Goal: Task Accomplishment & Management: Use online tool/utility

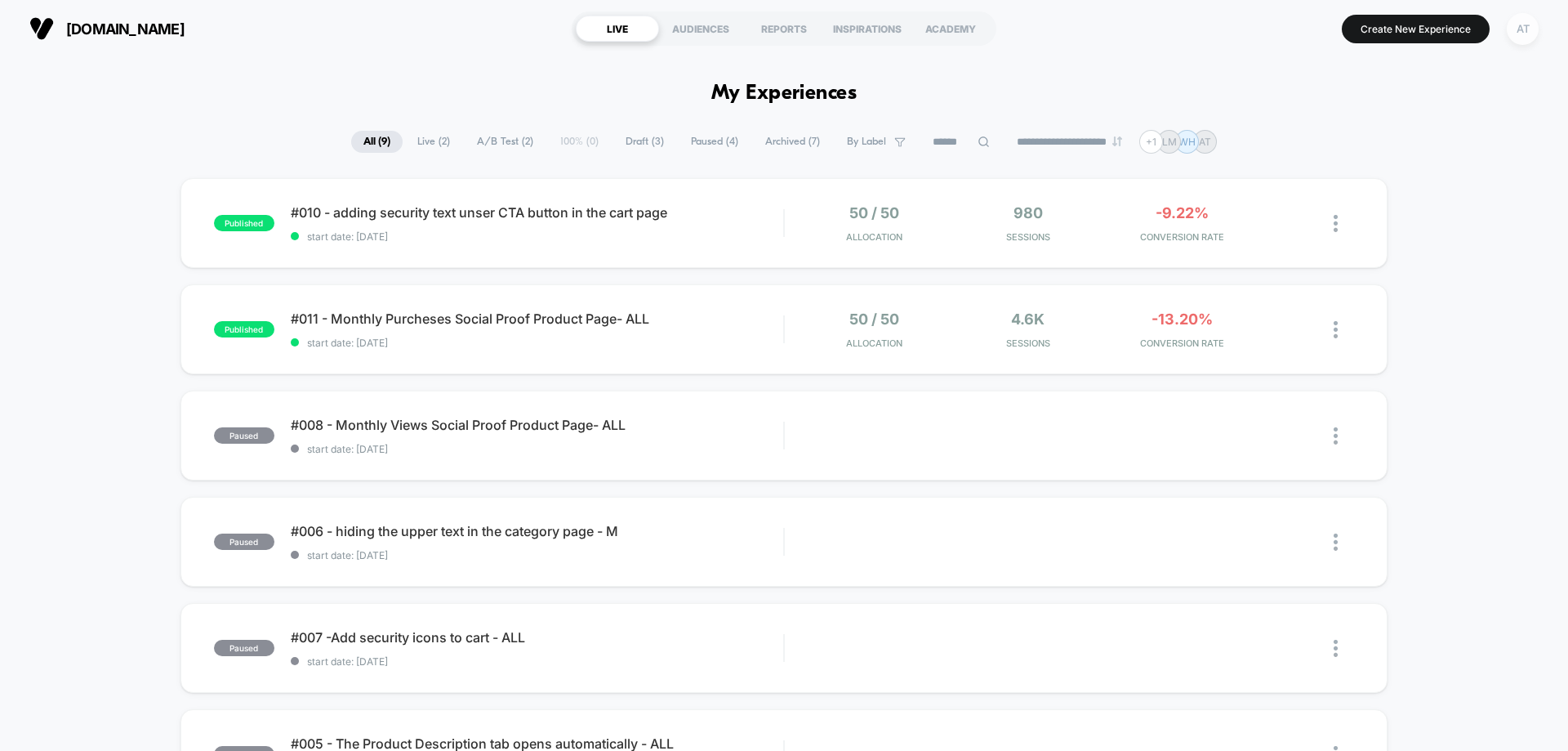
click at [1535, 33] on div "AT" at bounding box center [1522, 29] width 32 height 32
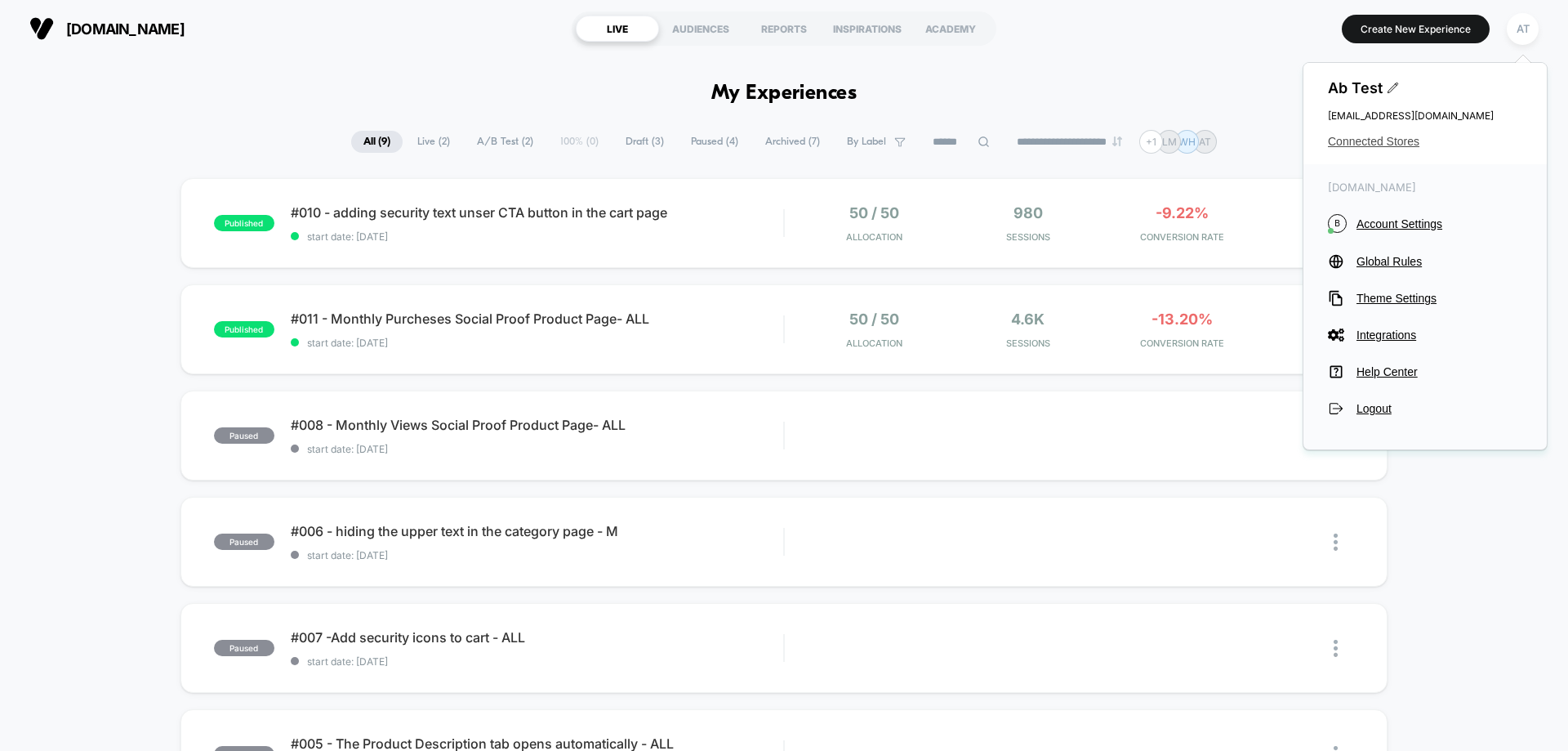
click at [1393, 142] on span "Connected Stores" at bounding box center [1425, 141] width 194 height 13
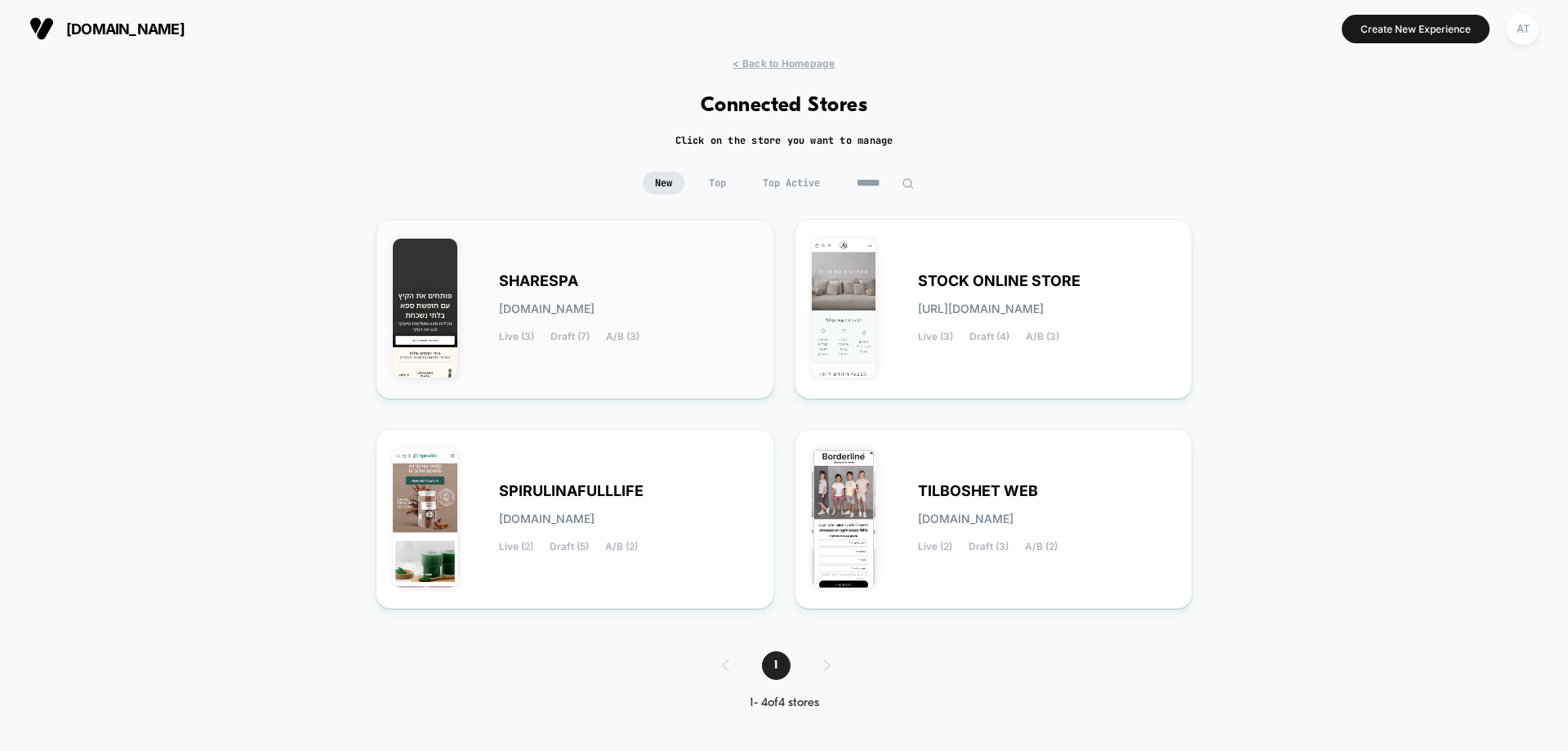
click at [618, 295] on div "SHARESPA sharespa.myshopify.com Live (3) Draft (7) A/B (3)" at bounding box center [628, 308] width 258 height 67
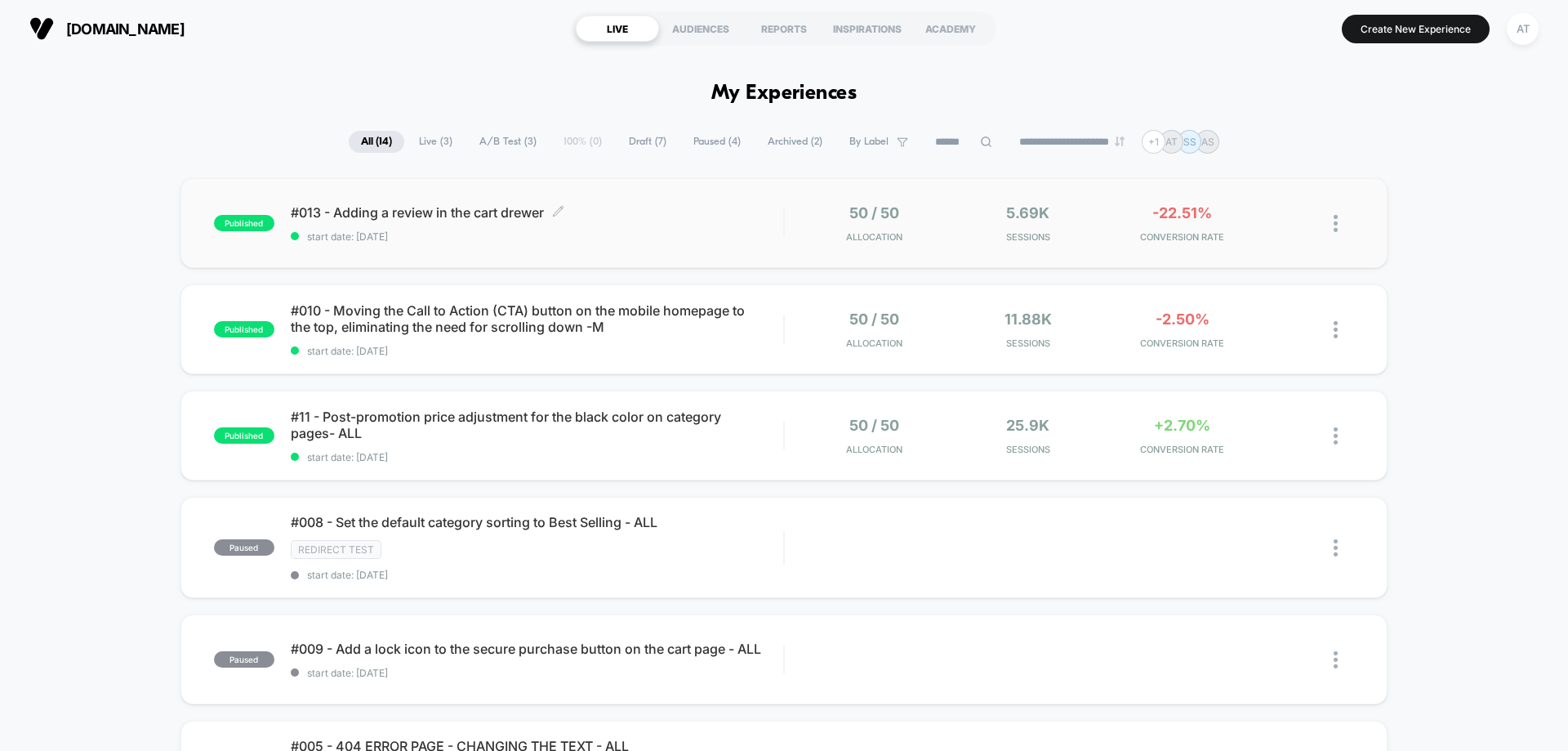
click at [679, 241] on span "start date: 14.8.2025" at bounding box center [537, 236] width 493 height 12
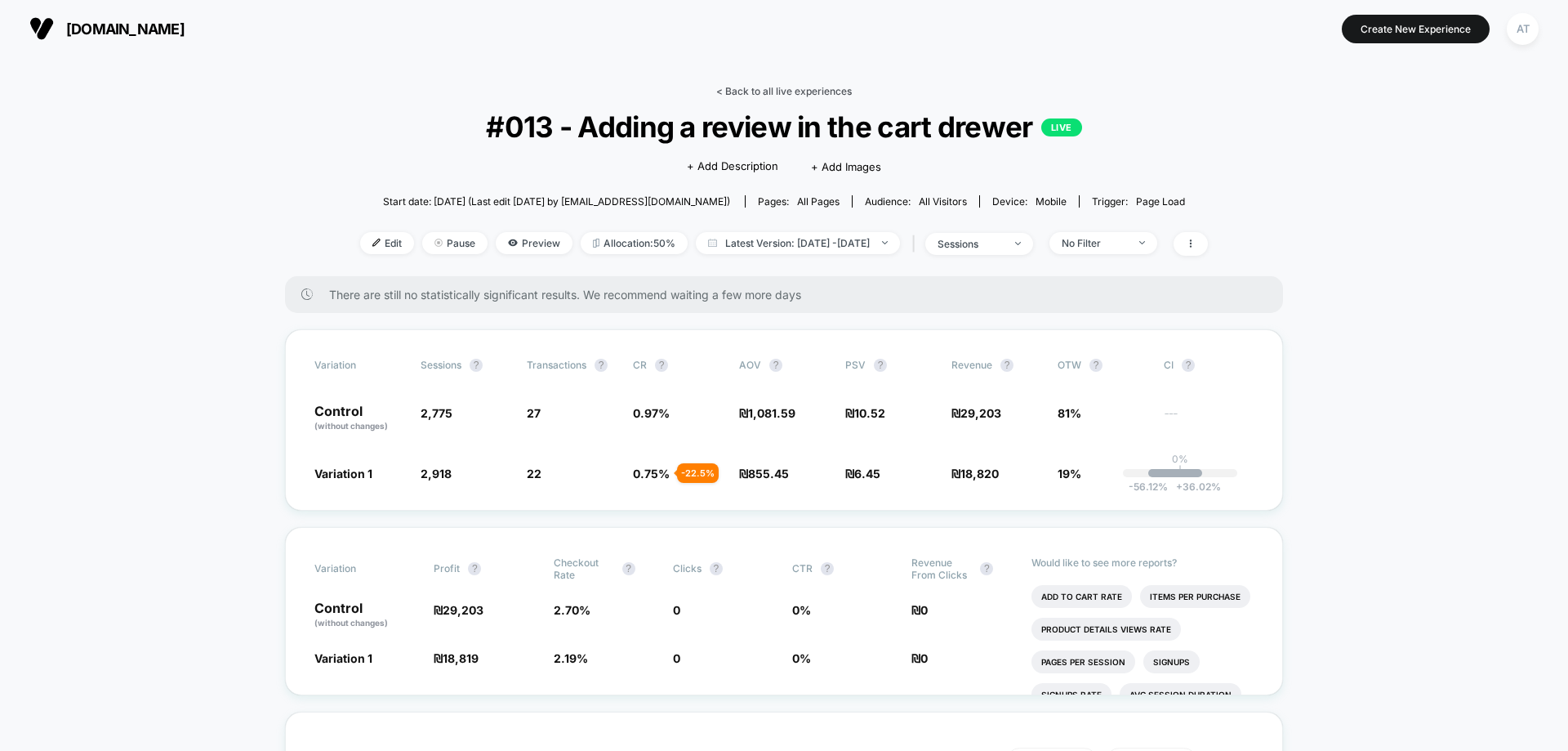
drag, startPoint x: 778, startPoint y: 79, endPoint x: 778, endPoint y: 92, distance: 13.0
click at [778, 92] on link "< Back to all live experiences" at bounding box center [784, 91] width 136 height 12
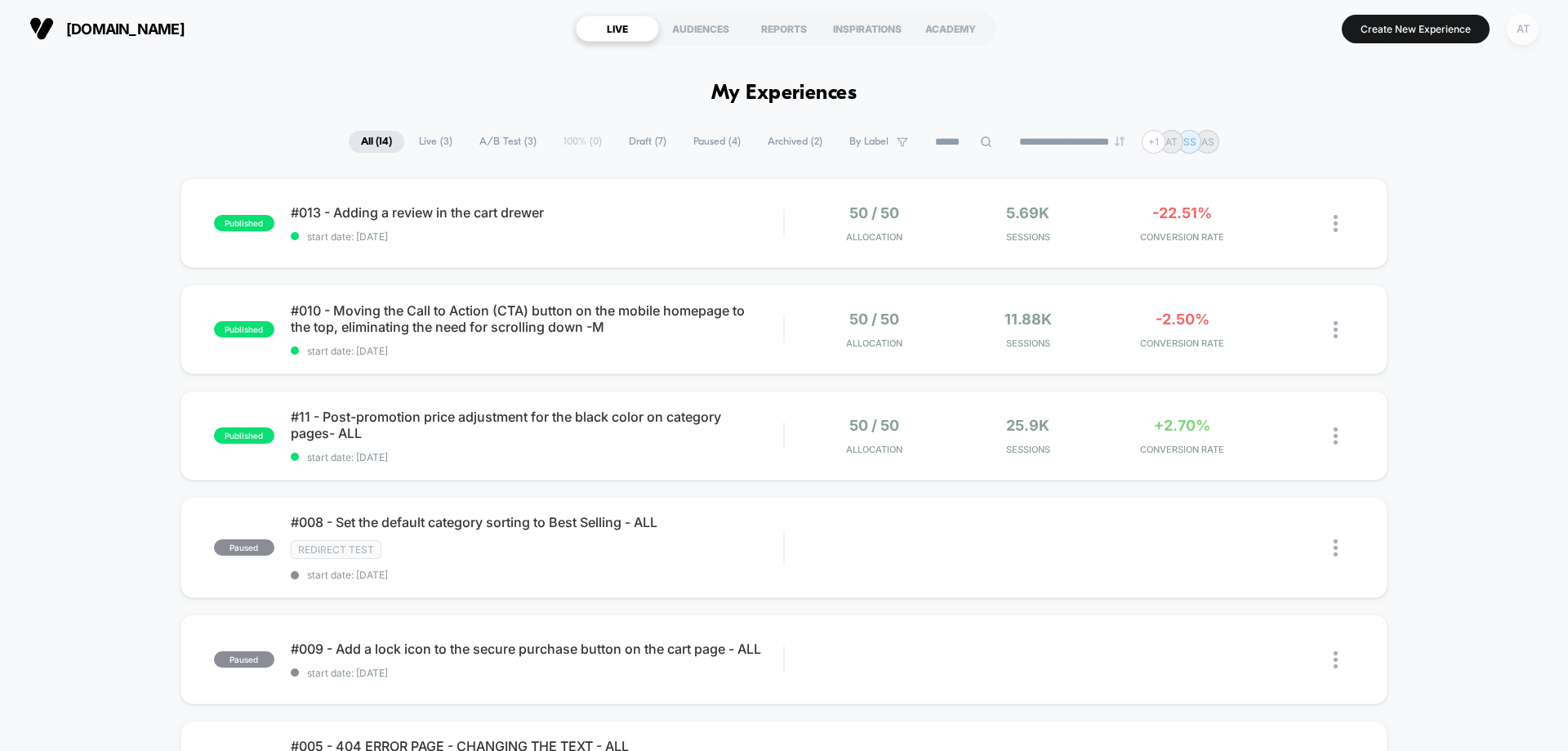
click at [1520, 21] on div "AT" at bounding box center [1522, 29] width 32 height 32
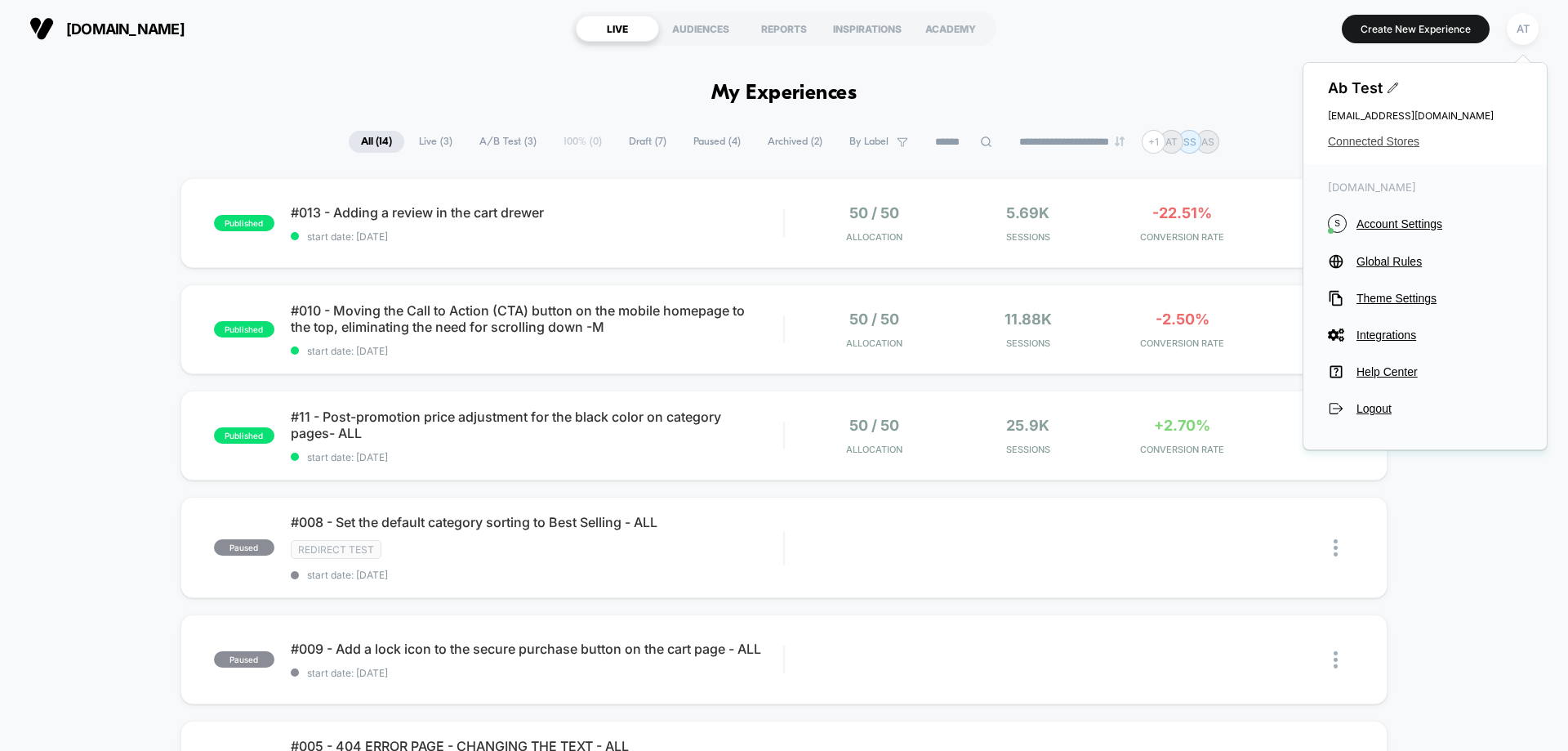
click at [1331, 139] on span "Connected Stores" at bounding box center [1425, 141] width 194 height 13
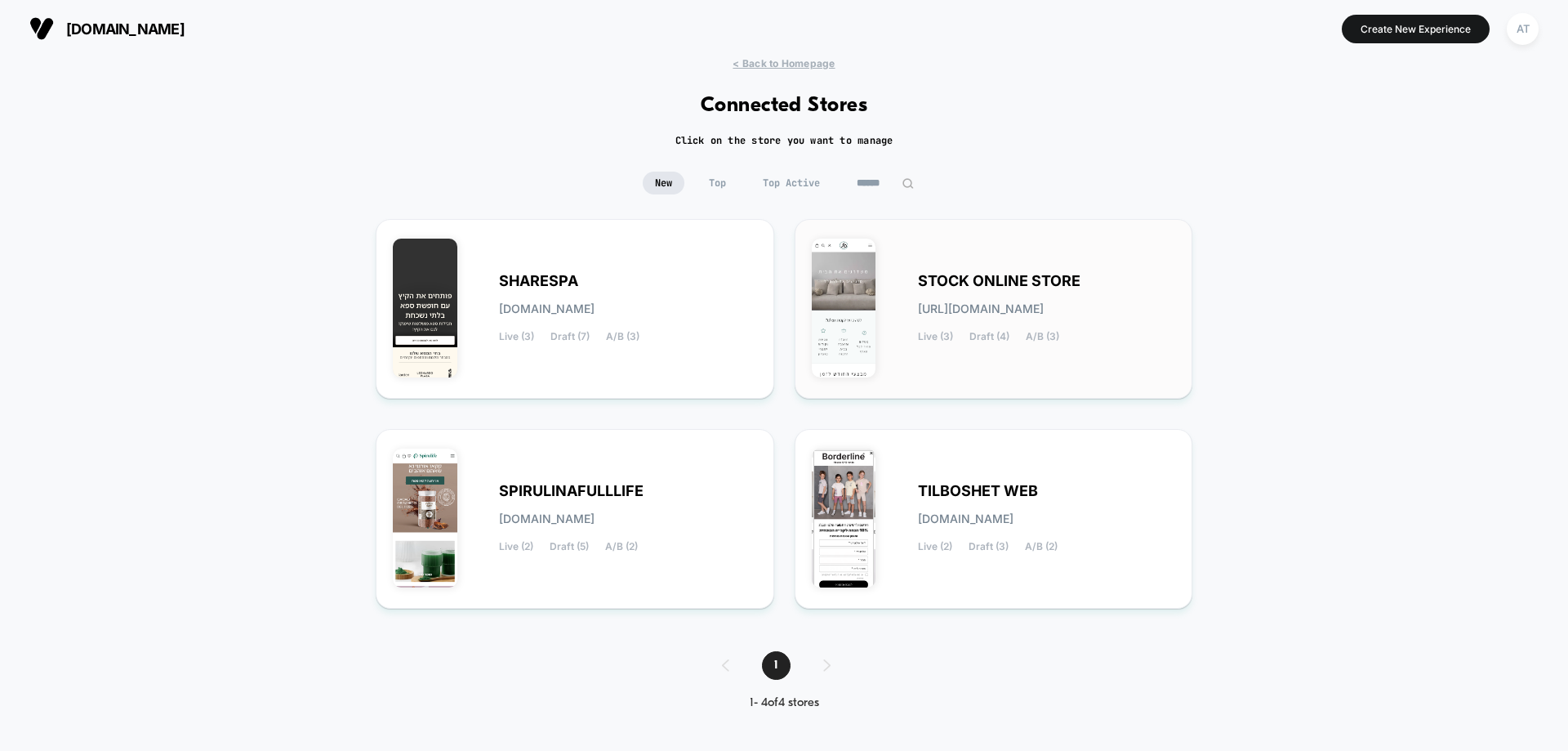
click at [984, 283] on span "STOCK ONLINE STORE" at bounding box center [999, 281] width 163 height 11
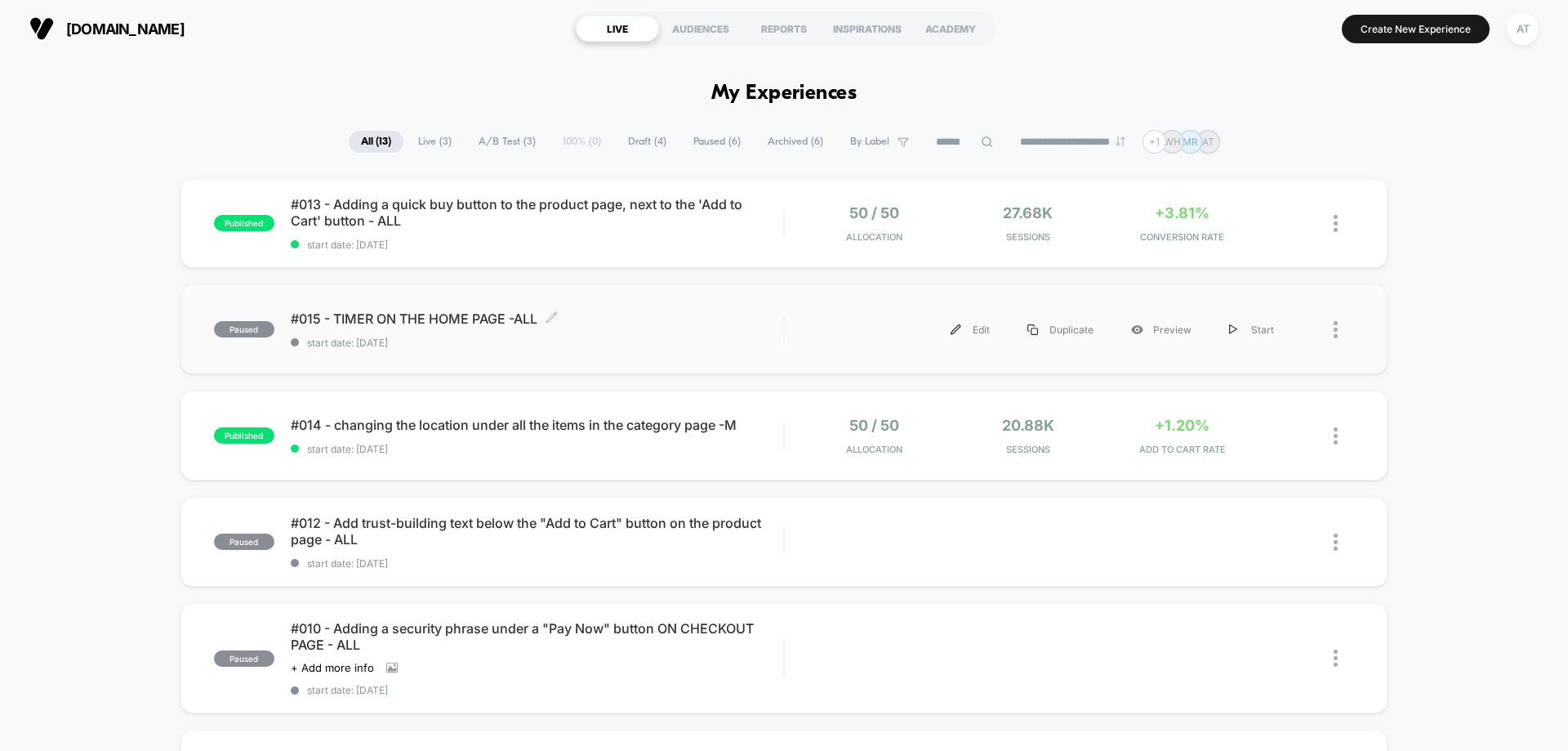
click at [649, 333] on div "#015 - TIMER ON THE HOME PAGE -ALL Click to edit experience details Click to ed…" at bounding box center [537, 329] width 493 height 38
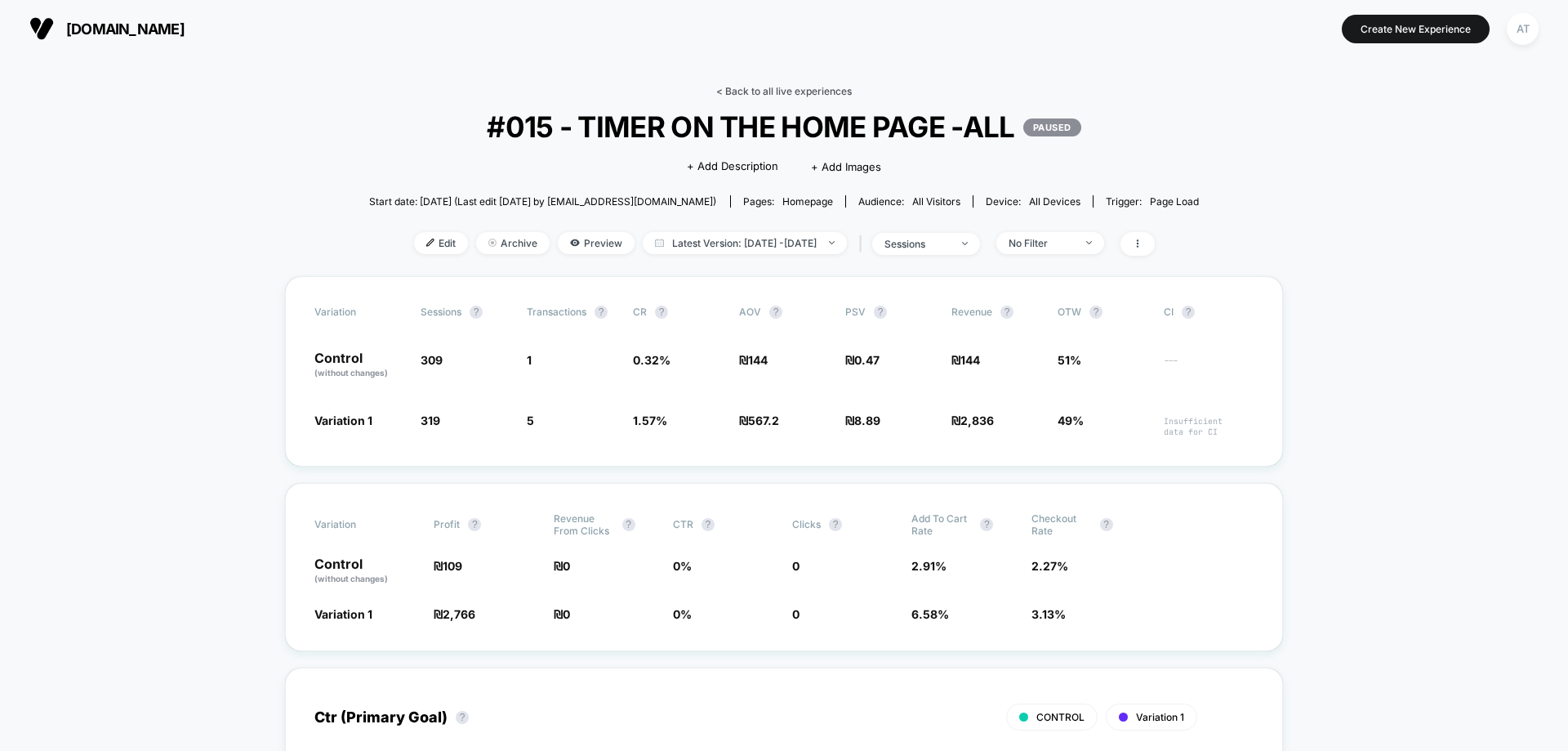
click at [755, 88] on link "< Back to all live experiences" at bounding box center [784, 91] width 136 height 12
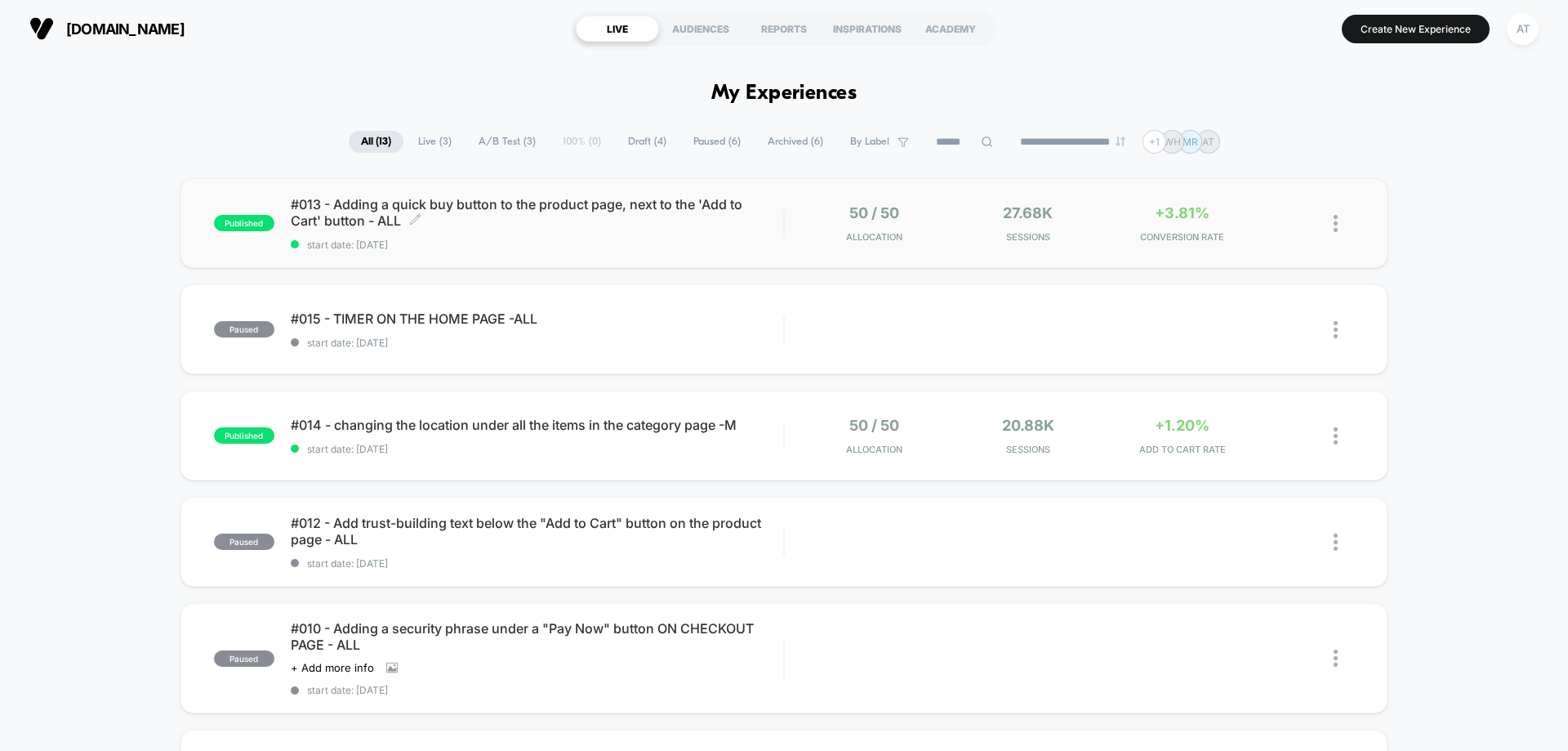
click at [497, 223] on span "#013 - Adding a quick buy button to the product page, next to the 'Add to Cart'…" at bounding box center [537, 212] width 493 height 33
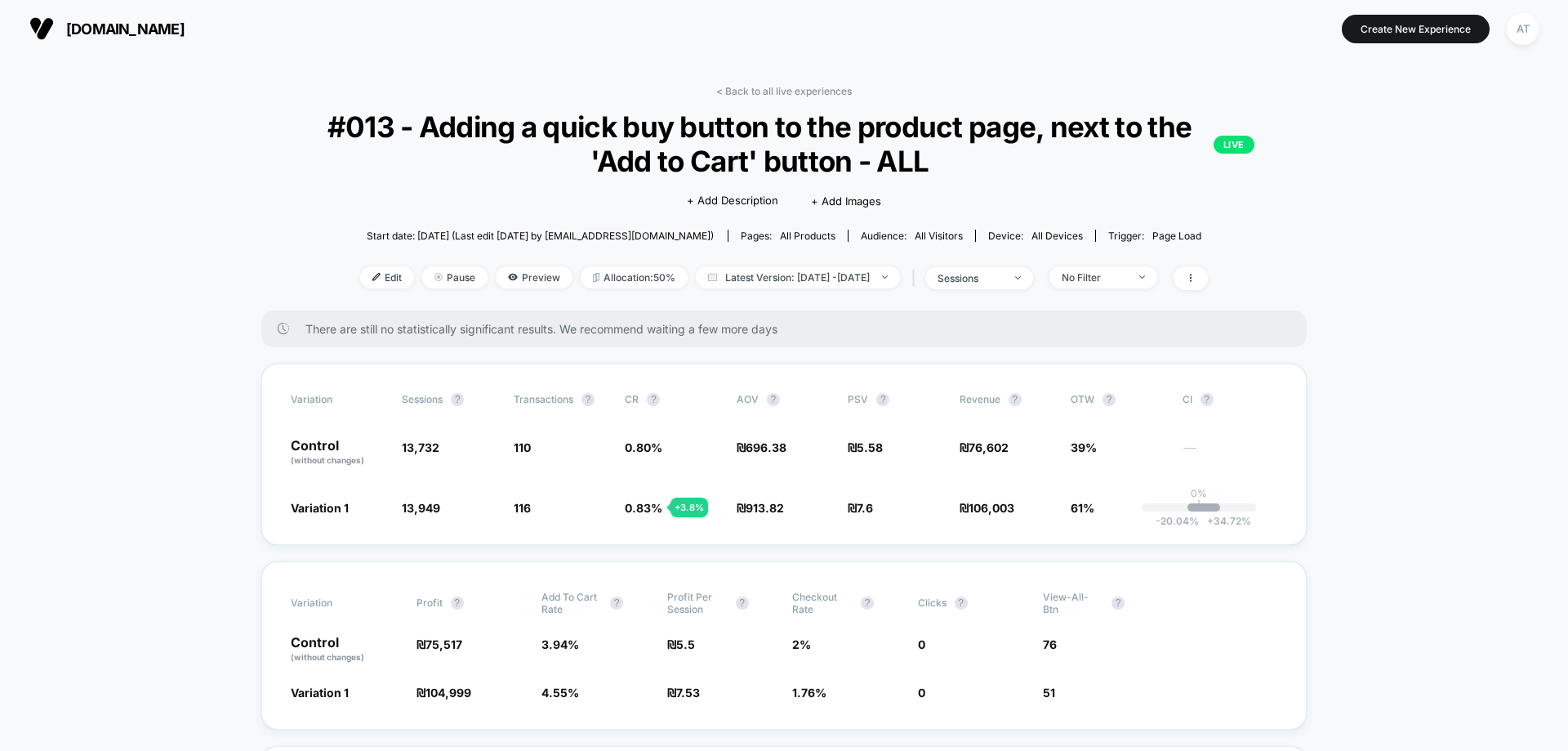
click at [312, 141] on div "< Back to all live experiences #013 - Adding a quick buy button to the product …" at bounding box center [784, 197] width 1045 height 225
click at [510, 277] on span "Preview" at bounding box center [534, 277] width 77 height 22
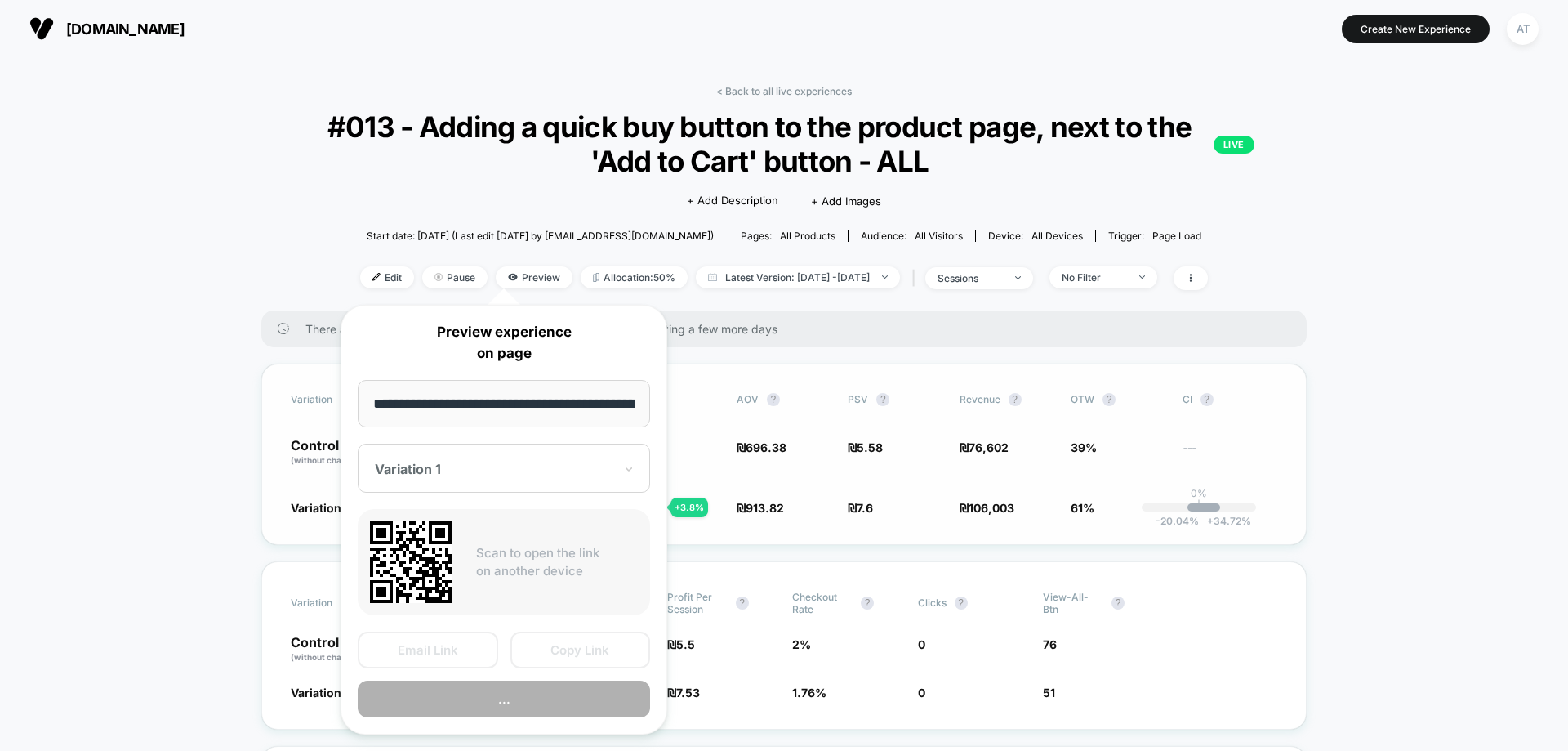
scroll to position [0, 3851]
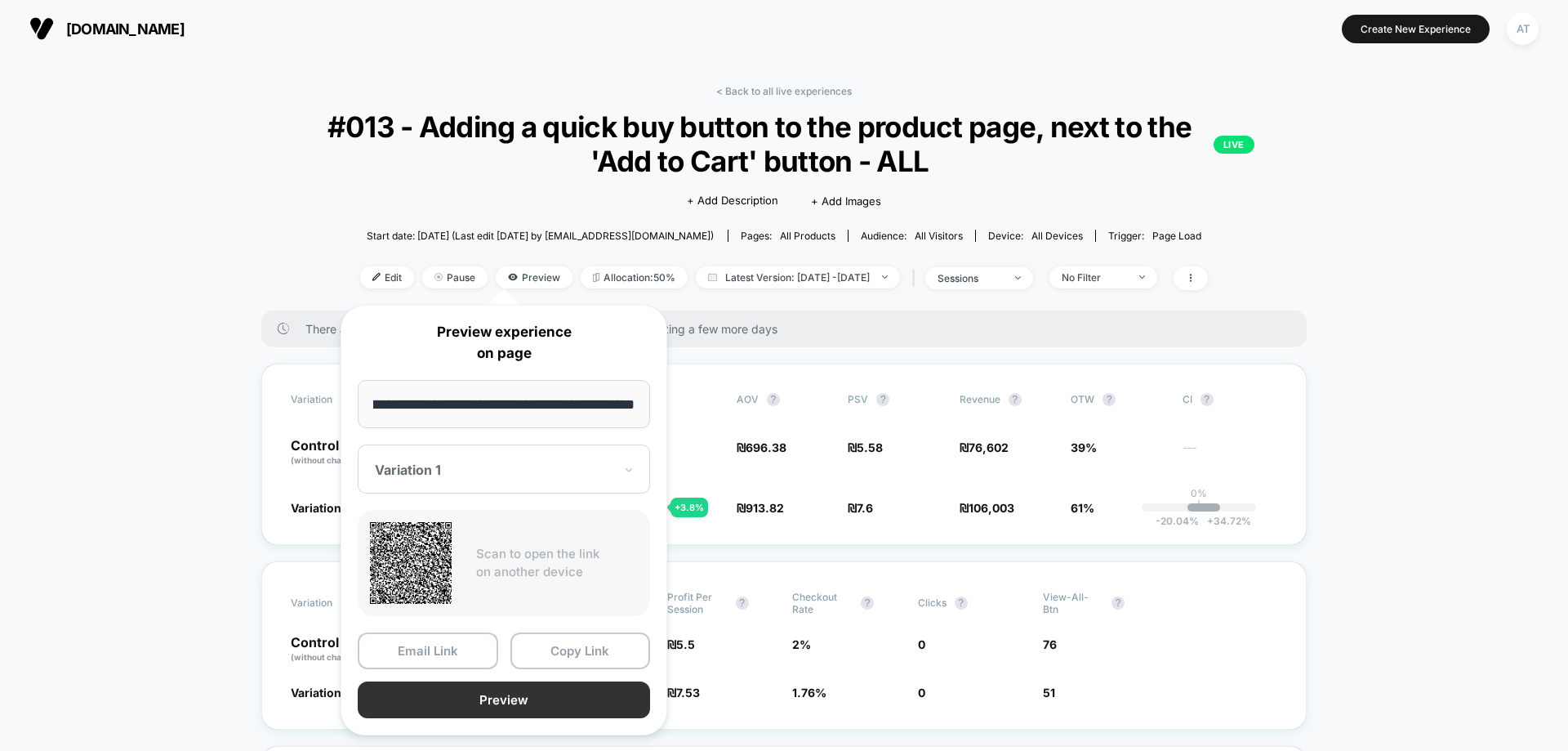
click at [612, 707] on button "Preview" at bounding box center [504, 700] width 293 height 36
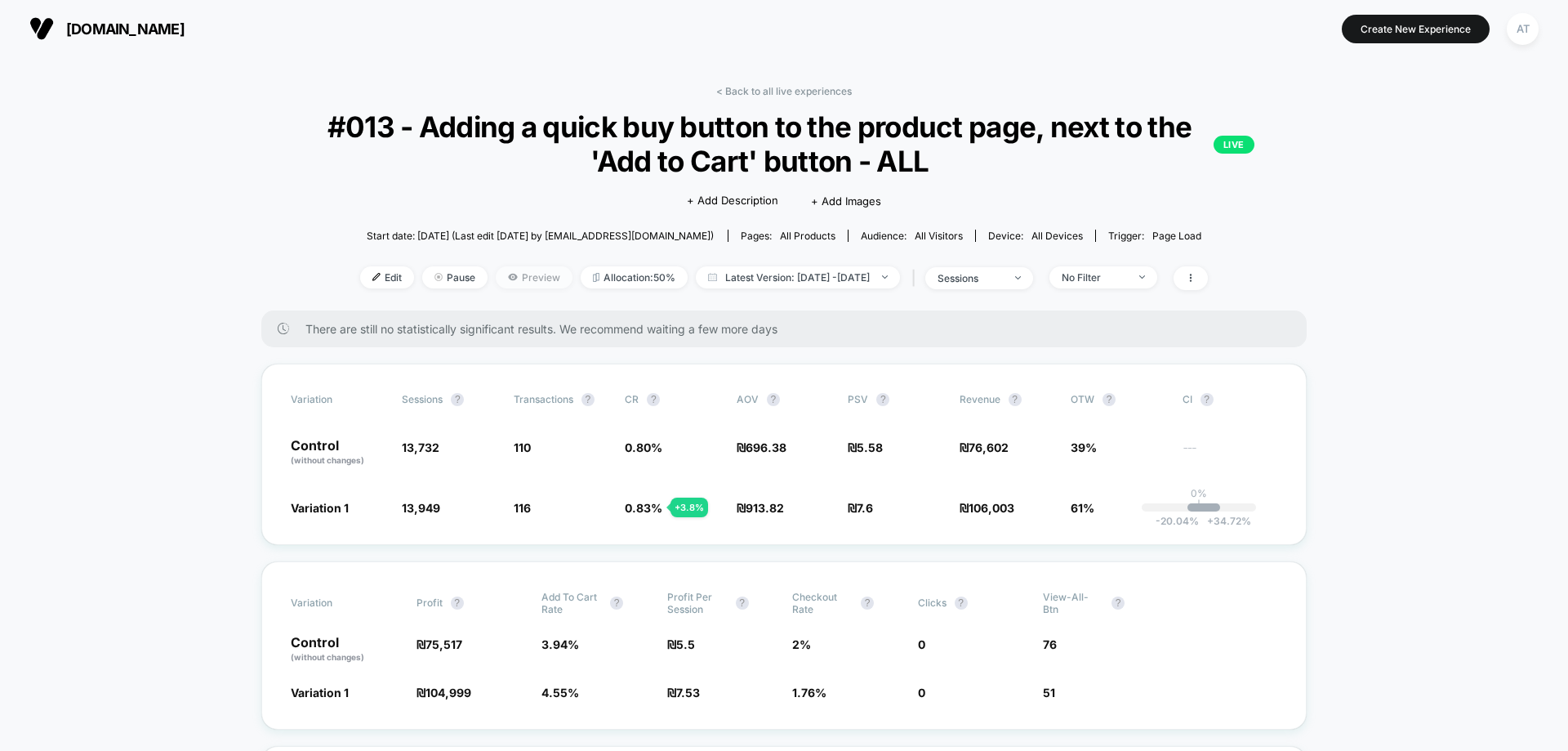
click at [496, 276] on span "Preview" at bounding box center [534, 277] width 77 height 22
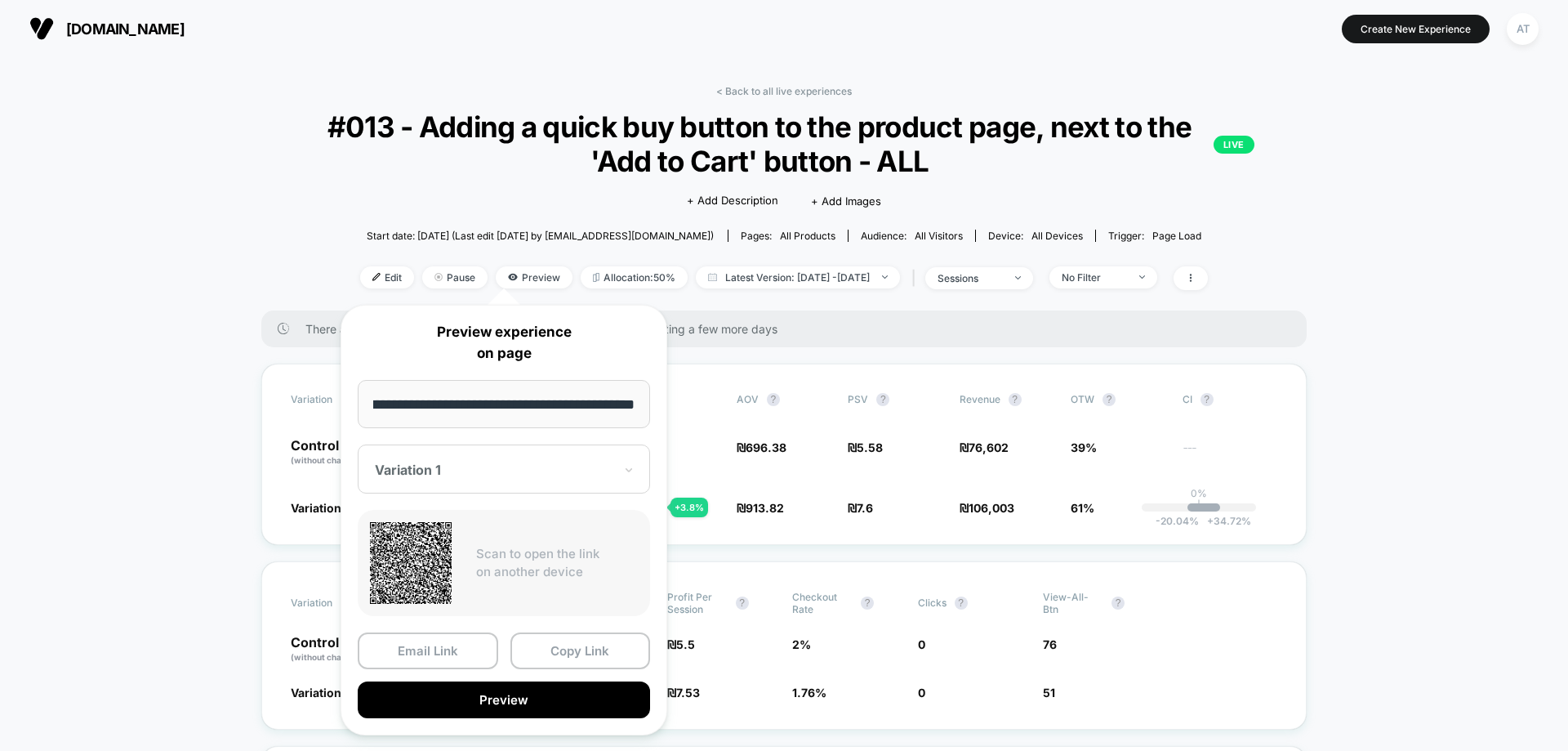
click at [556, 478] on div "Variation 1" at bounding box center [494, 469] width 242 height 20
click at [460, 561] on div "CONTROL" at bounding box center [504, 555] width 276 height 29
click at [520, 713] on button "Preview" at bounding box center [504, 700] width 293 height 36
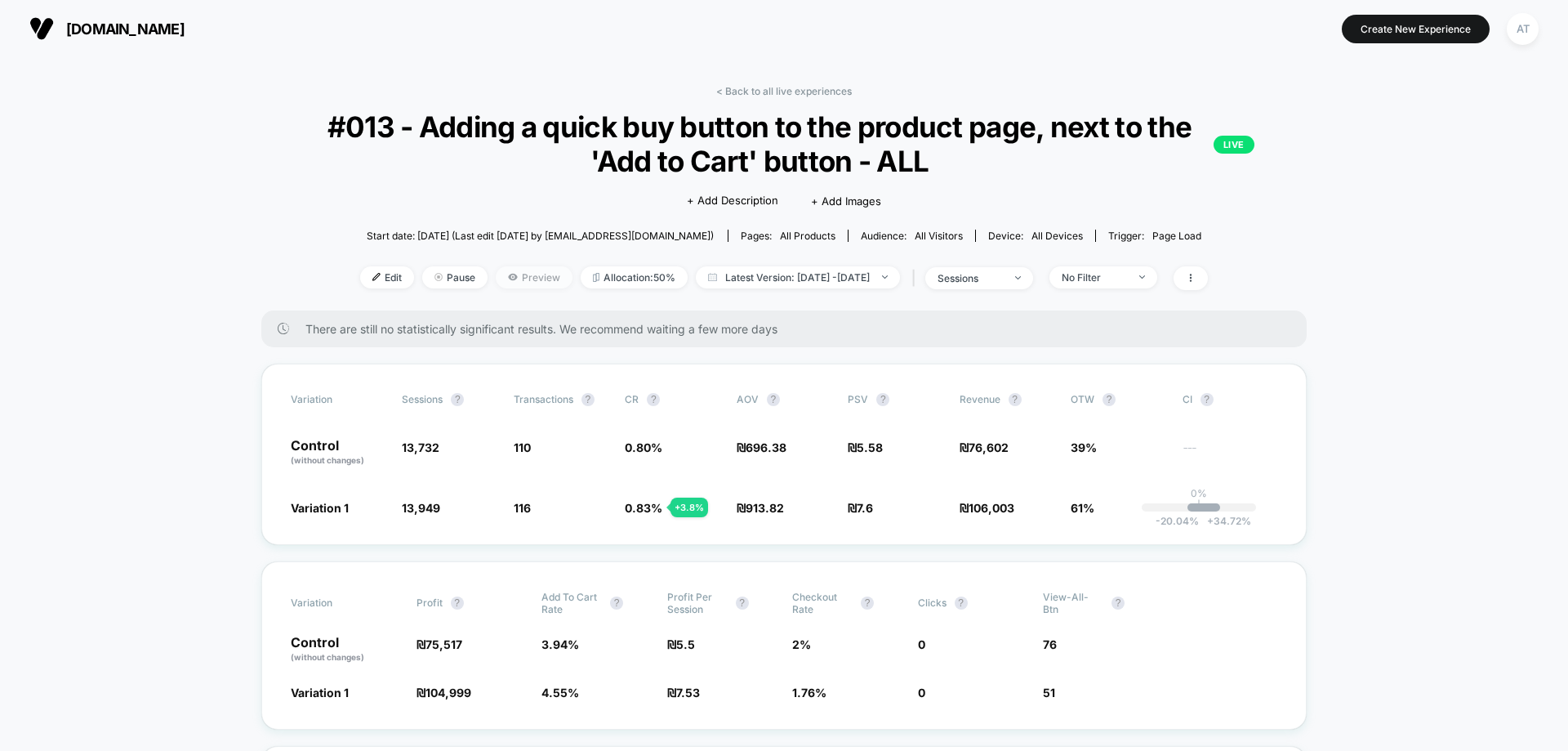
click at [496, 269] on span "Preview" at bounding box center [534, 277] width 77 height 22
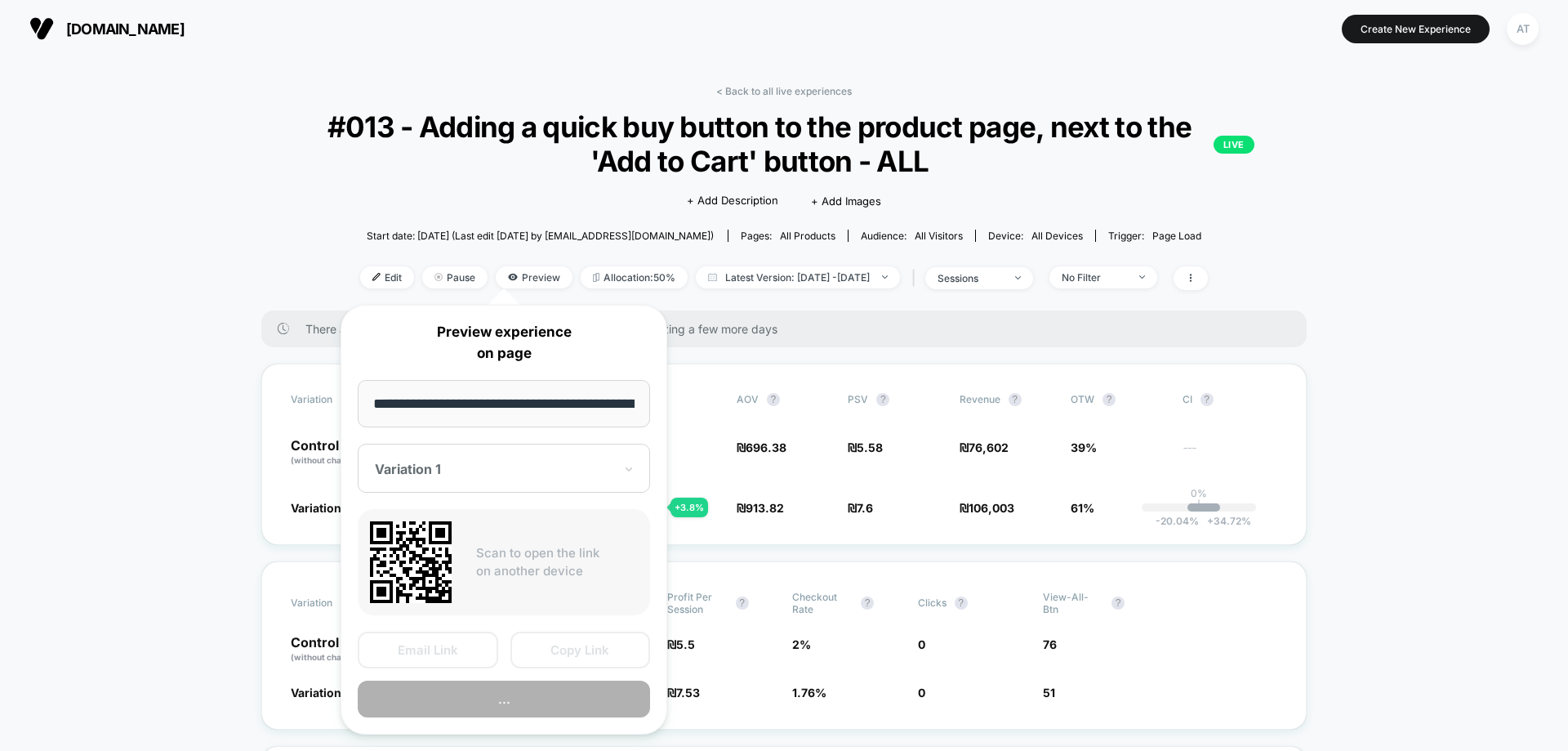
scroll to position [0, 3851]
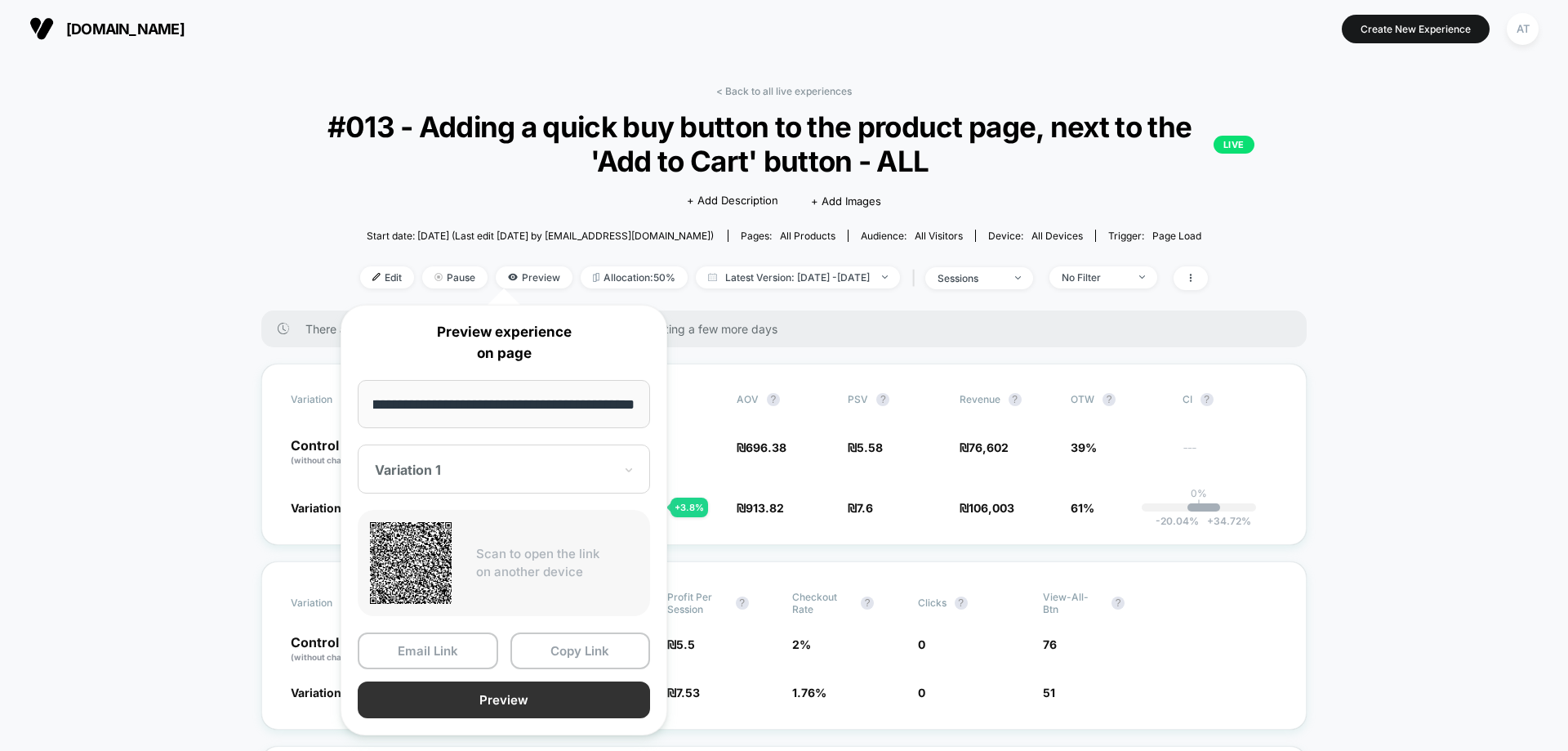
click at [555, 711] on button "Preview" at bounding box center [504, 700] width 293 height 36
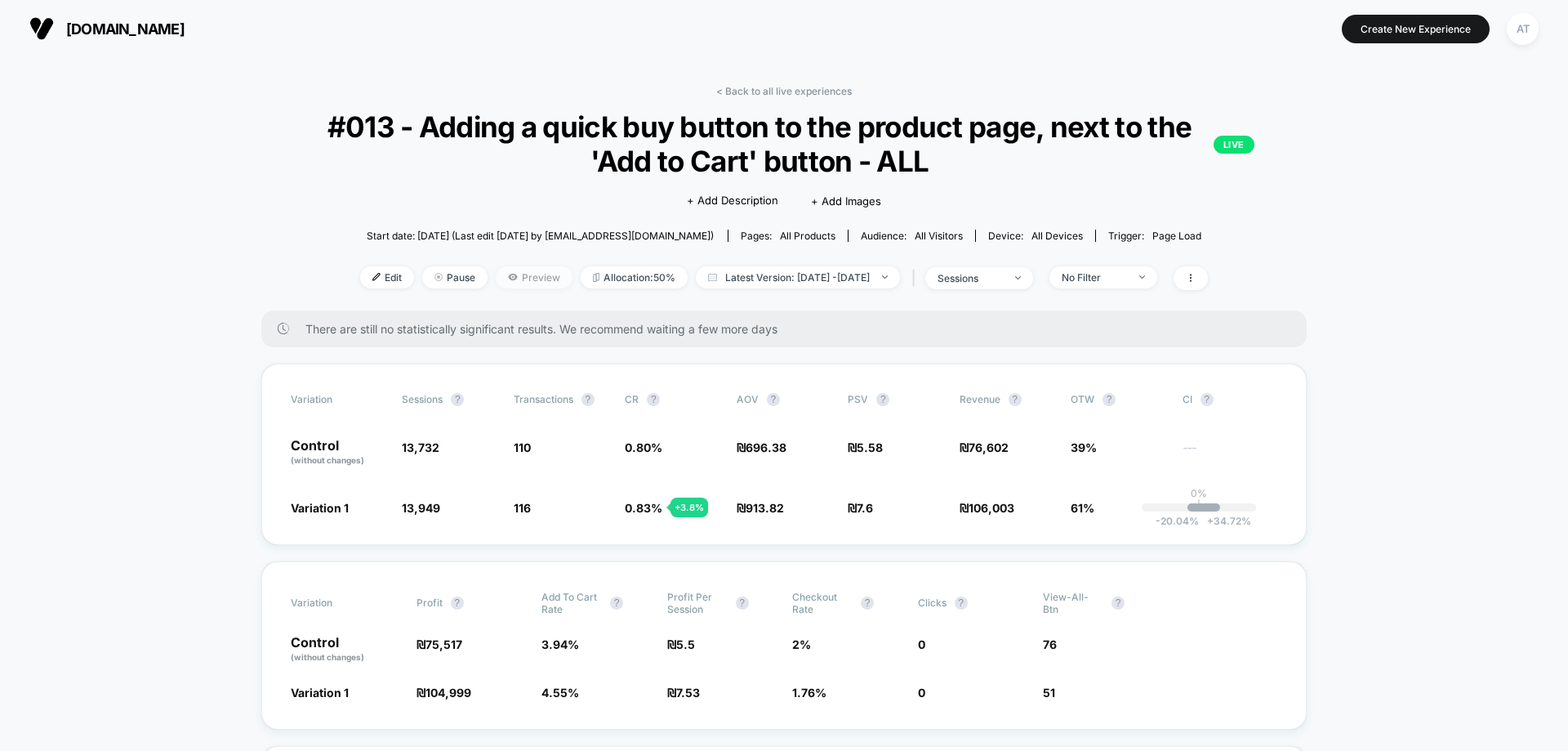
click at [496, 275] on span "Preview" at bounding box center [534, 277] width 77 height 22
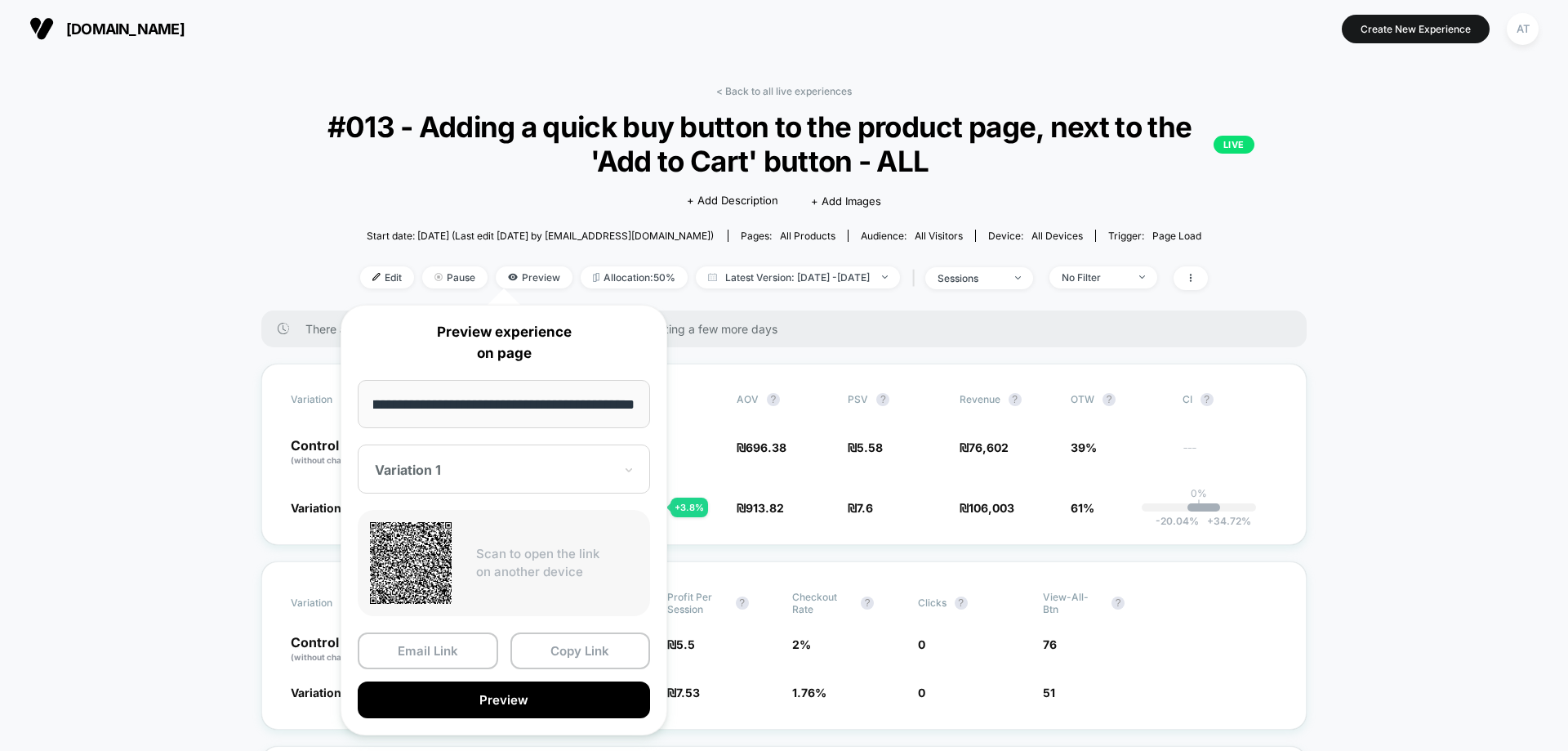
click at [496, 454] on div "Variation 1" at bounding box center [504, 469] width 293 height 49
click at [484, 554] on div "CONTROL" at bounding box center [504, 555] width 276 height 29
click at [494, 688] on button "Preview" at bounding box center [504, 700] width 293 height 36
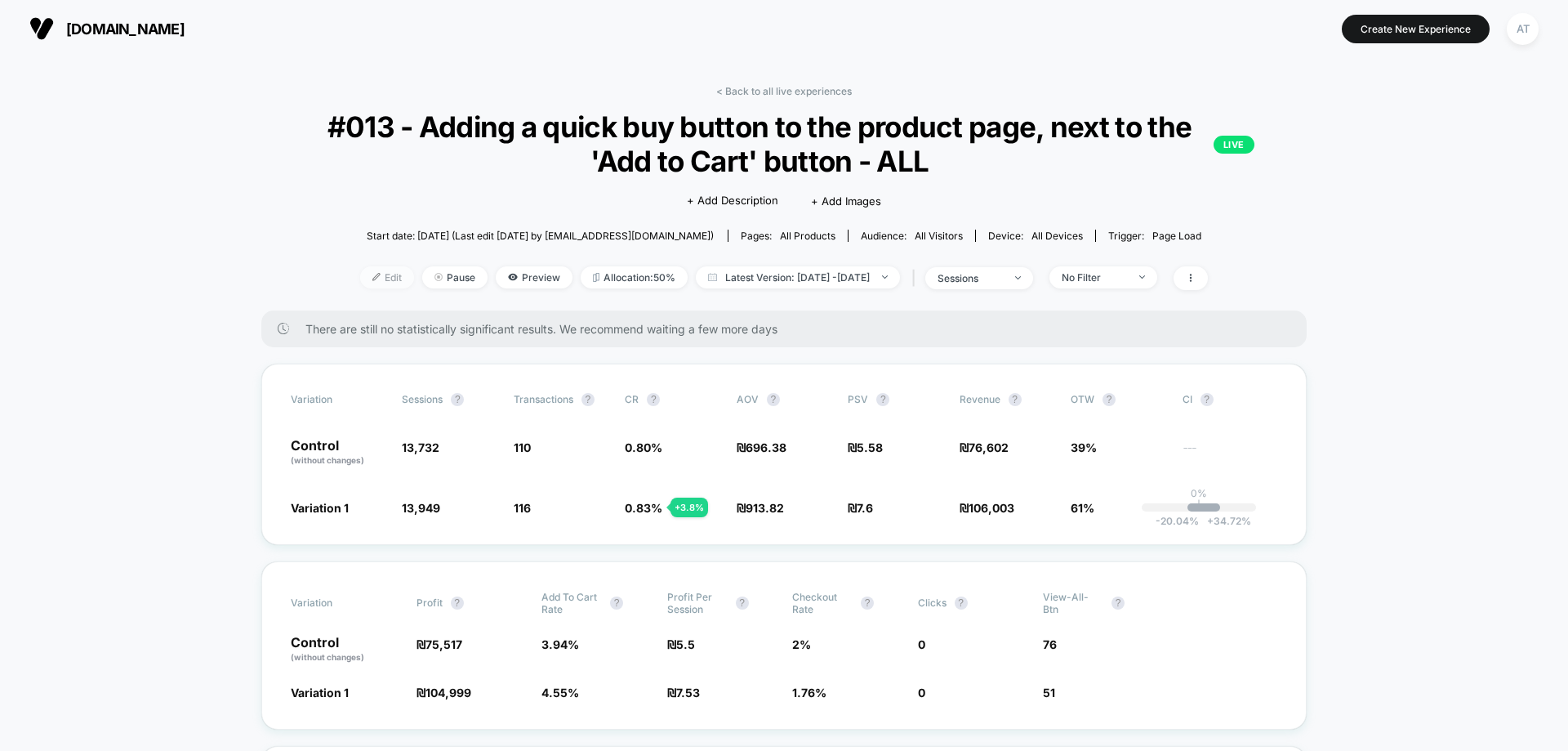
click at [363, 280] on span "Edit" at bounding box center [387, 277] width 54 height 22
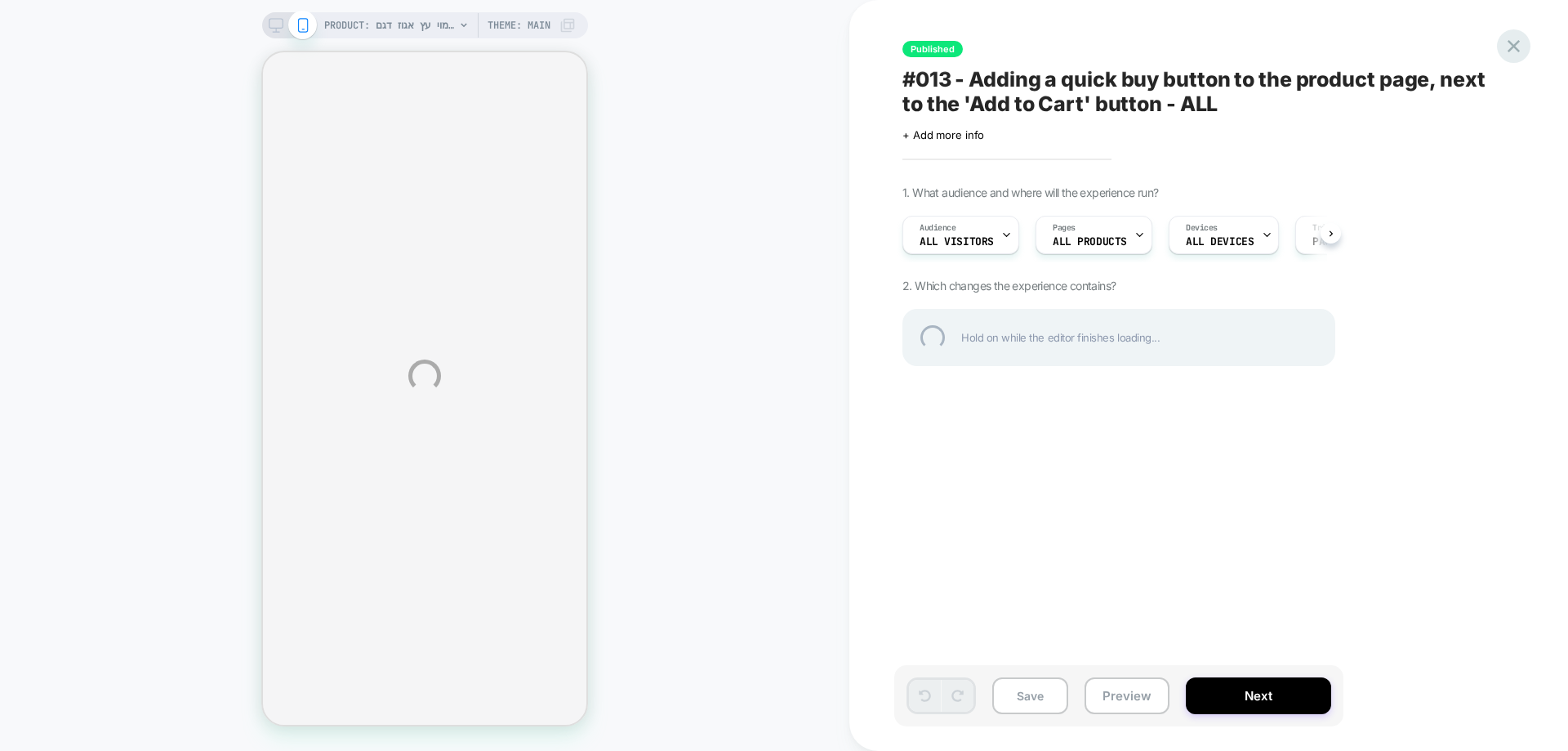
click at [1515, 47] on div at bounding box center [1513, 46] width 34 height 34
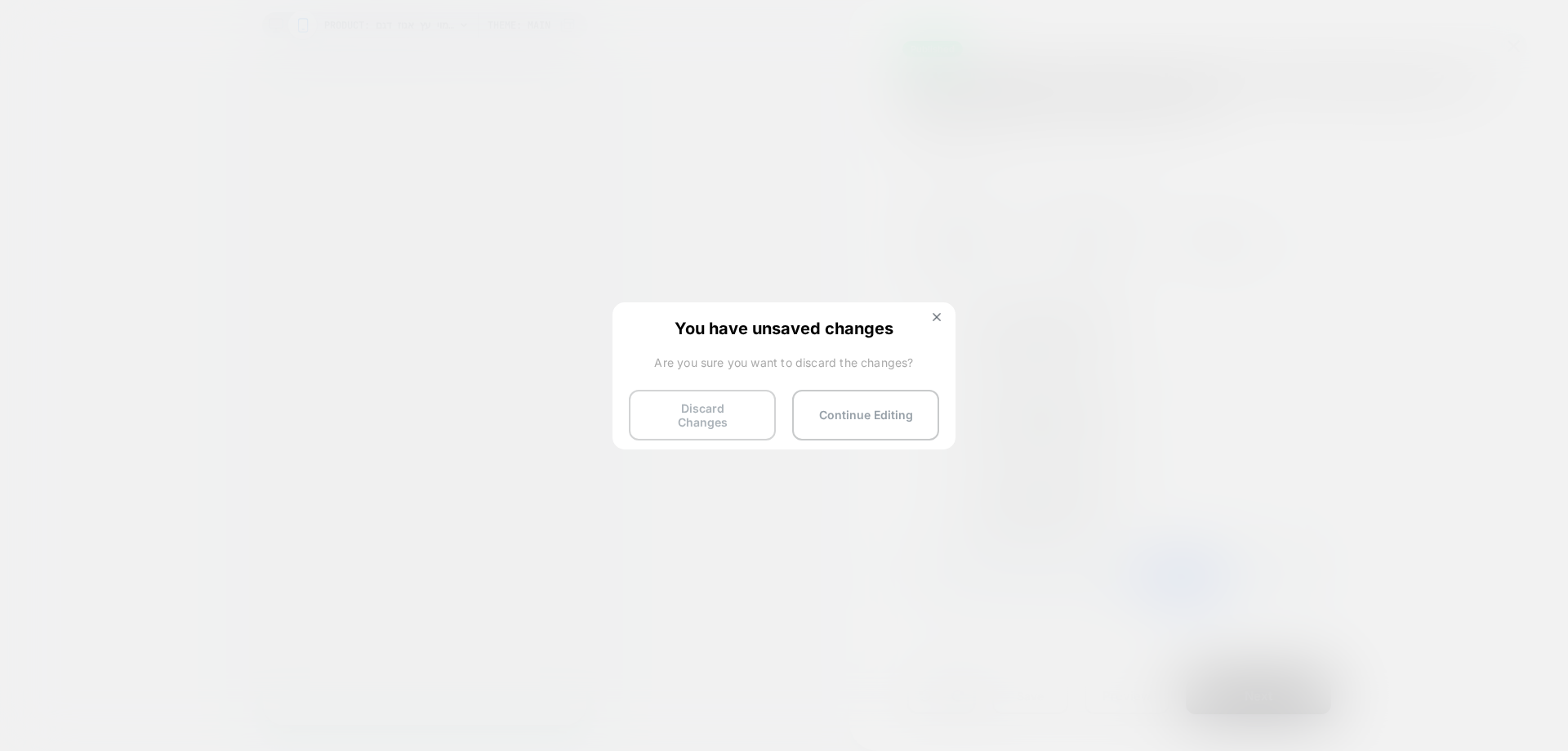
click at [735, 415] on button "Discard Changes" at bounding box center [702, 415] width 147 height 50
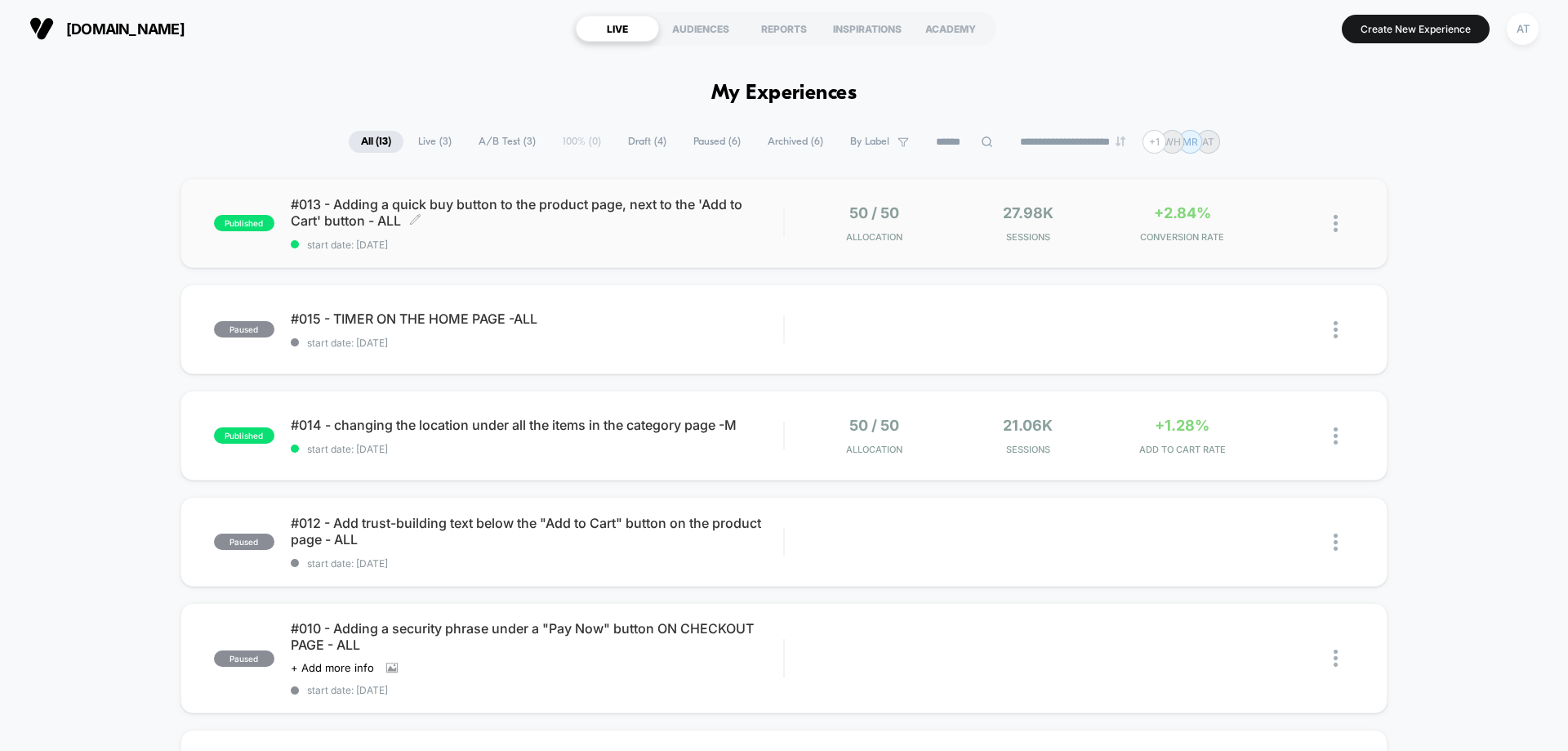
click at [586, 230] on div "#013 - Adding a quick buy button to the product page, next to the 'Add to Cart'…" at bounding box center [537, 223] width 493 height 55
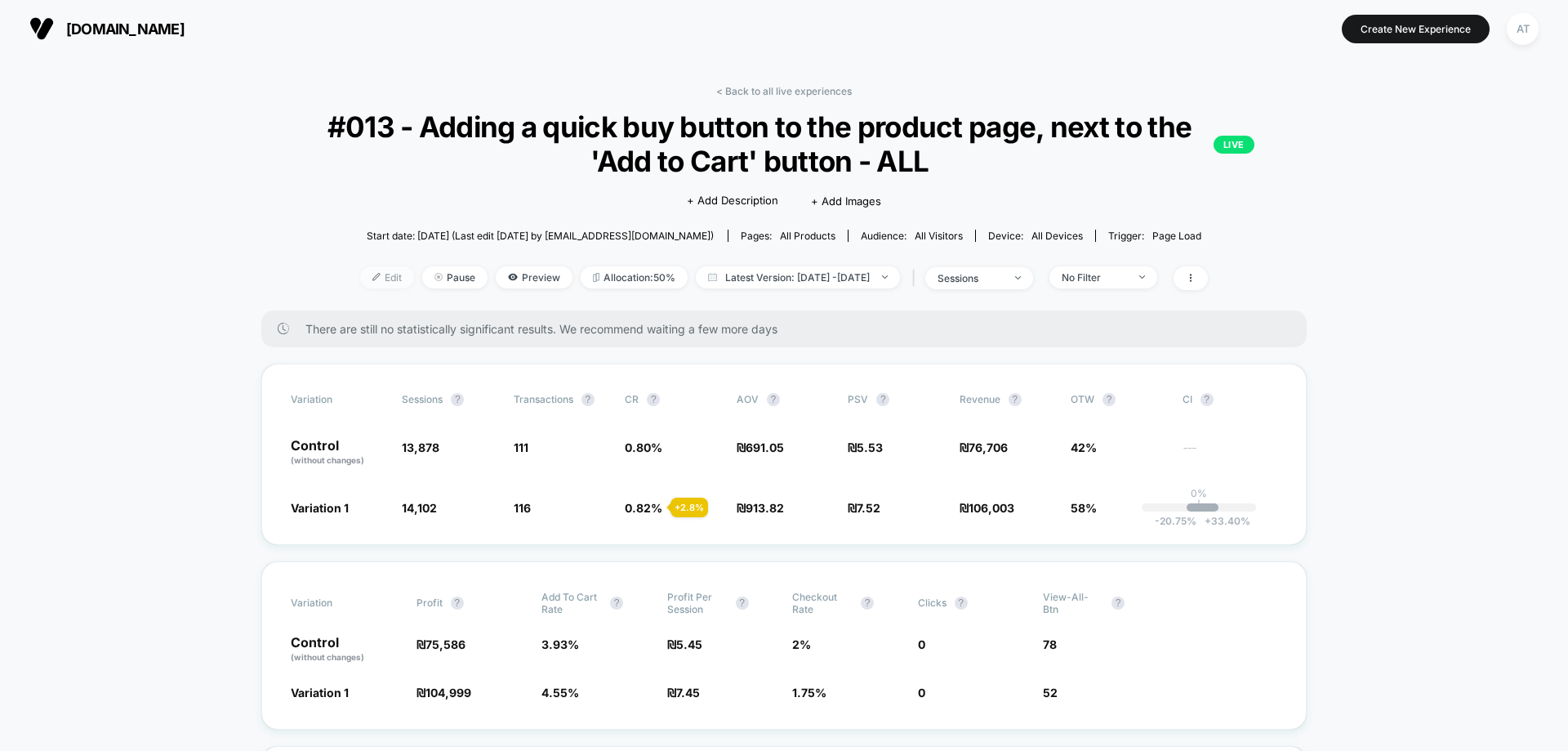
drag, startPoint x: 345, startPoint y: 278, endPoint x: 771, endPoint y: 404, distance: 444.2
click at [372, 276] on img at bounding box center [376, 276] width 8 height 8
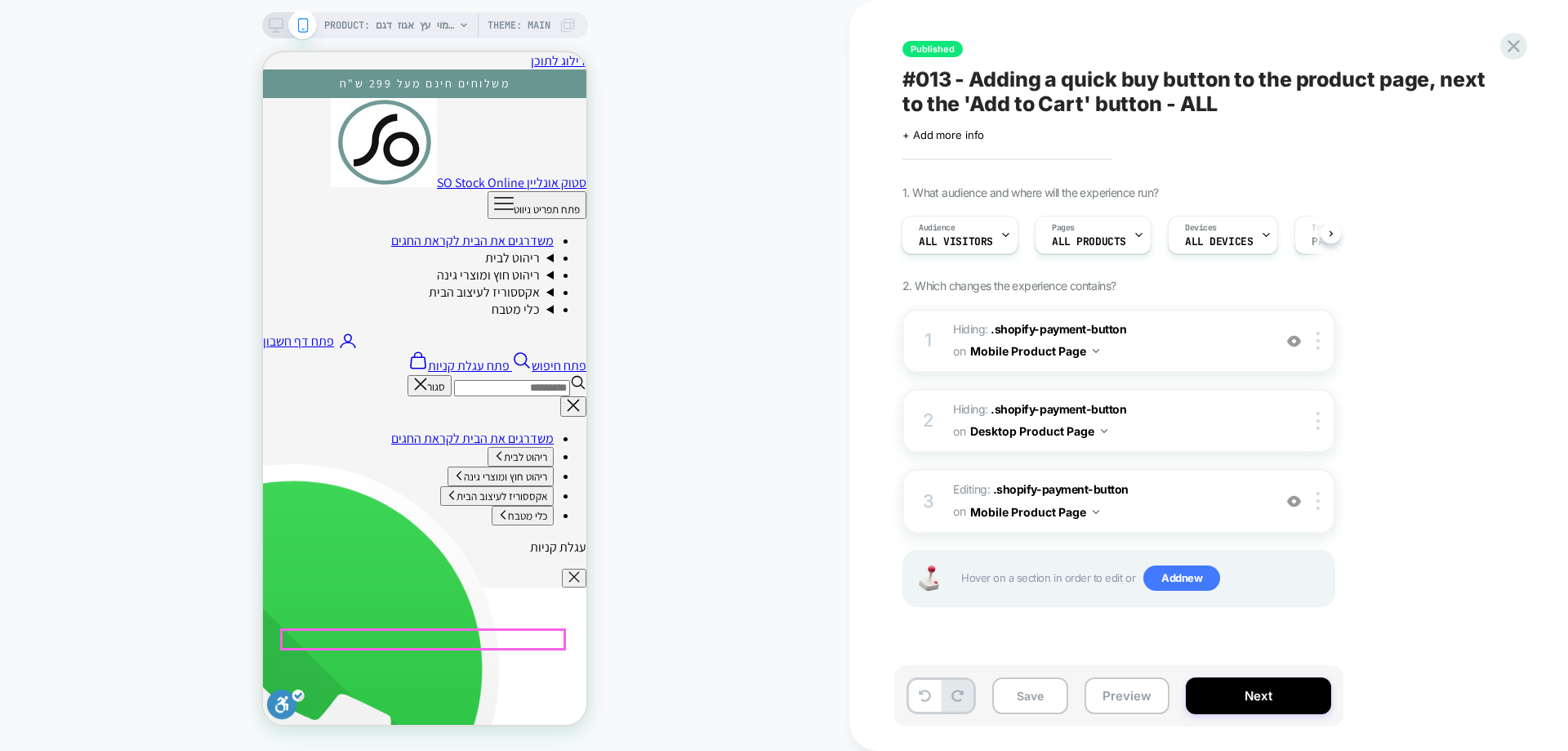
scroll to position [327, 0]
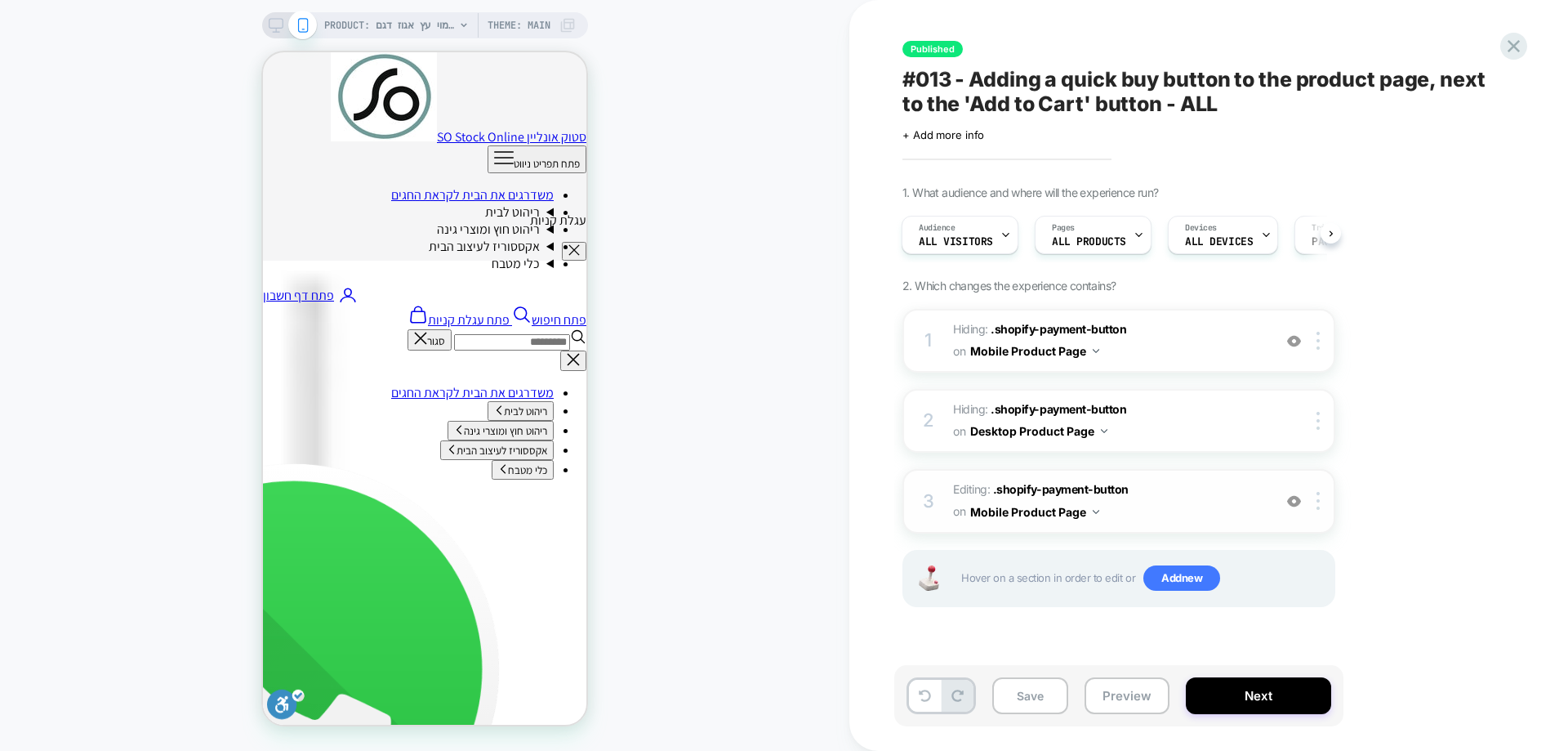
click at [1288, 502] on img at bounding box center [1294, 502] width 14 height 14
click at [1302, 334] on div at bounding box center [1294, 340] width 27 height 18
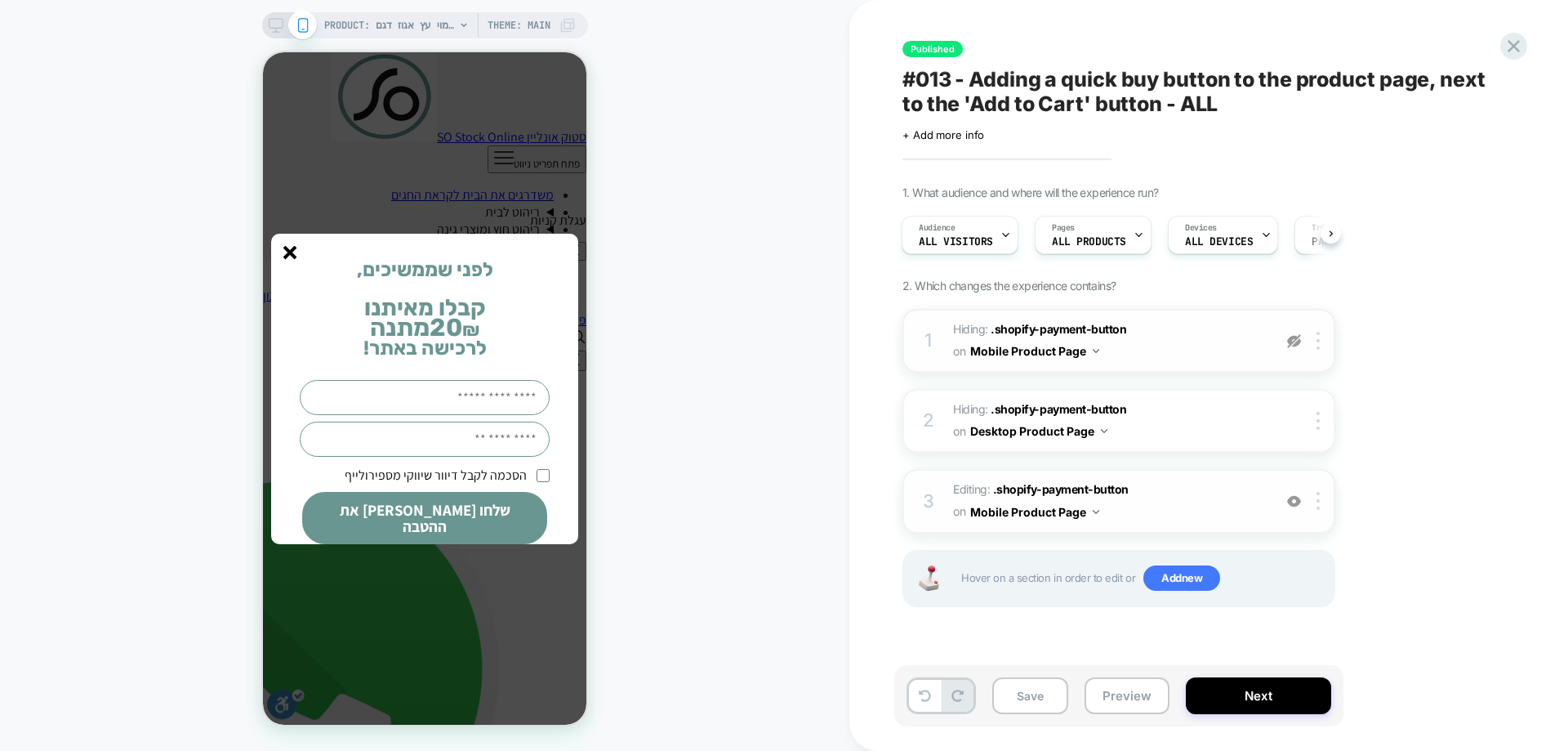
click at [1298, 345] on img at bounding box center [1294, 341] width 14 height 14
click at [288, 249] on icon "סגור" at bounding box center [290, 253] width 14 height 14
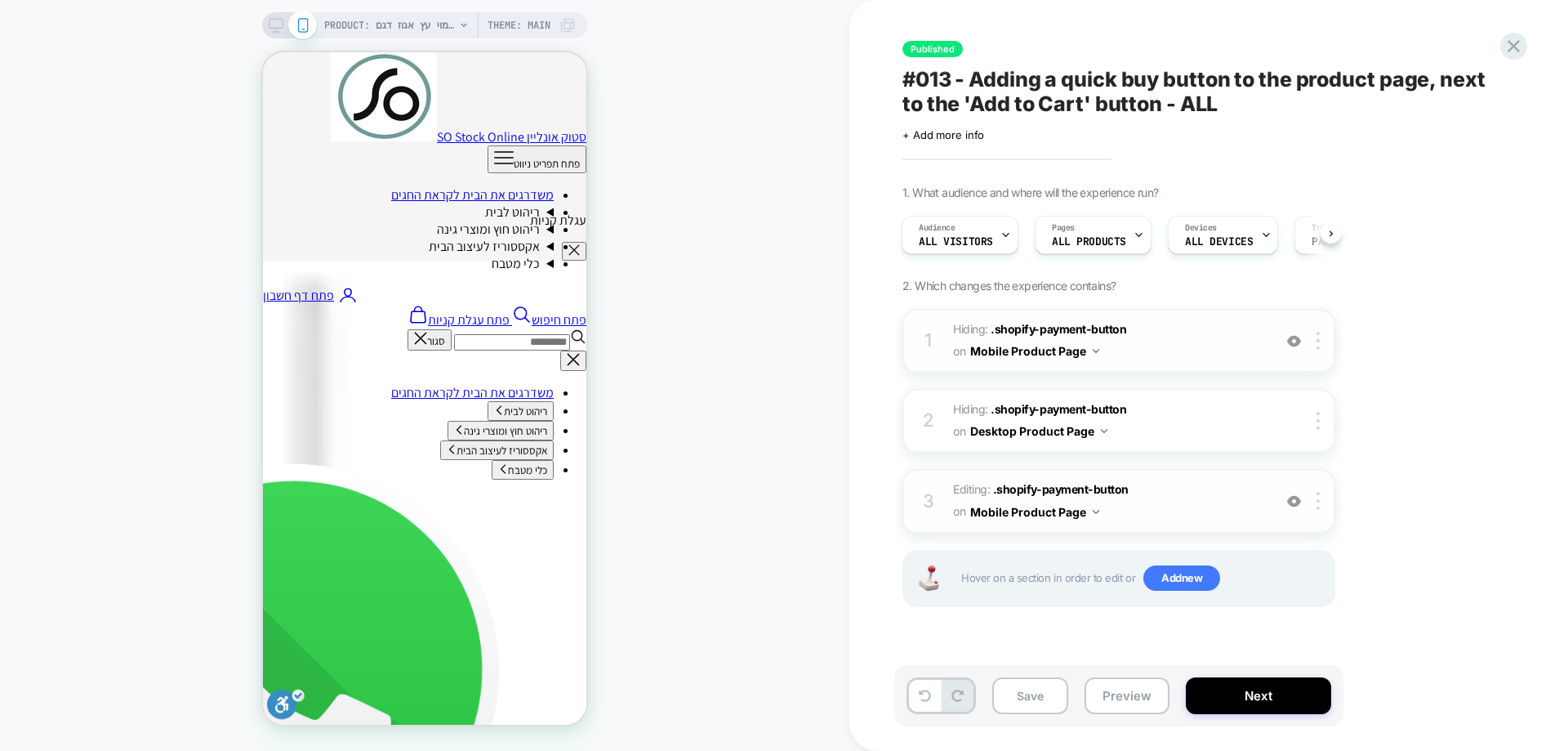
click at [1293, 340] on img at bounding box center [1294, 341] width 14 height 14
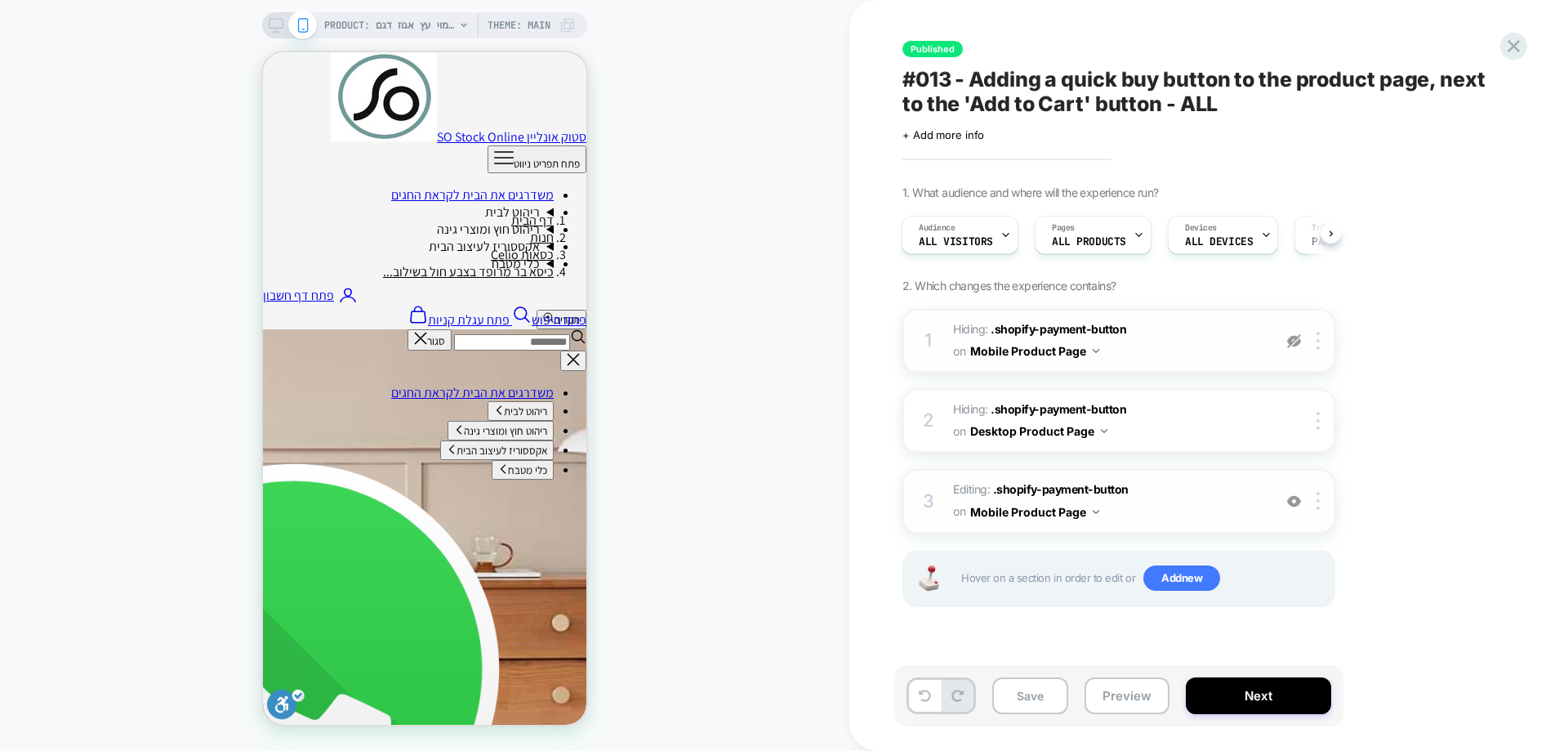
click at [718, 353] on div "PRODUCT: כיסא בר מרופד בצבע חול בשילוב רגלי דמוי עץ אגוז דגם CELIO PRODUCT: כיס…" at bounding box center [424, 375] width 849 height 718
click at [656, 122] on div "PRODUCT: כיסא בר מרופד בצבע חול בשילוב רגלי דמוי עץ אגוז דגם CELIO PRODUCT: כיס…" at bounding box center [424, 375] width 849 height 718
click at [1514, 47] on icon at bounding box center [1513, 46] width 12 height 12
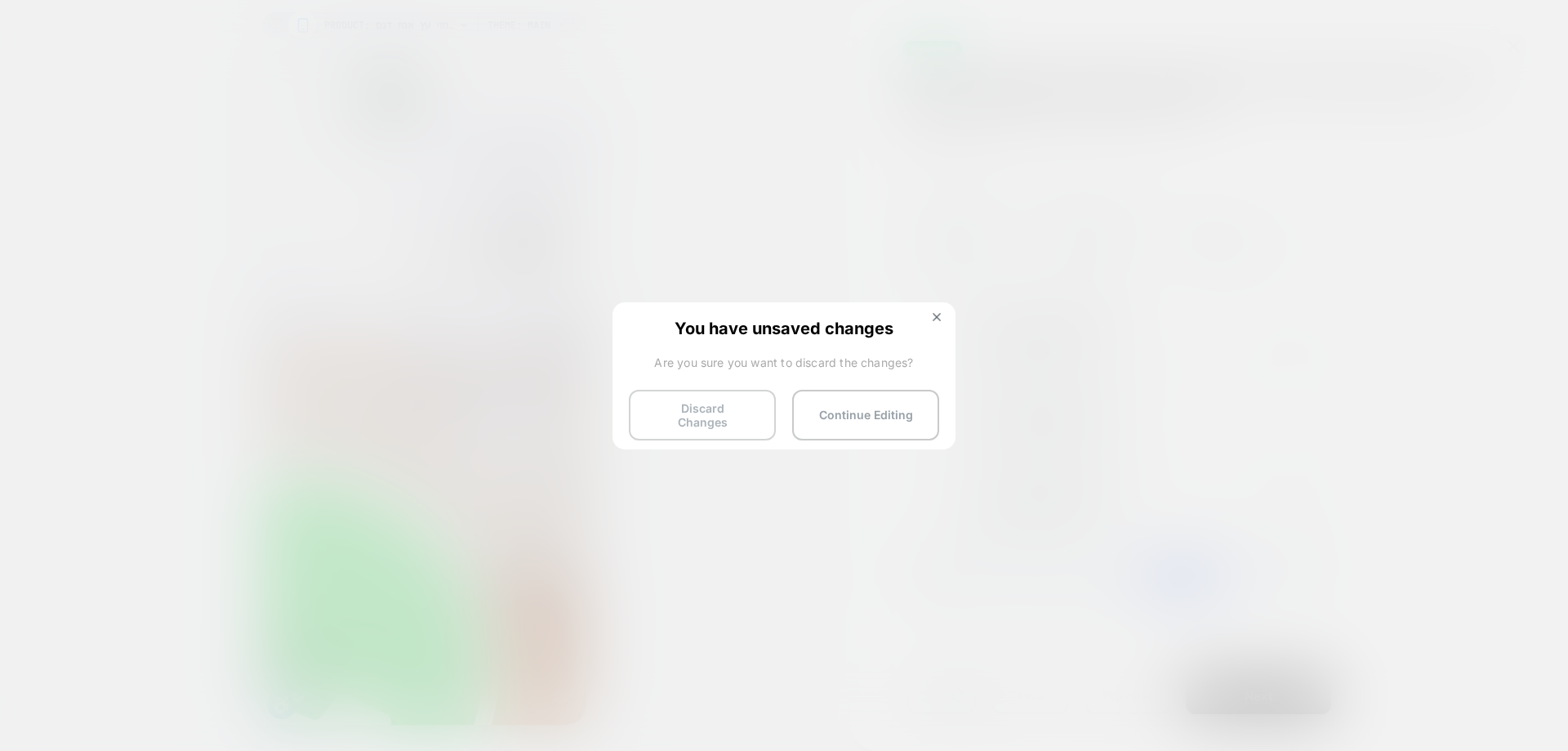
click at [727, 426] on button "Discard Changes" at bounding box center [702, 415] width 147 height 50
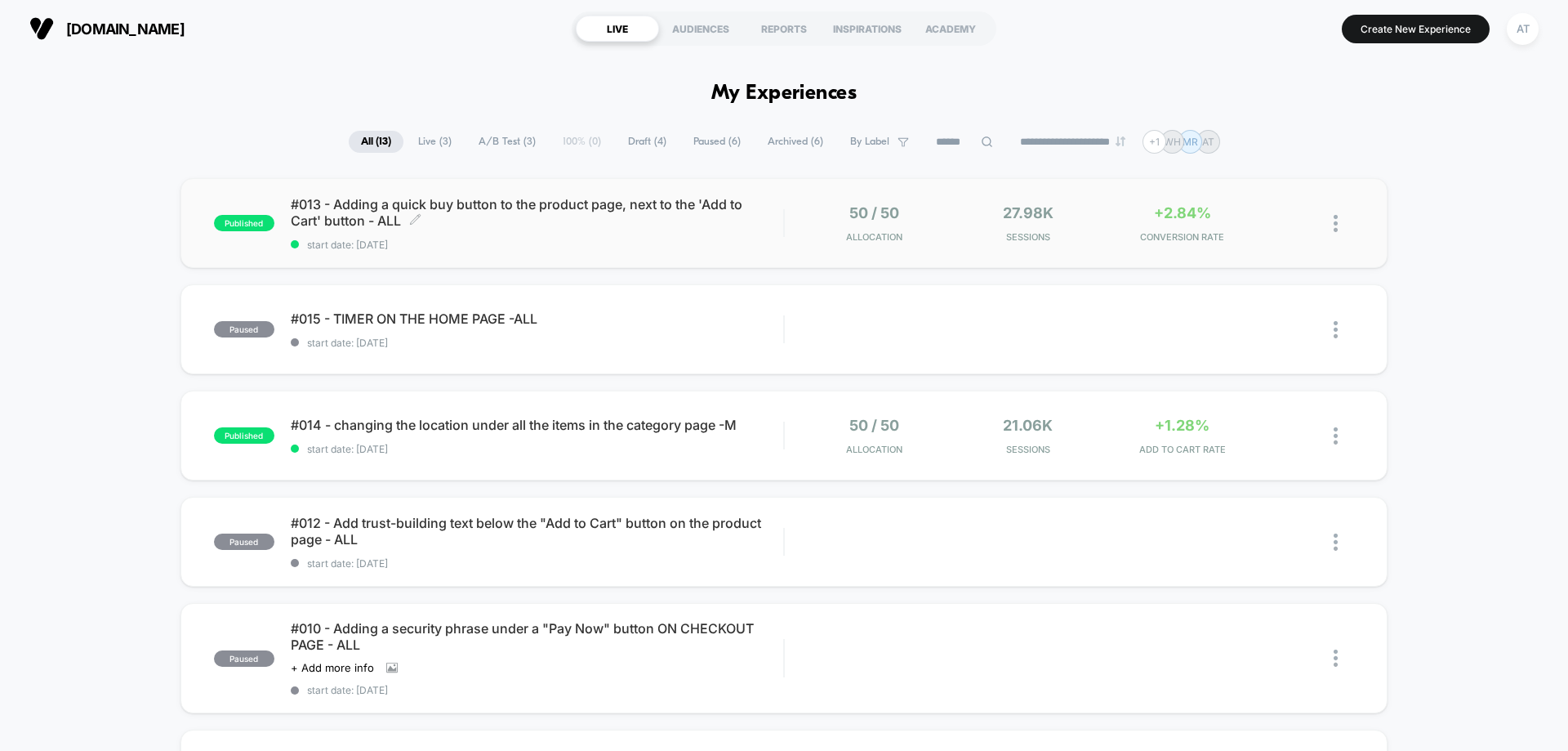
click at [597, 210] on span "#013 - Adding a quick buy button to the product page, next to the 'Add to Cart'…" at bounding box center [537, 212] width 493 height 33
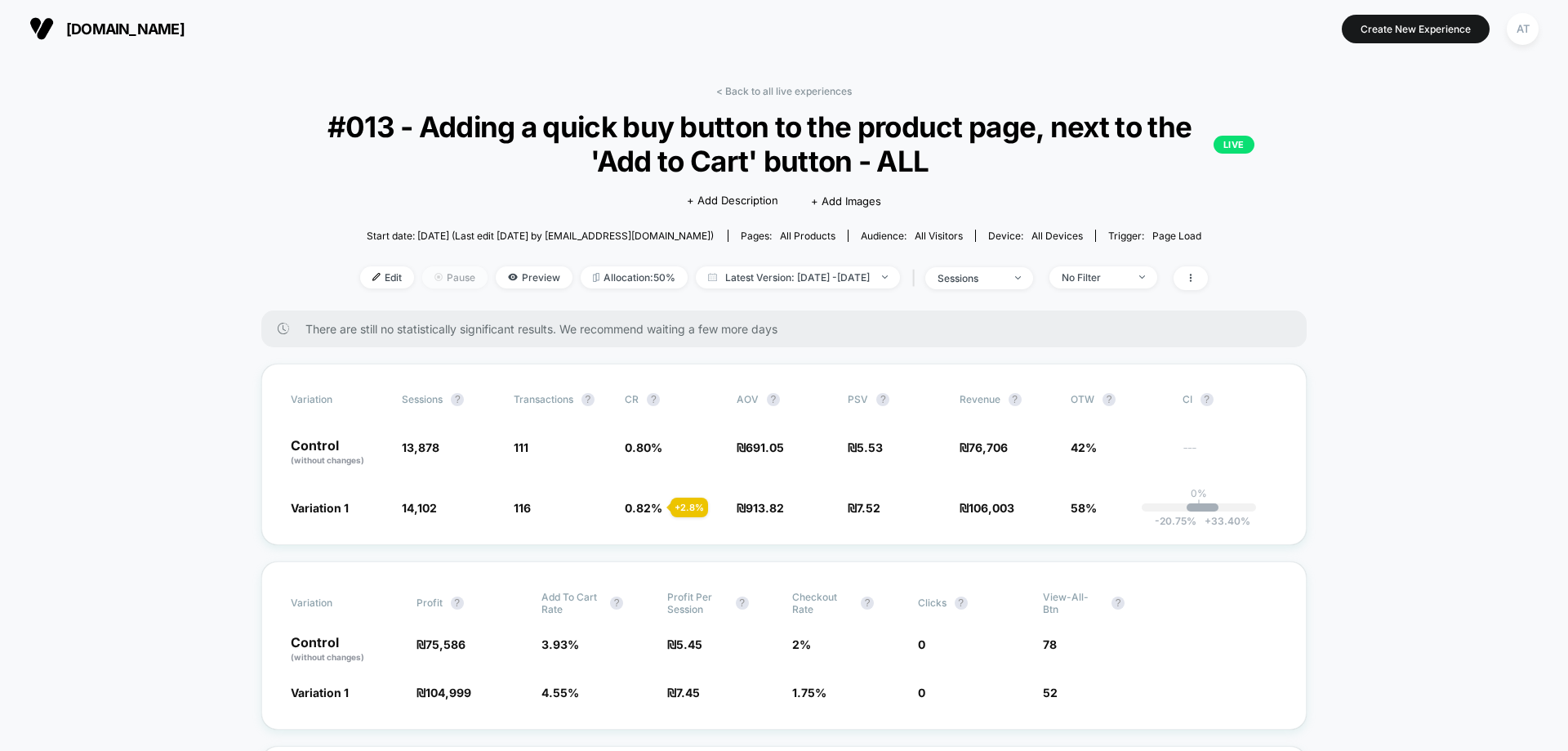
click at [423, 275] on span "Pause" at bounding box center [455, 277] width 65 height 22
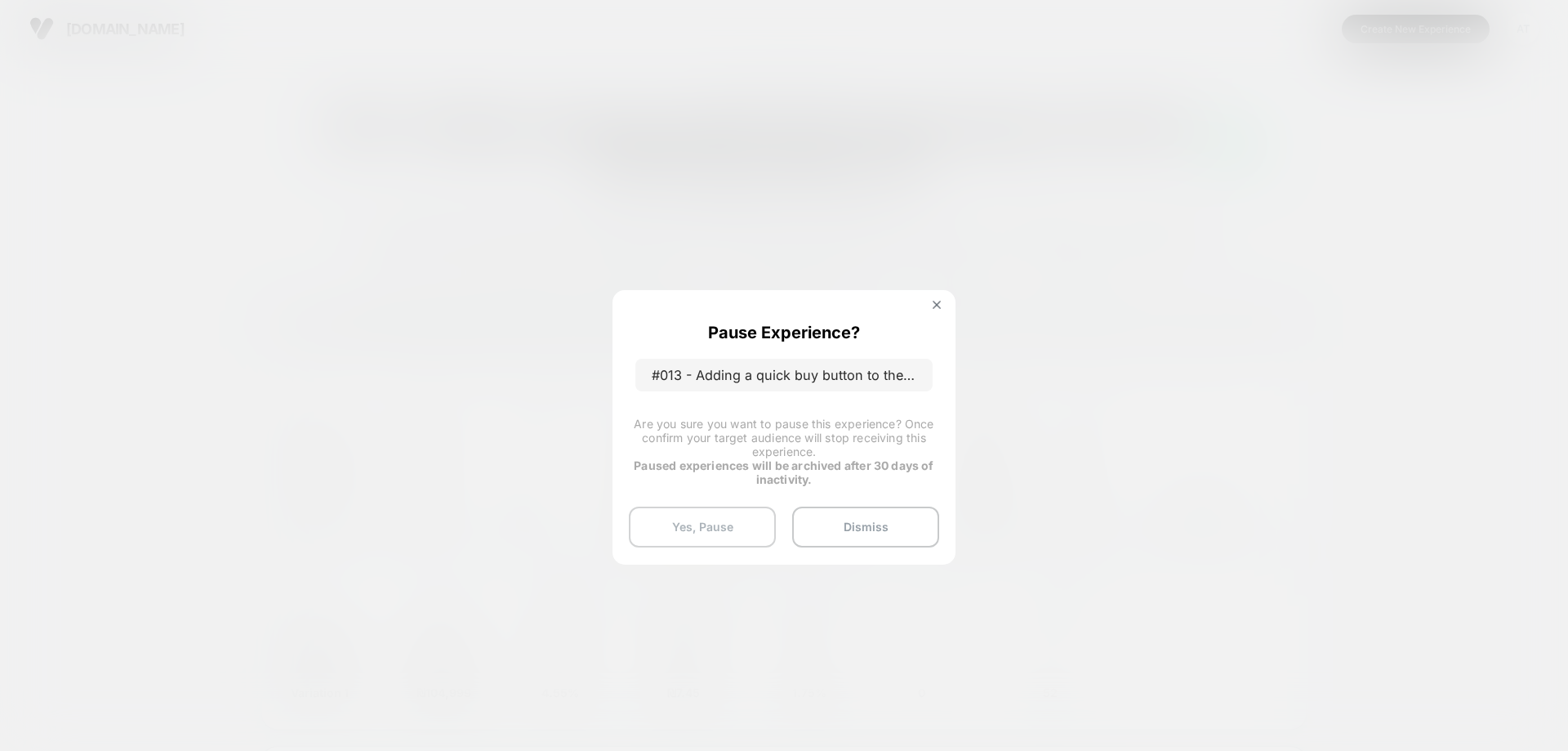
drag, startPoint x: 723, startPoint y: 510, endPoint x: 738, endPoint y: 509, distance: 15.0
click at [723, 509] on button "Yes, Pause" at bounding box center [702, 527] width 147 height 41
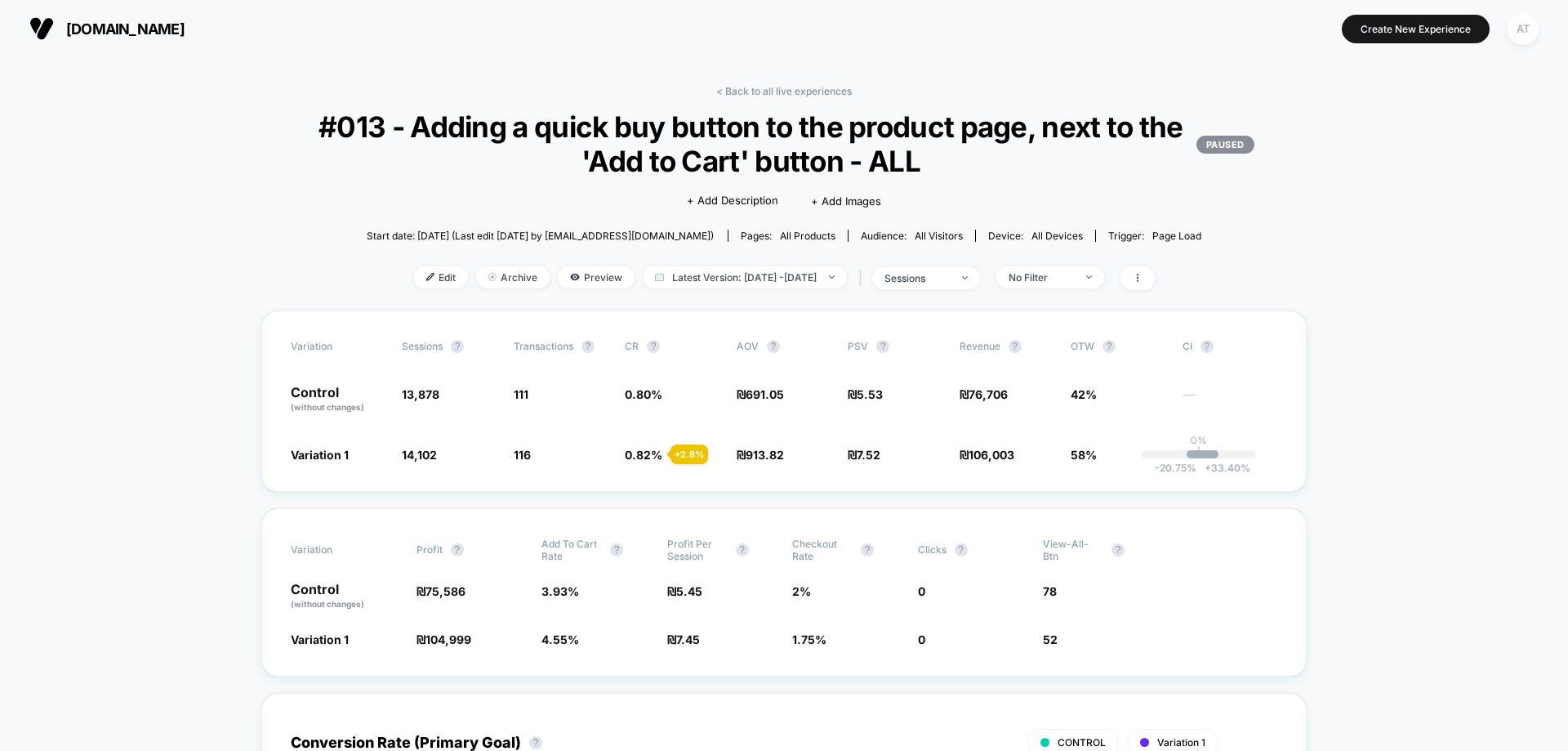
click at [1519, 27] on div "AT" at bounding box center [1522, 29] width 32 height 32
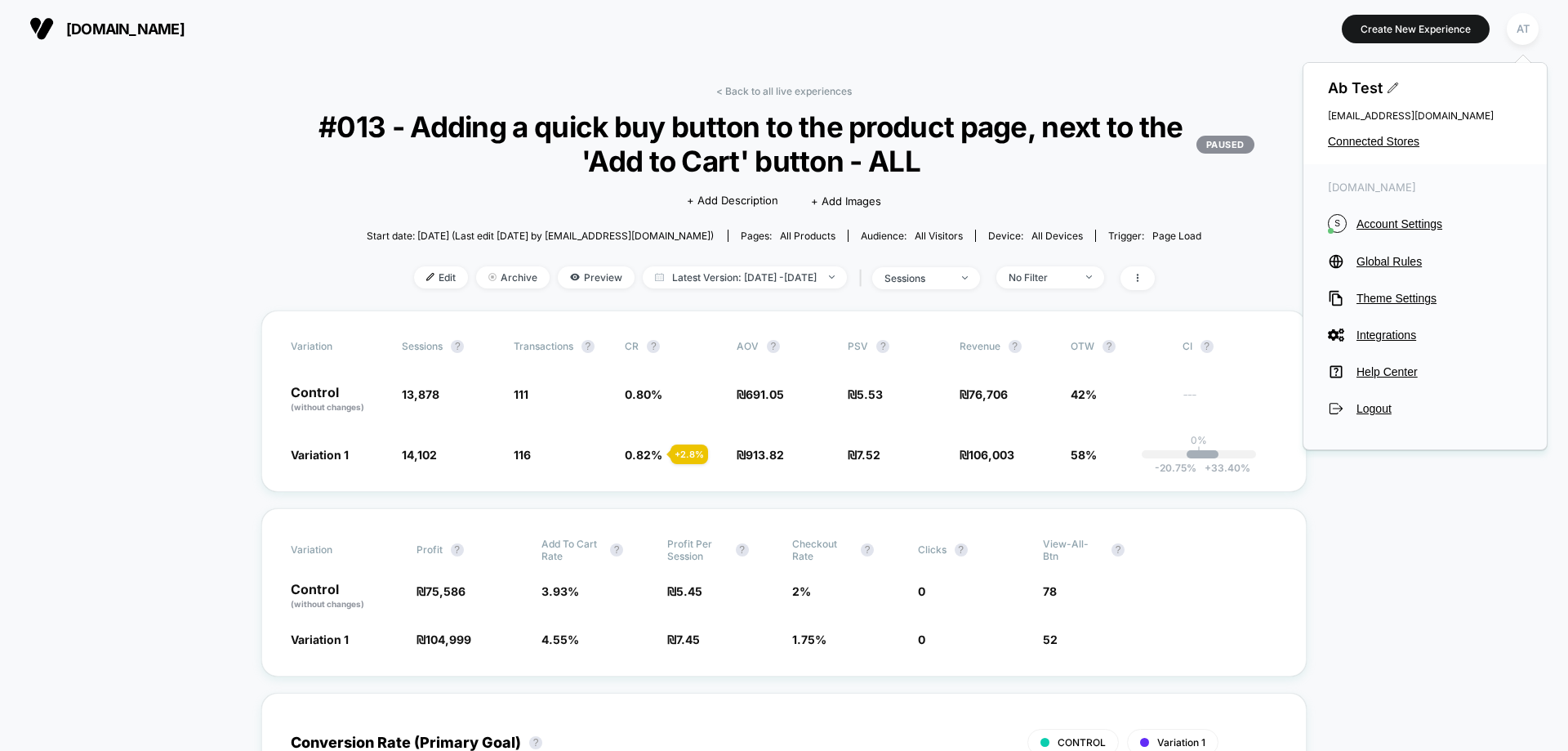
click at [1405, 134] on div "Ab Test cro@ab-test.io Connected Stores" at bounding box center [1424, 113] width 243 height 101
click at [1403, 137] on span "Connected Stores" at bounding box center [1425, 141] width 194 height 13
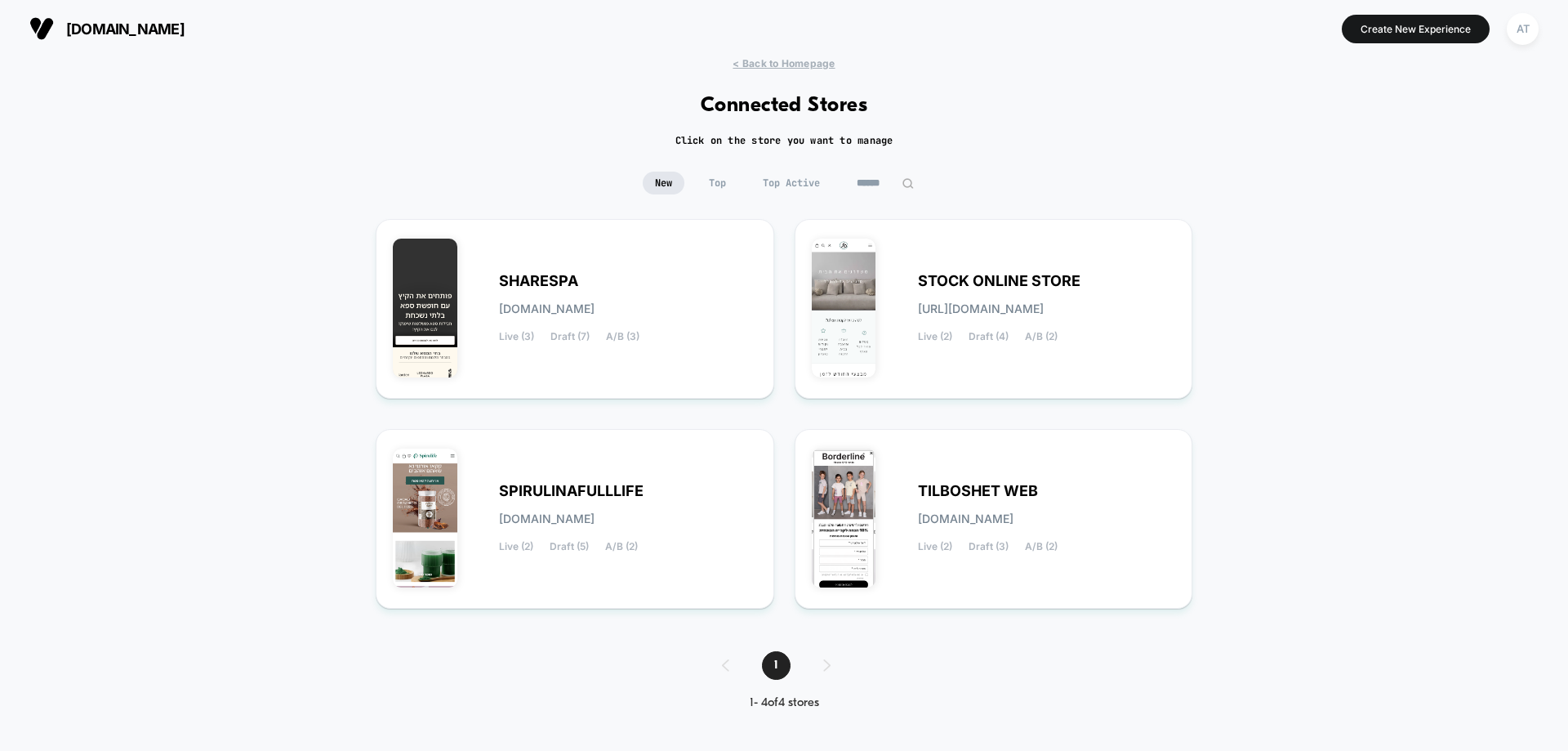
click at [829, 667] on div "1" at bounding box center [784, 665] width 158 height 29
click at [719, 667] on div "1" at bounding box center [784, 665] width 158 height 29
click at [1511, 36] on div "AT" at bounding box center [1522, 29] width 32 height 32
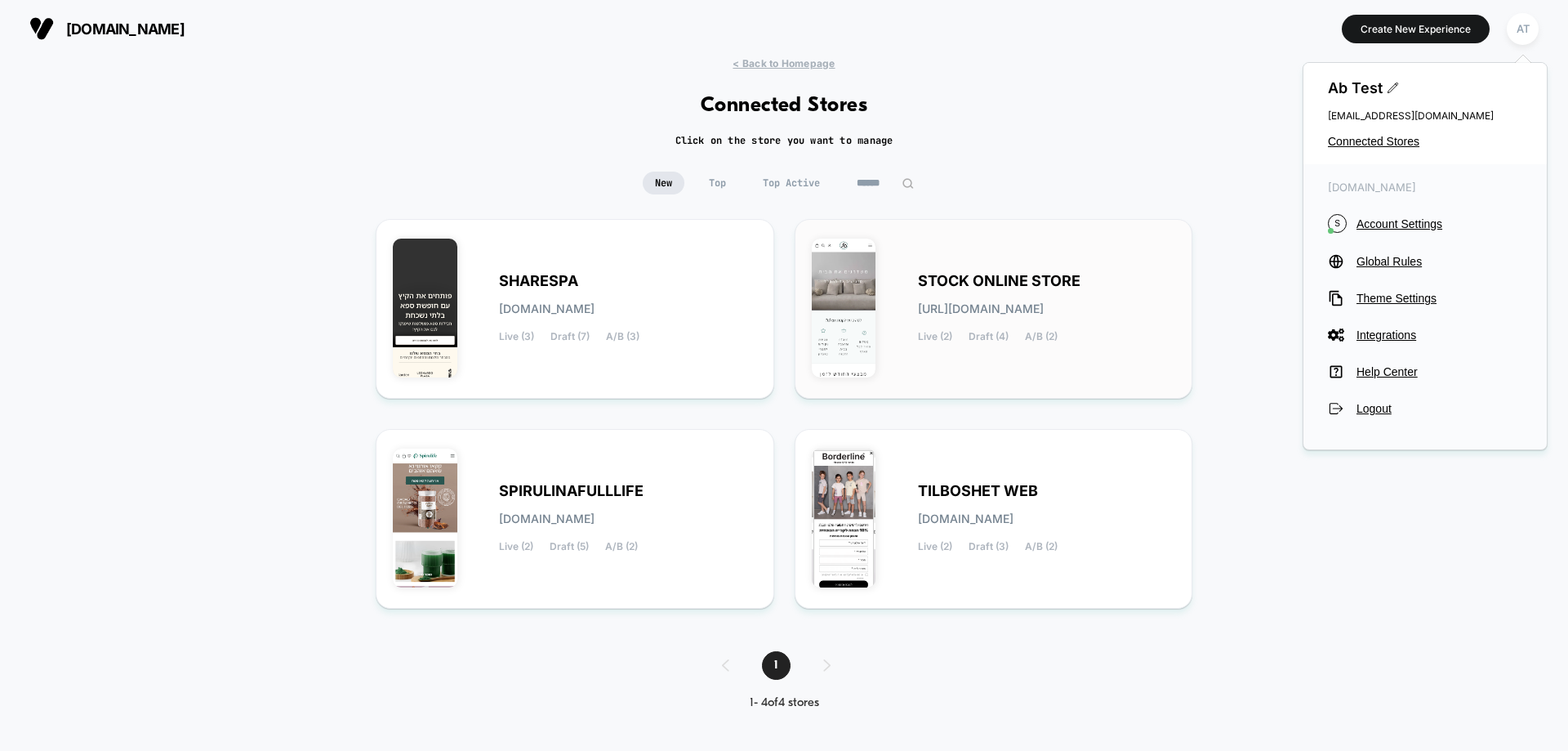
click at [1049, 324] on div "STOCK ONLINE STORE stock-online_store.myshopify.com Live (2) Draft (4) A/B (2)" at bounding box center [1047, 308] width 258 height 67
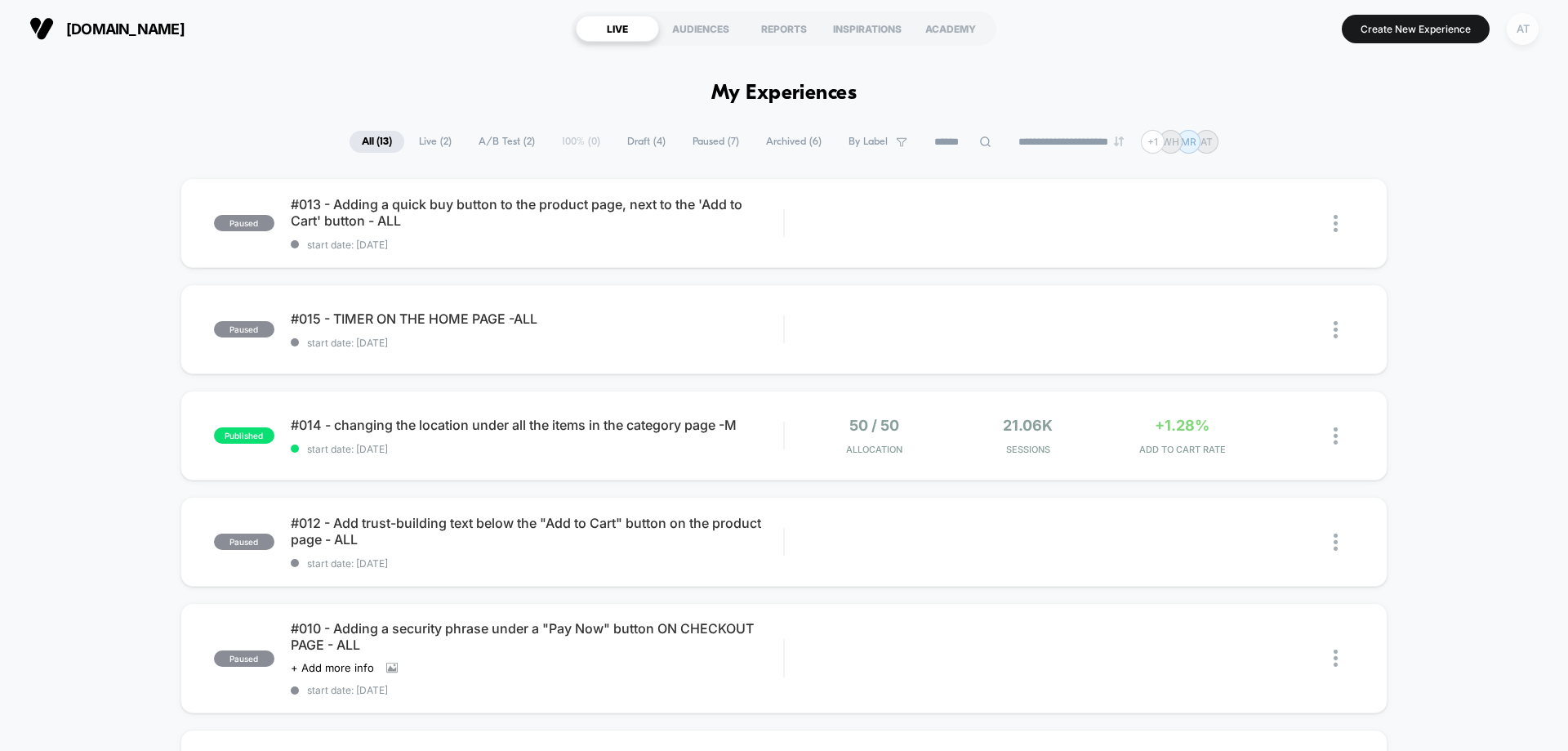
click at [1518, 36] on div "AT" at bounding box center [1522, 29] width 32 height 32
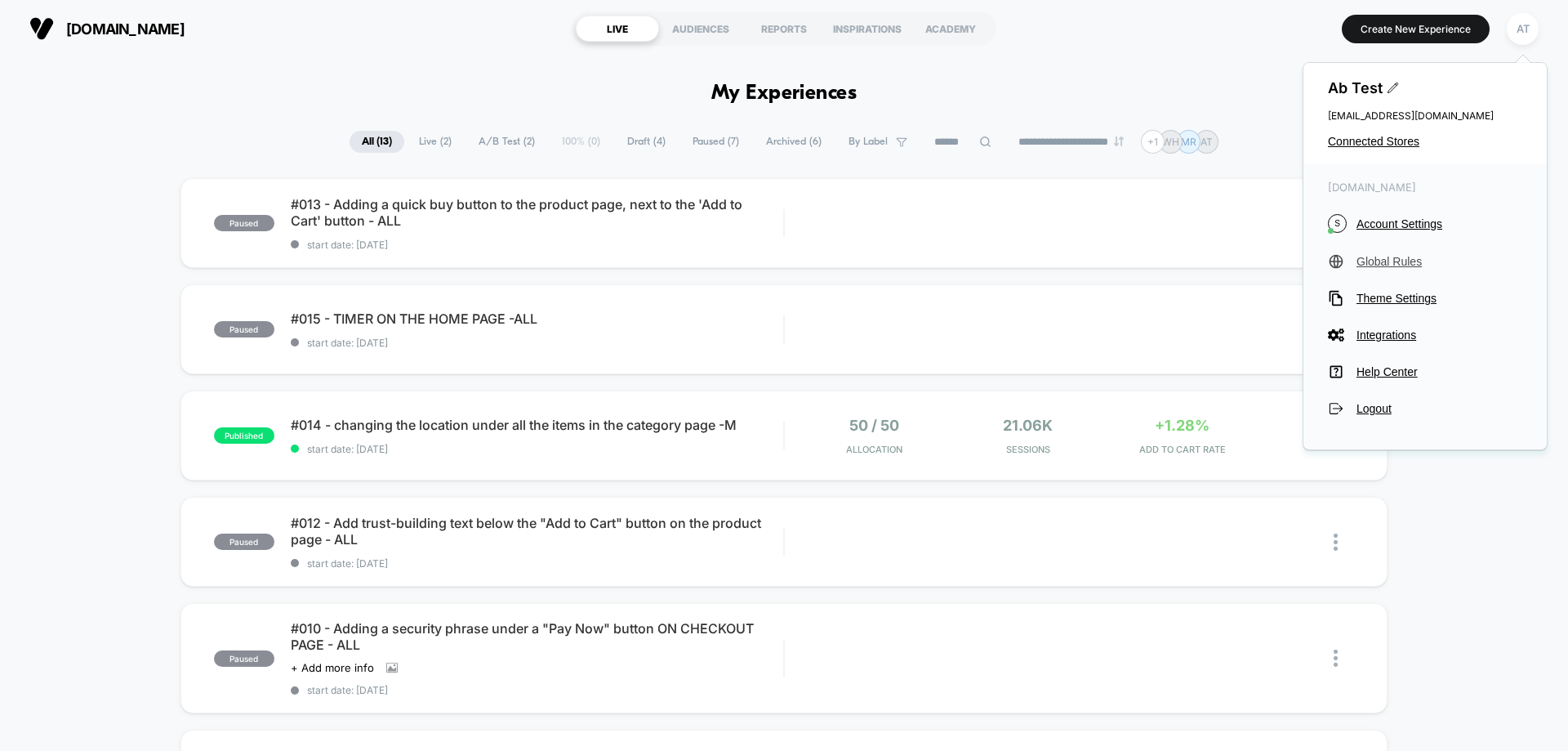
click at [1361, 265] on span "Global Rules" at bounding box center [1439, 261] width 165 height 13
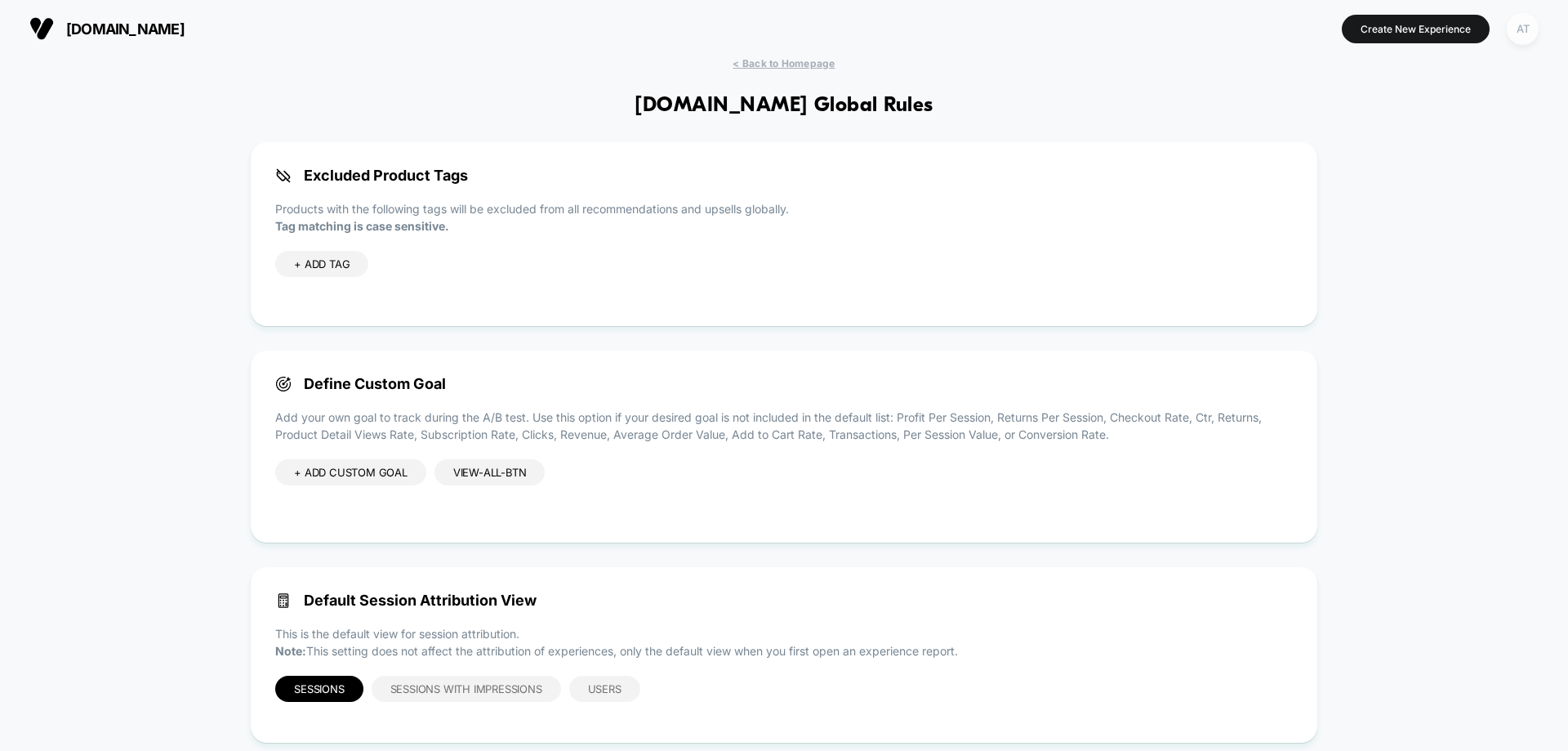
click at [1512, 31] on div "AT" at bounding box center [1522, 29] width 32 height 32
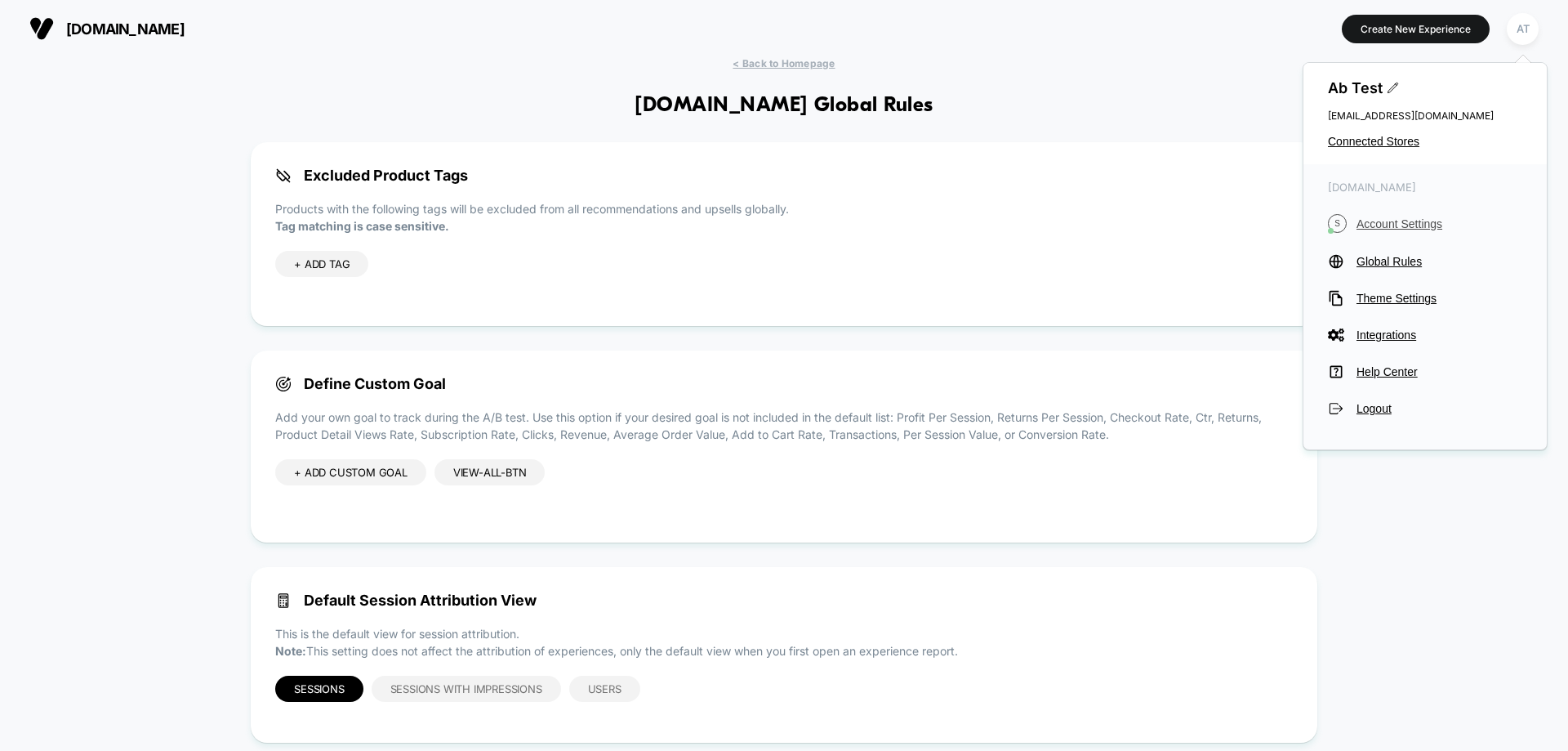
click at [1403, 226] on span "Account Settings" at bounding box center [1439, 223] width 165 height 13
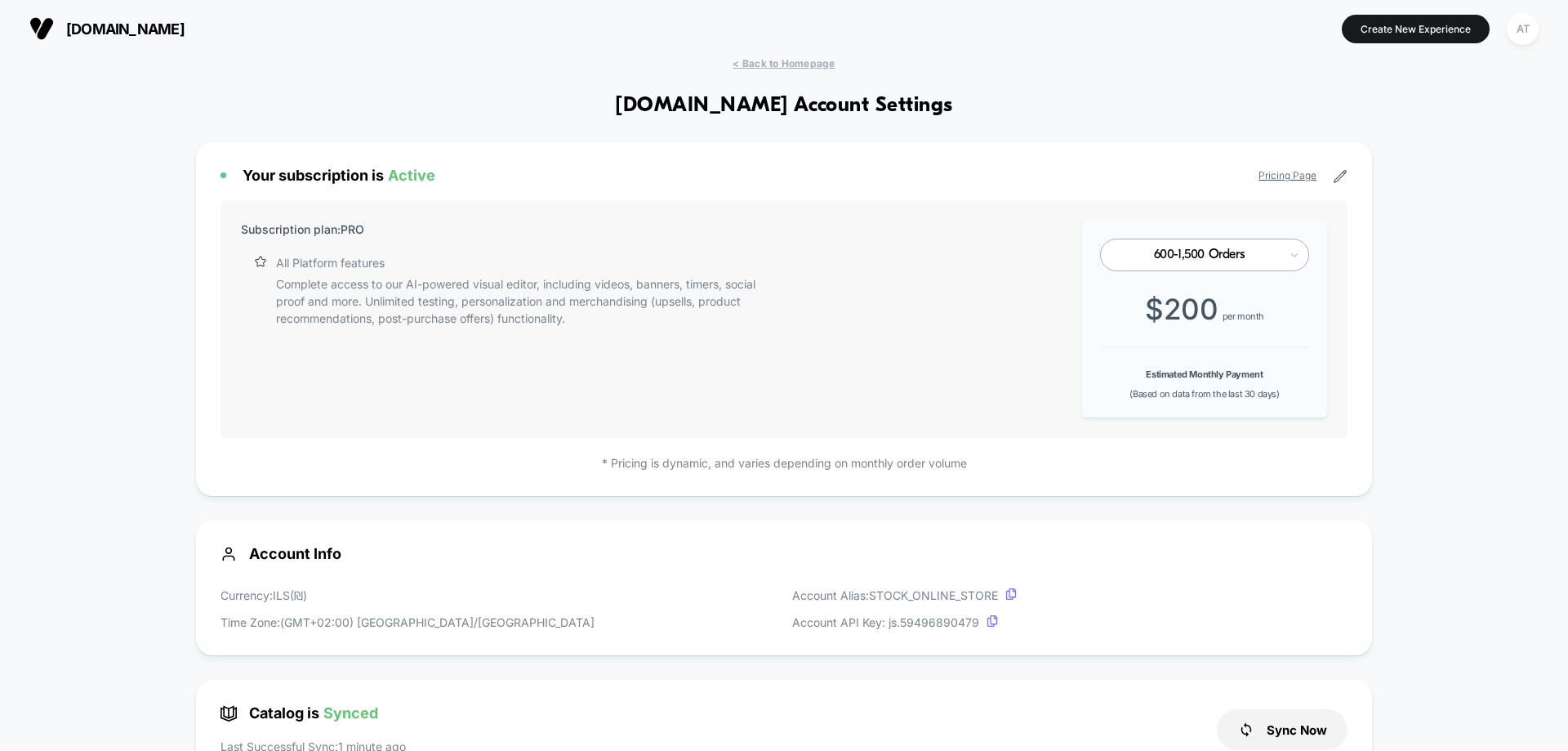
click at [1534, 17] on button "AT" at bounding box center [1523, 29] width 42 height 34
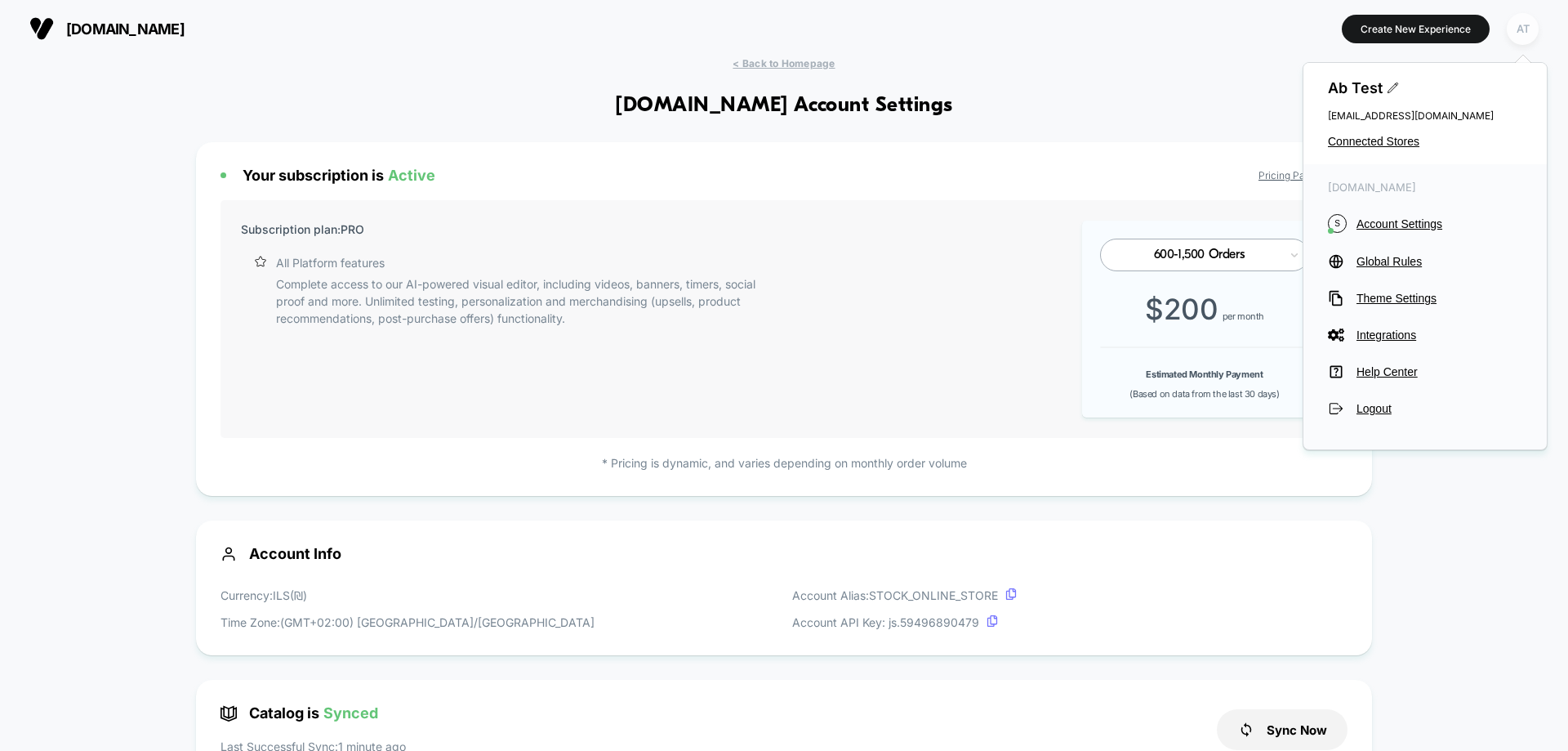
click at [1533, 22] on div "AT" at bounding box center [1522, 29] width 32 height 32
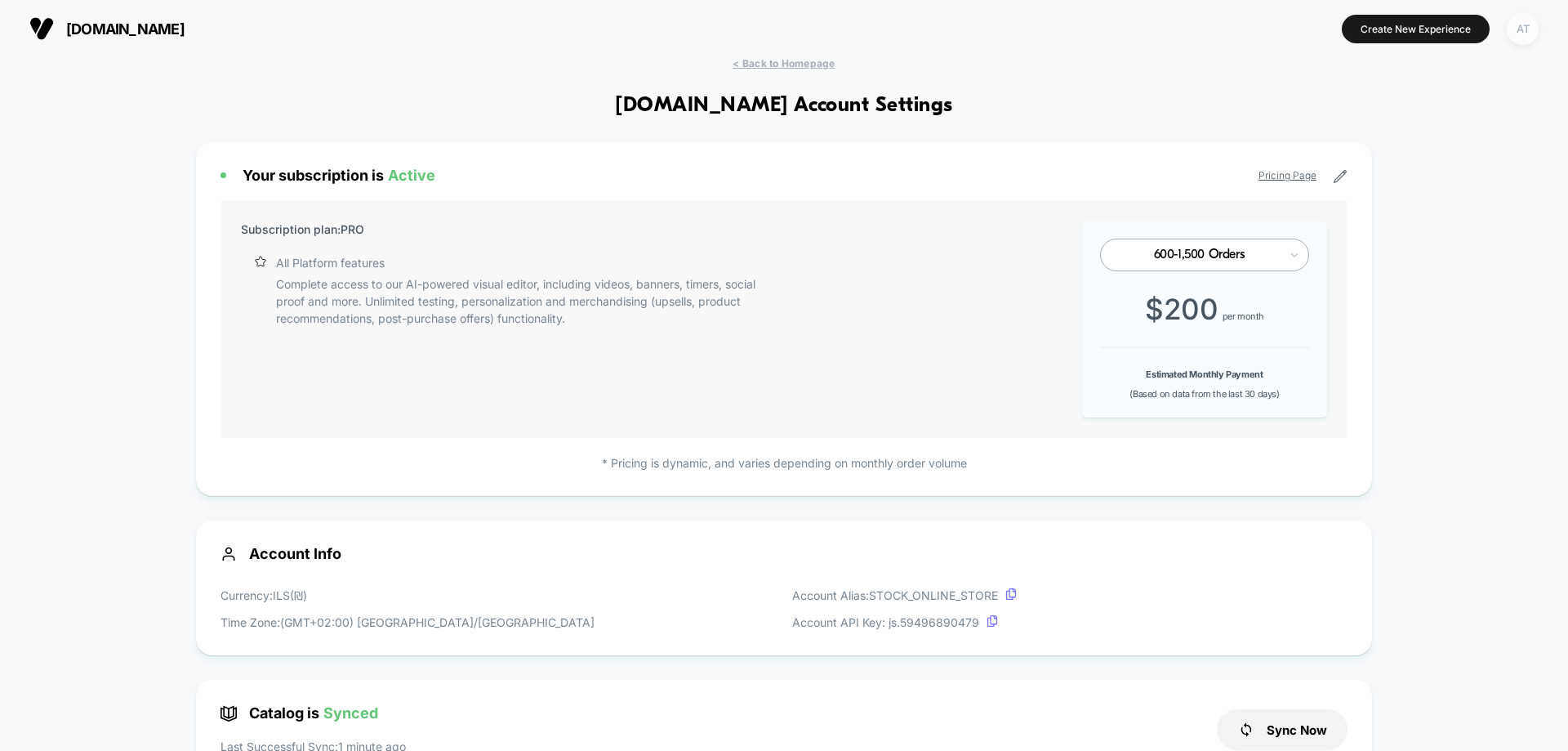
click at [1533, 22] on div "AT" at bounding box center [1522, 29] width 32 height 32
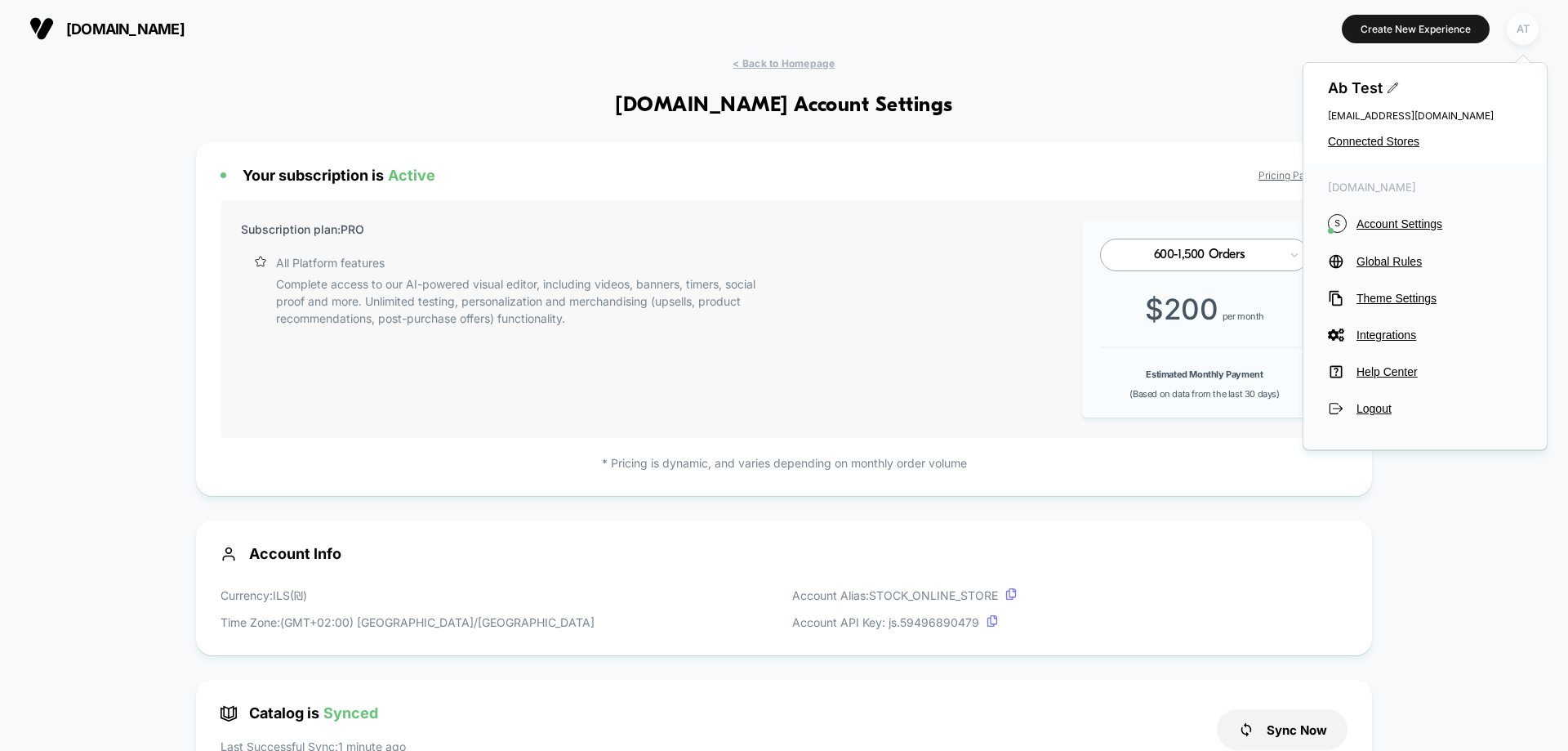
click at [1513, 32] on div "AT" at bounding box center [1522, 29] width 32 height 32
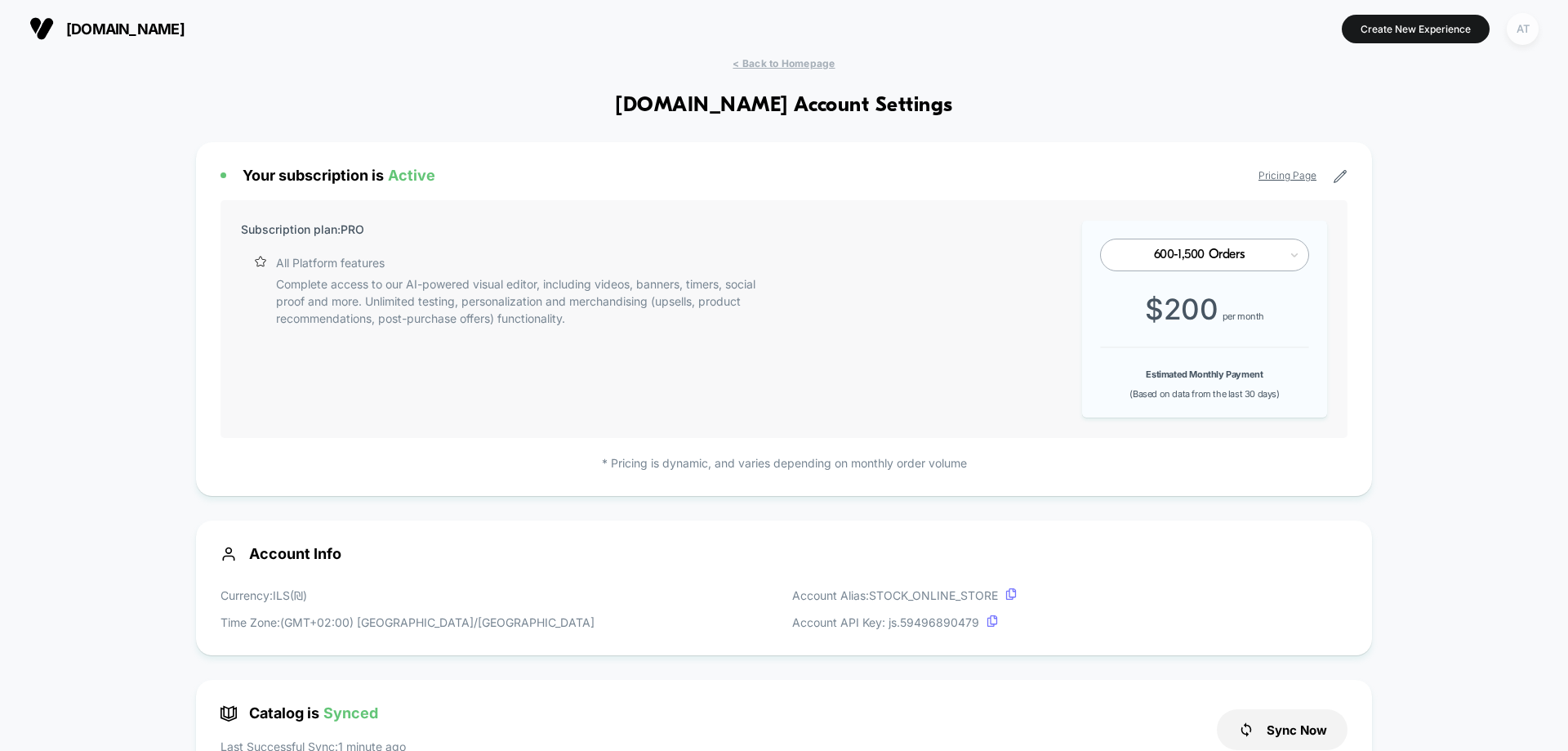
click at [1534, 25] on div "AT" at bounding box center [1522, 29] width 32 height 32
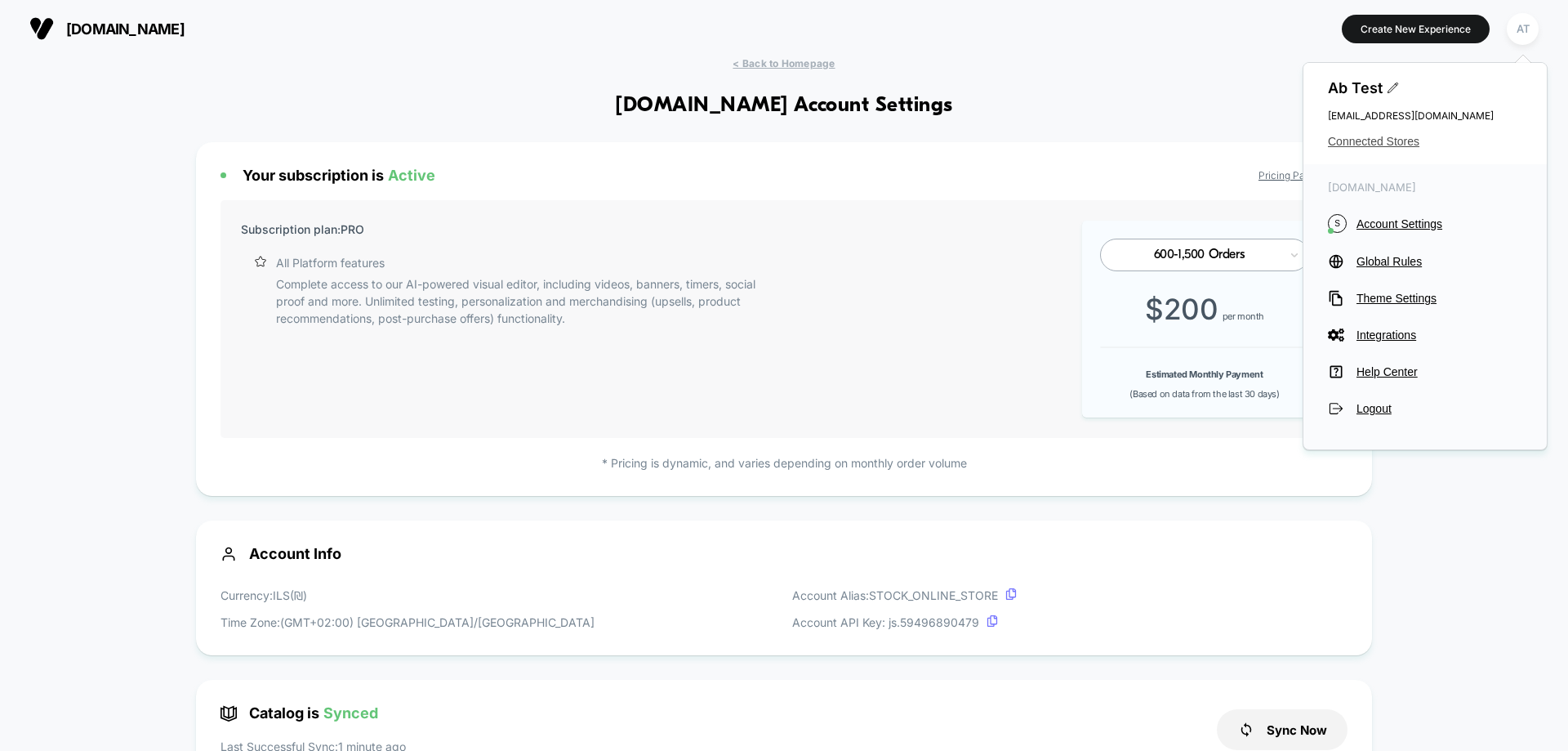
click at [1378, 139] on span "Connected Stores" at bounding box center [1425, 141] width 194 height 13
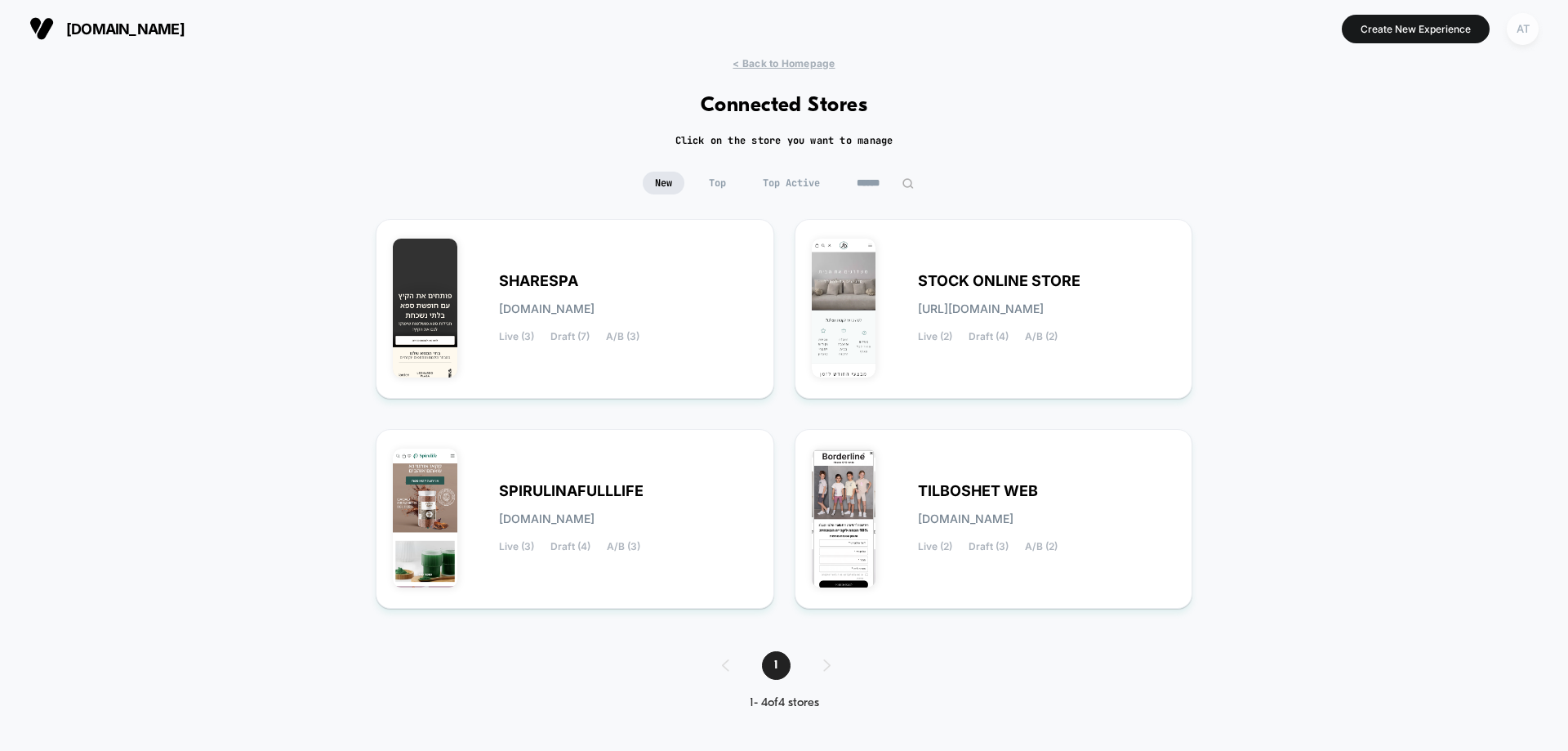
click at [1529, 16] on div "AT" at bounding box center [1522, 29] width 32 height 32
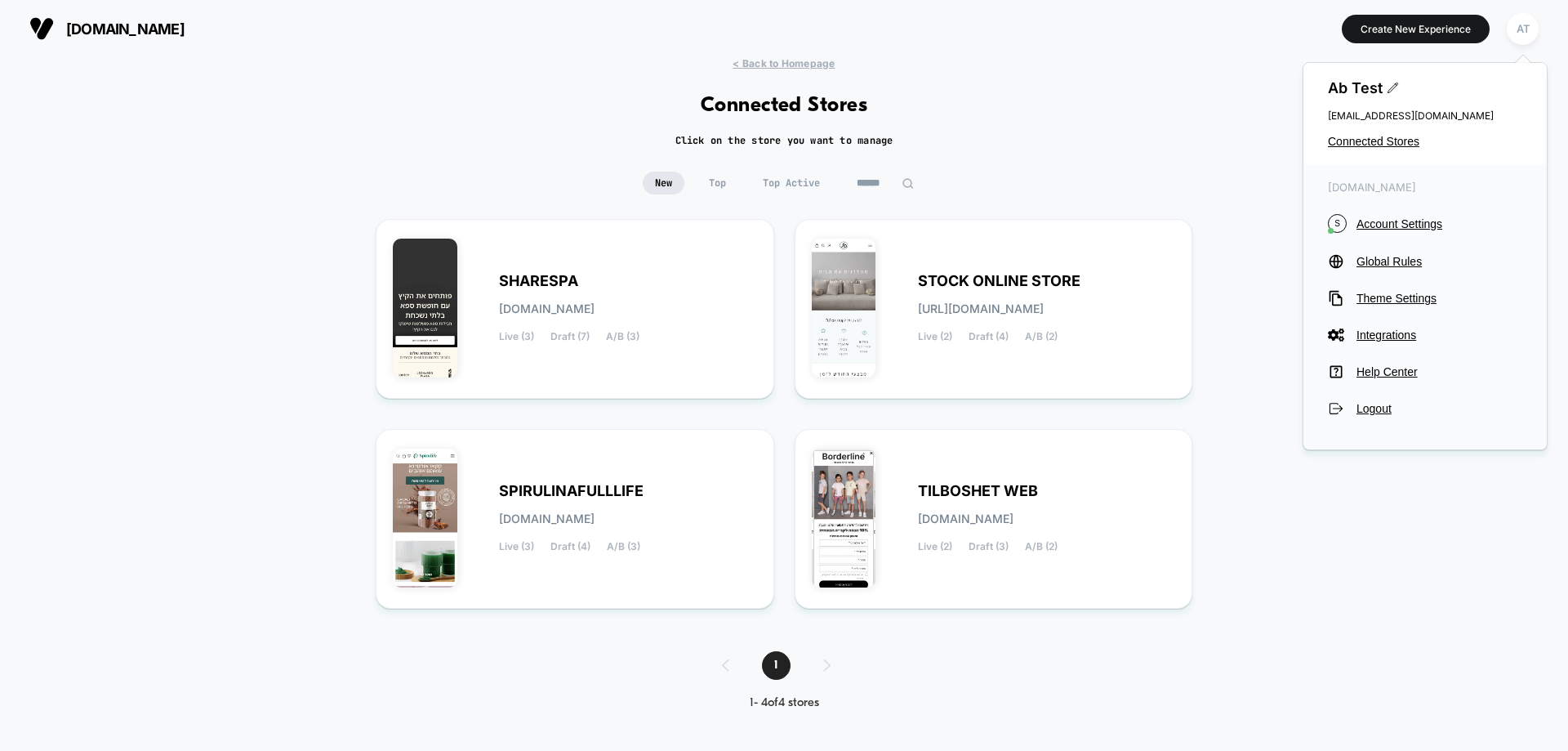
click at [1390, 94] on span "Ab Test" at bounding box center [1425, 87] width 194 height 17
click at [1390, 92] on icon at bounding box center [1393, 87] width 12 height 12
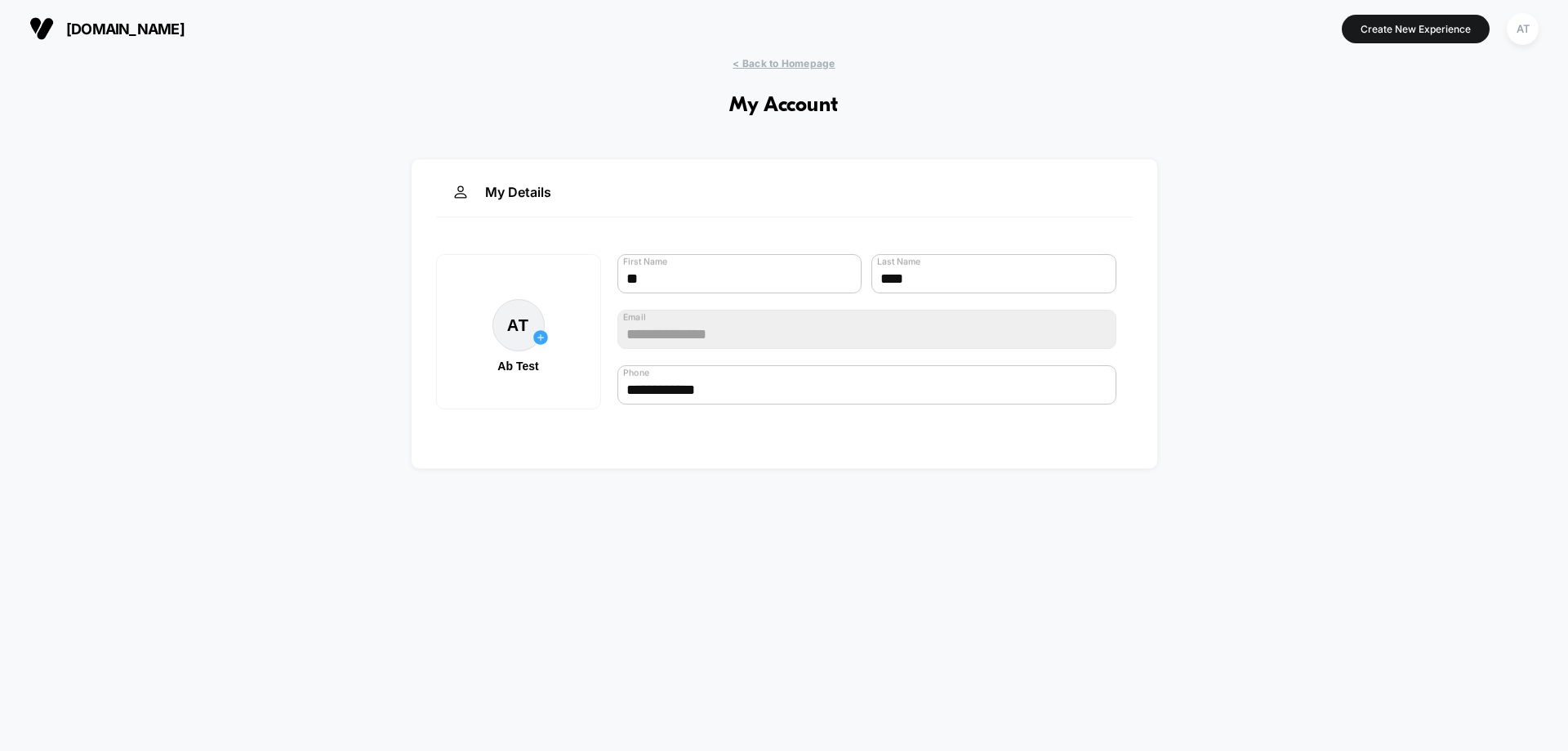
click at [492, 196] on div "My Details" at bounding box center [784, 200] width 697 height 34
drag, startPoint x: 605, startPoint y: 329, endPoint x: 748, endPoint y: 330, distance: 143.0
click at [603, 329] on form "**********" at bounding box center [867, 357] width 532 height 223
click at [1533, 22] on div "AT" at bounding box center [1522, 29] width 32 height 32
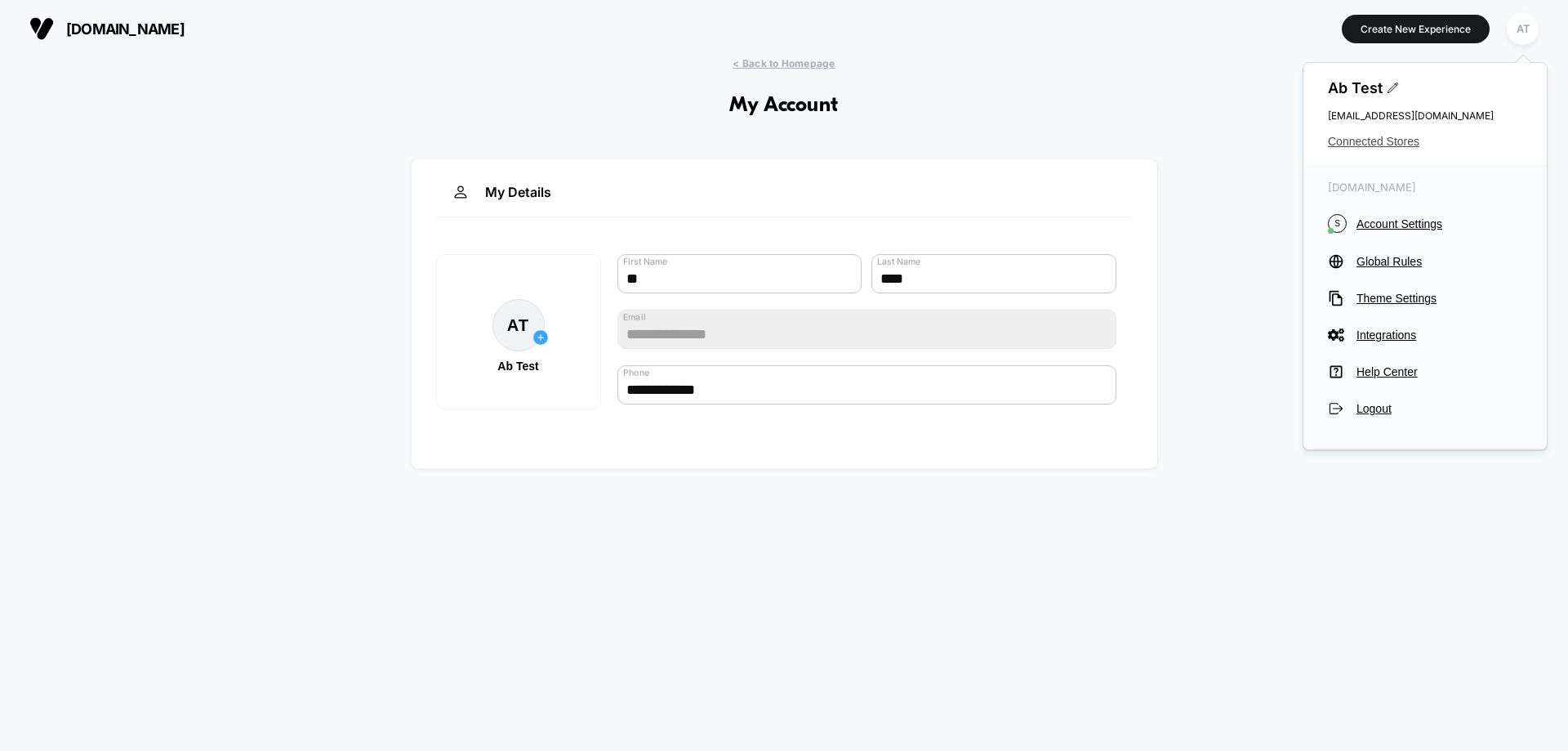
click at [1391, 138] on span "Connected Stores" at bounding box center [1425, 141] width 194 height 13
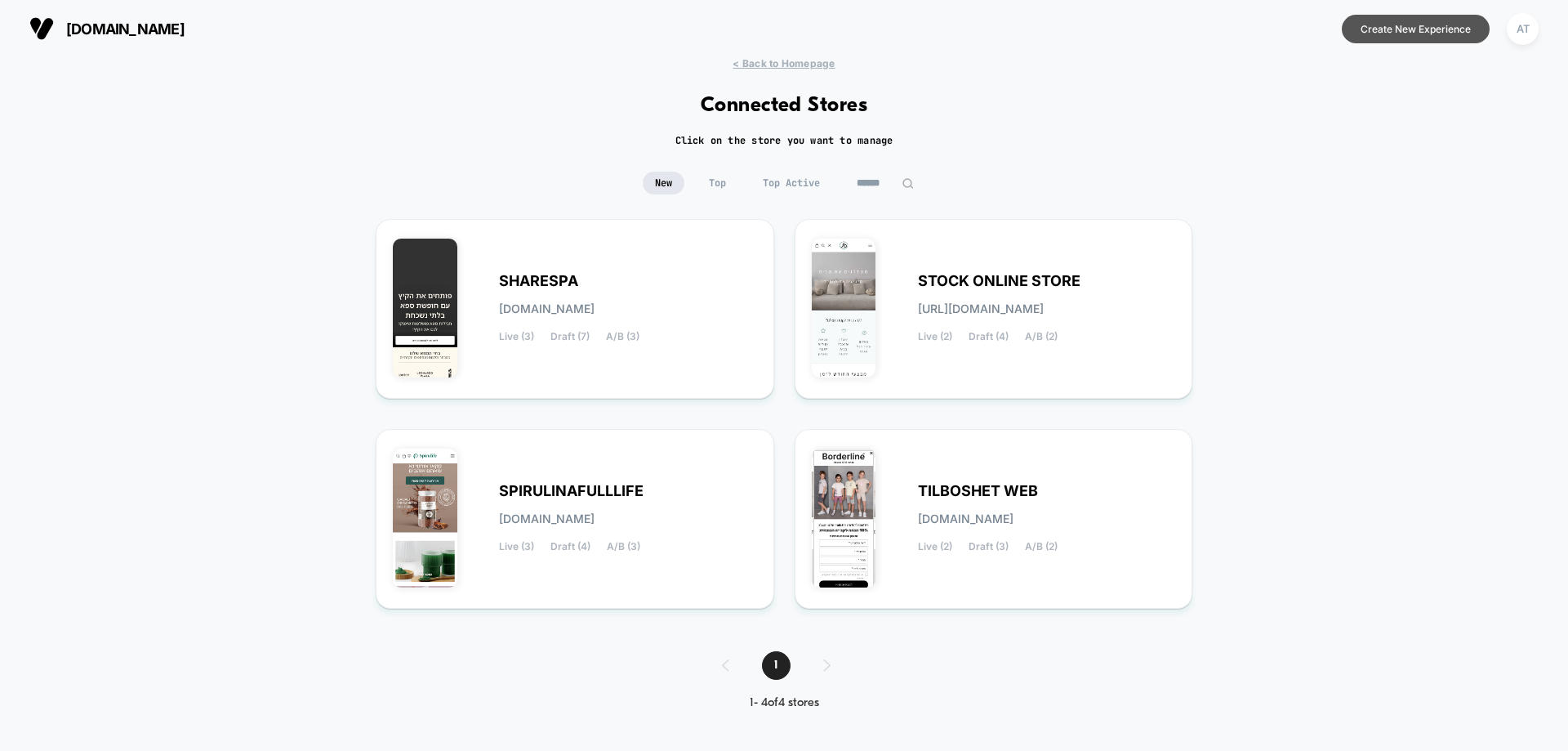
click at [1431, 32] on button "Create New Experience" at bounding box center [1416, 29] width 148 height 29
click at [1533, 18] on div "AT" at bounding box center [1522, 29] width 32 height 32
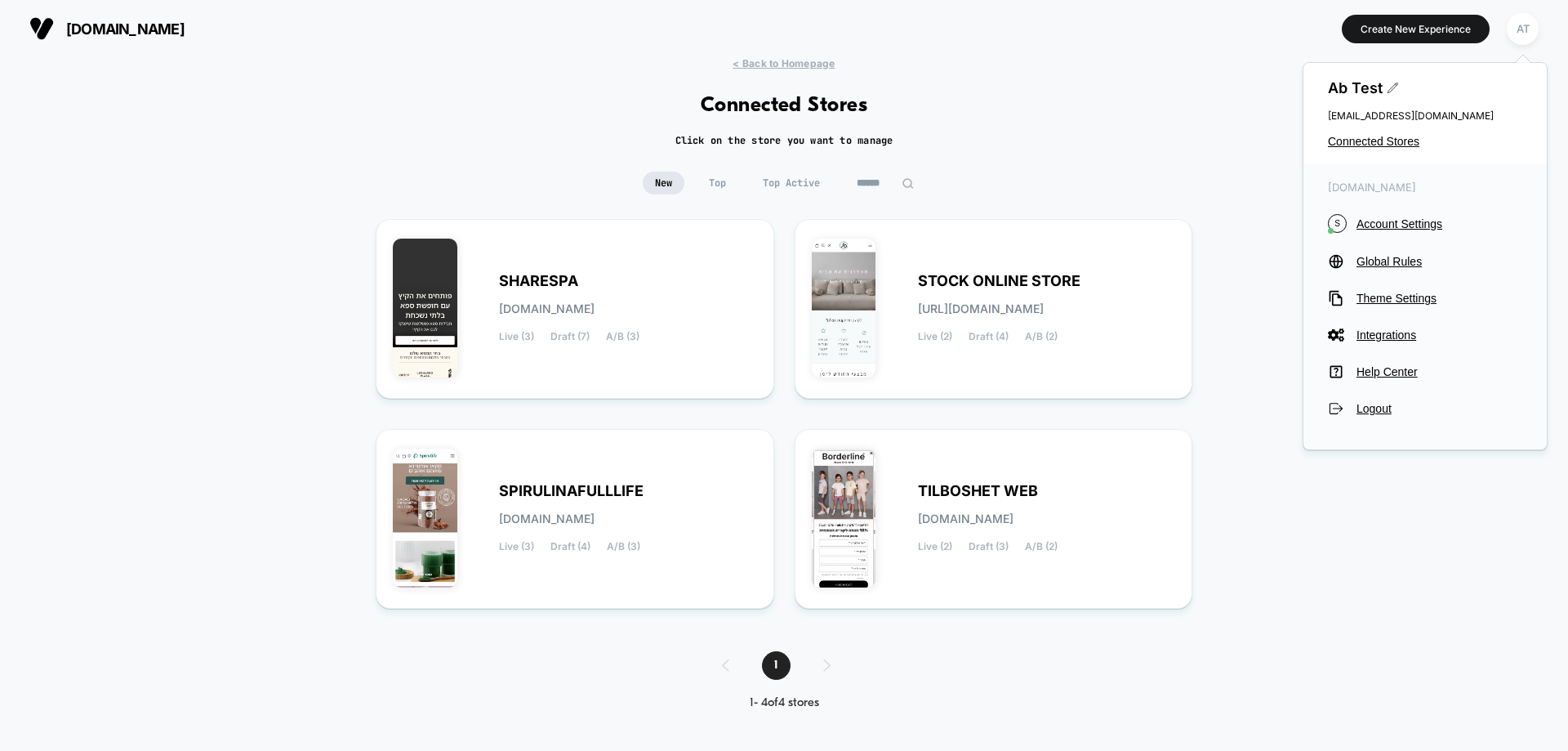
click at [1390, 92] on icon at bounding box center [1392, 87] width 10 height 10
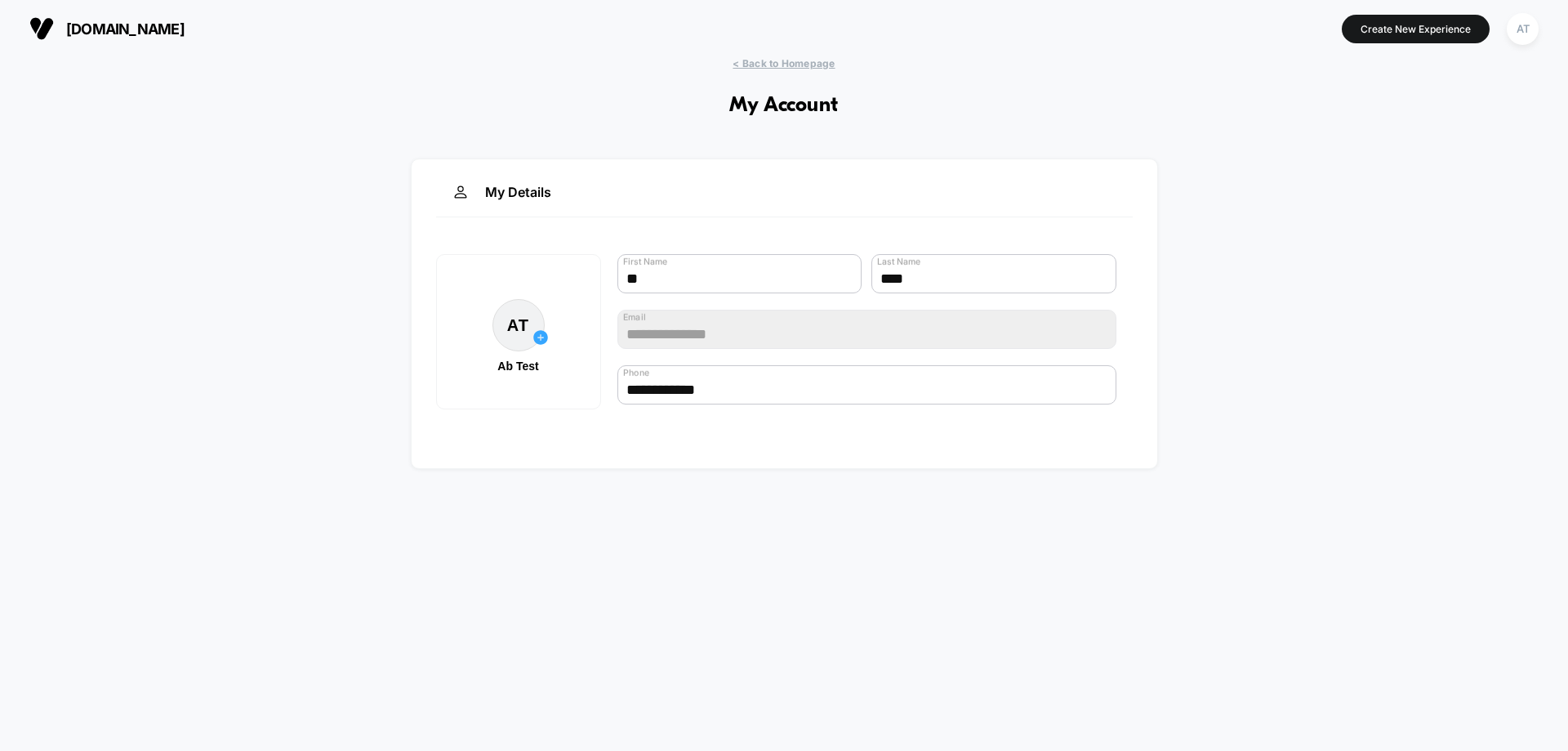
click at [770, 98] on h1 "My Account" at bounding box center [784, 105] width 109 height 23
click at [622, 127] on div "**********" at bounding box center [784, 396] width 1568 height 677
click at [507, 194] on div "My Details" at bounding box center [784, 200] width 697 height 34
click at [448, 191] on div "My Details" at bounding box center [784, 200] width 697 height 34
click at [493, 348] on div "AT Ab Test" at bounding box center [519, 332] width 131 height 81
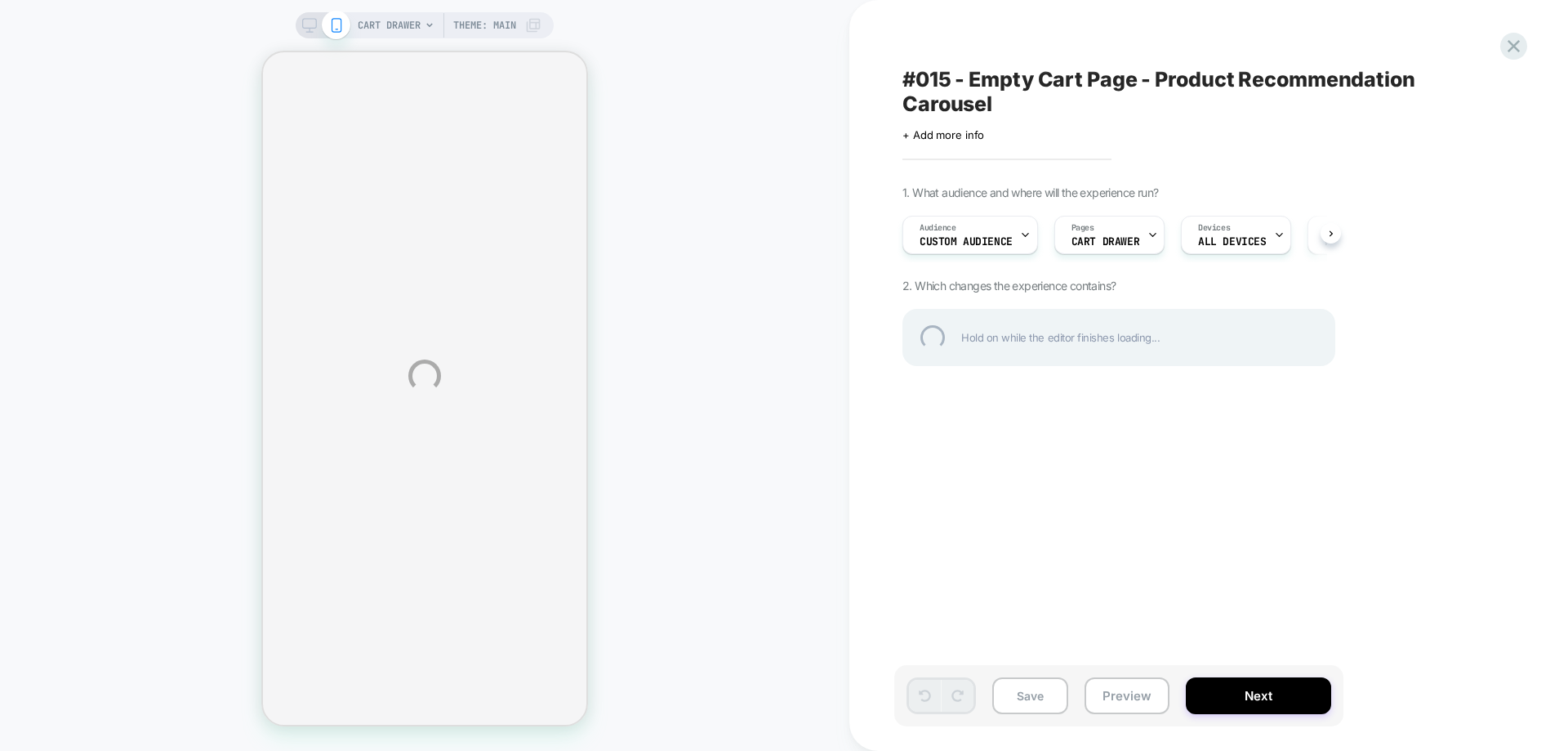
select select "**********"
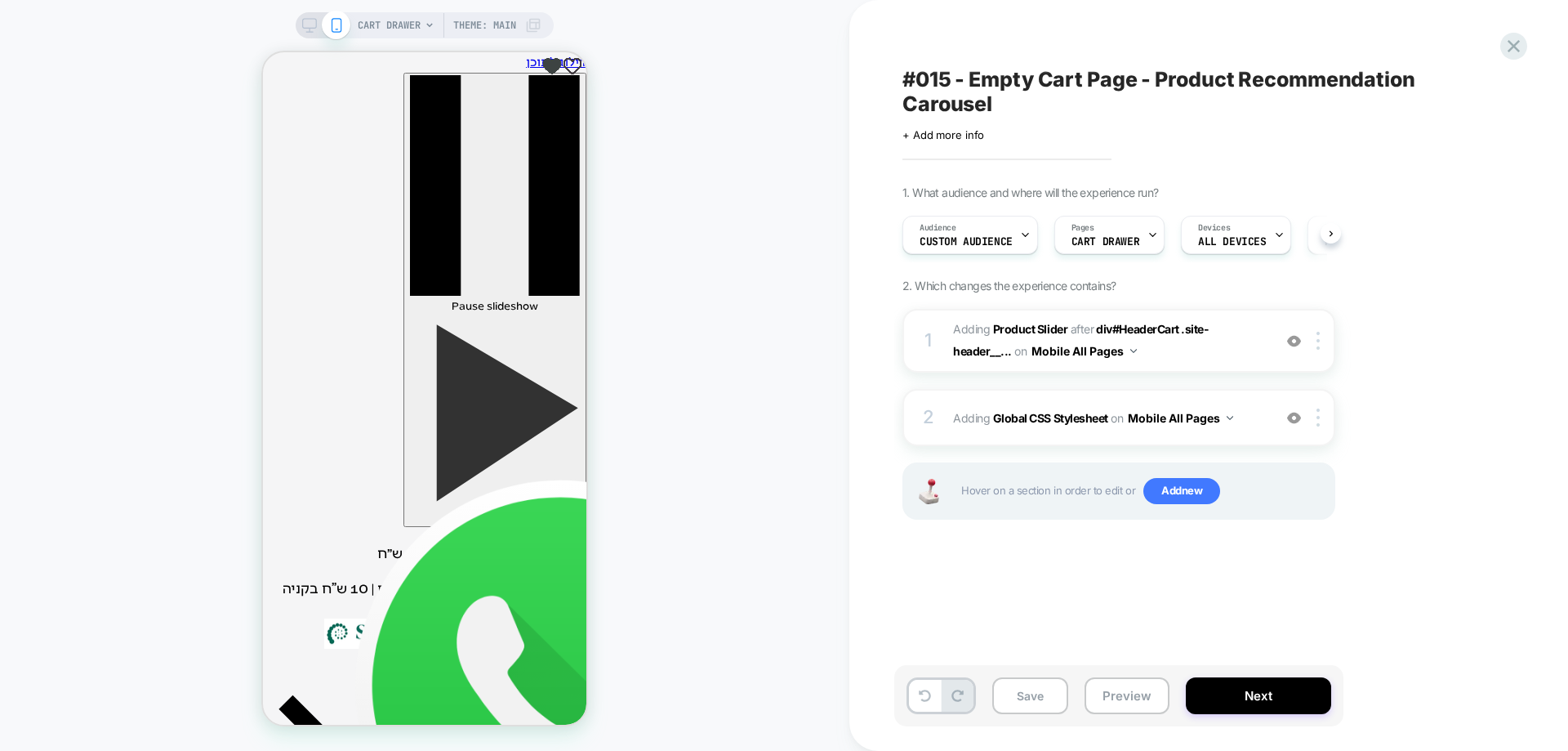
scroll to position [0, 1]
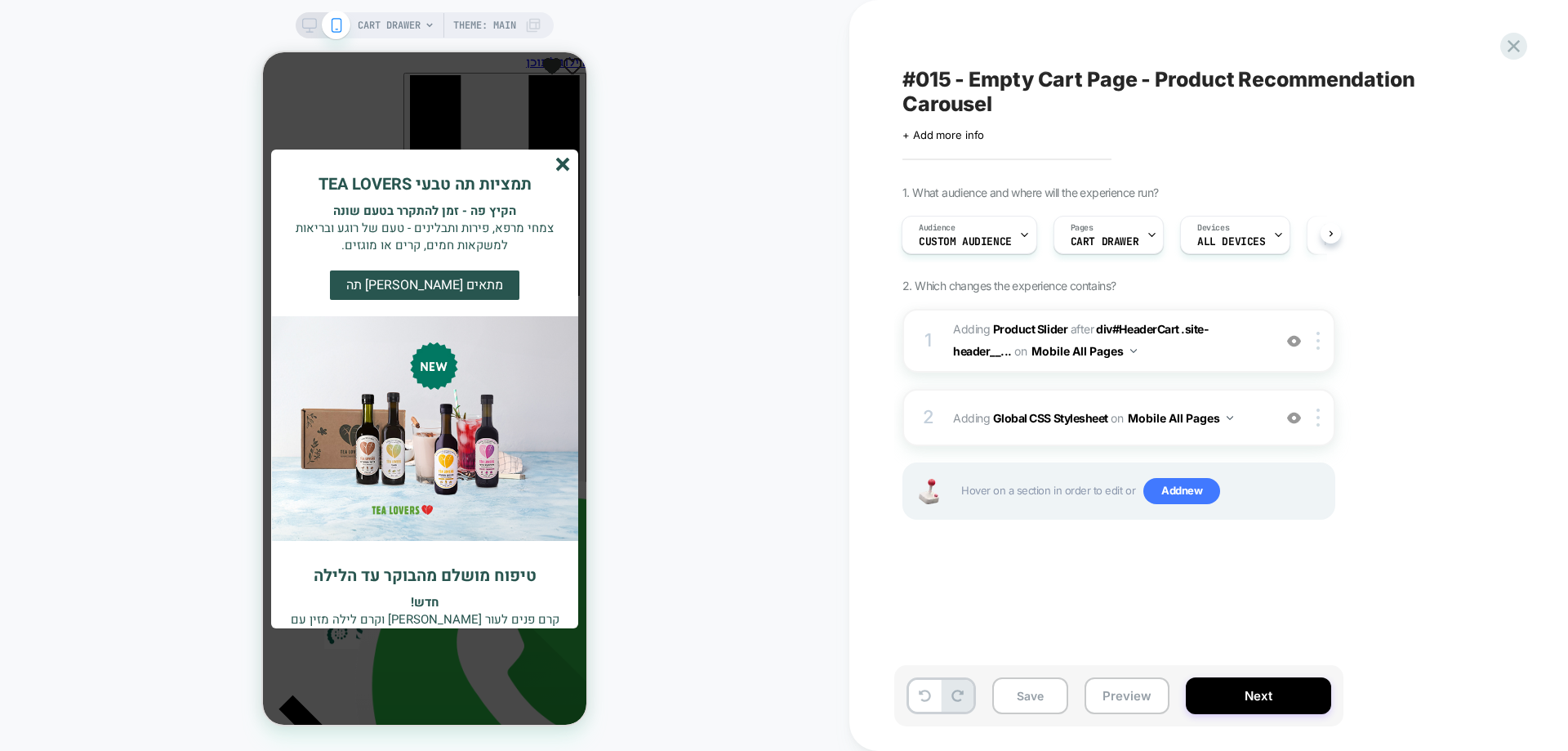
click at [565, 165] on icon "סגור" at bounding box center [563, 165] width 14 height 14
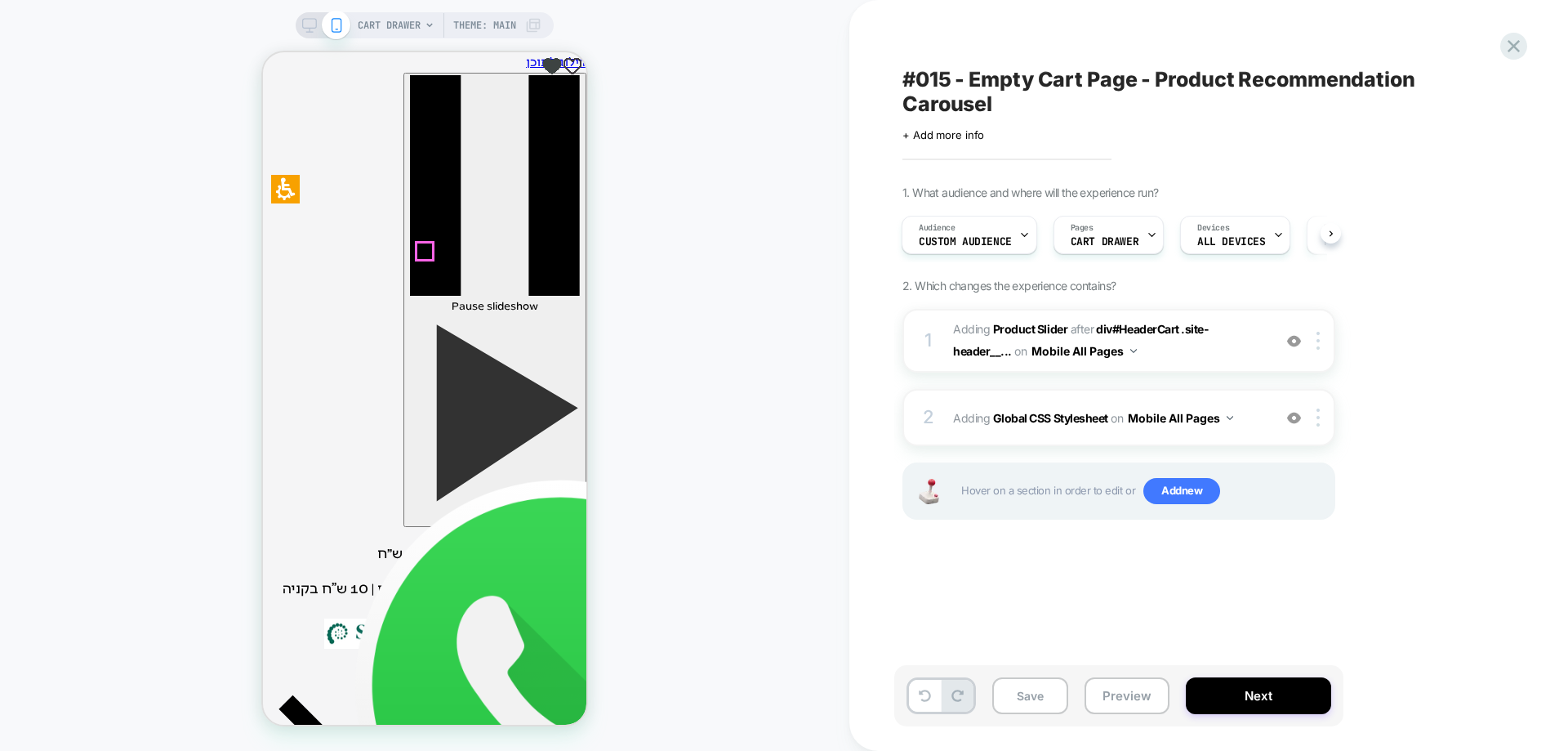
type input "*"
click at [1058, 331] on b "Product Slider" at bounding box center [1030, 329] width 74 height 14
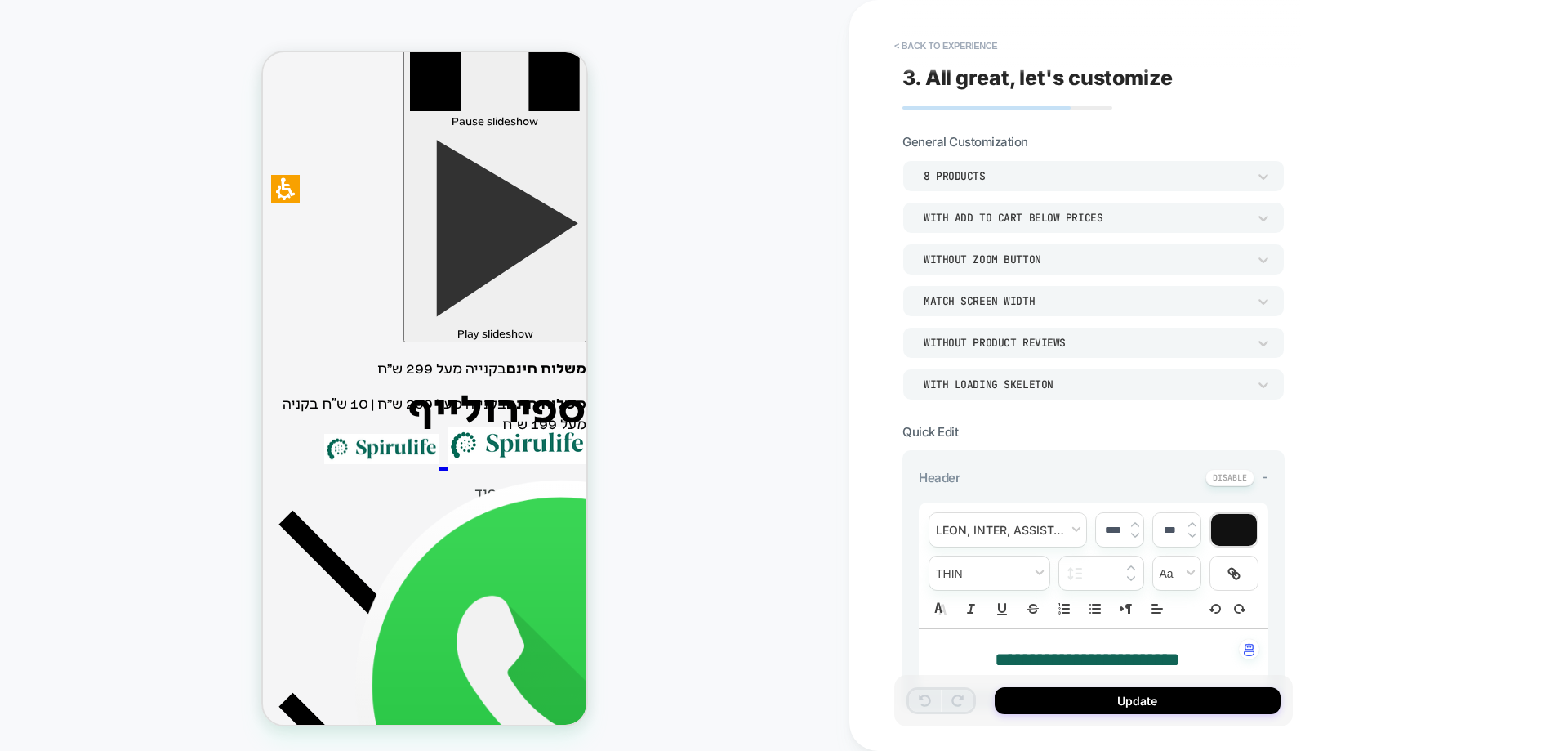
scroll to position [164, 0]
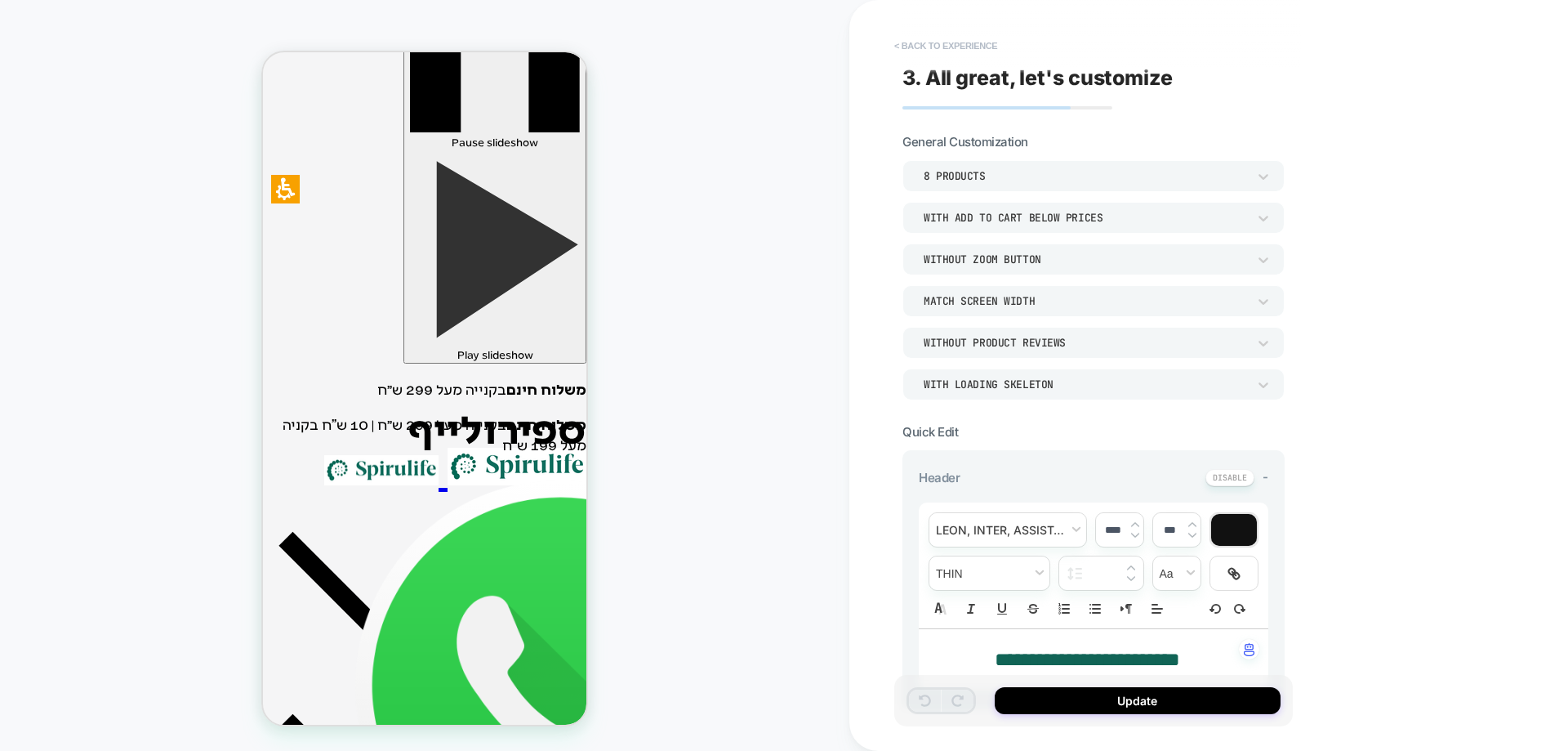
click at [978, 46] on button "< Back to experience" at bounding box center [945, 46] width 119 height 26
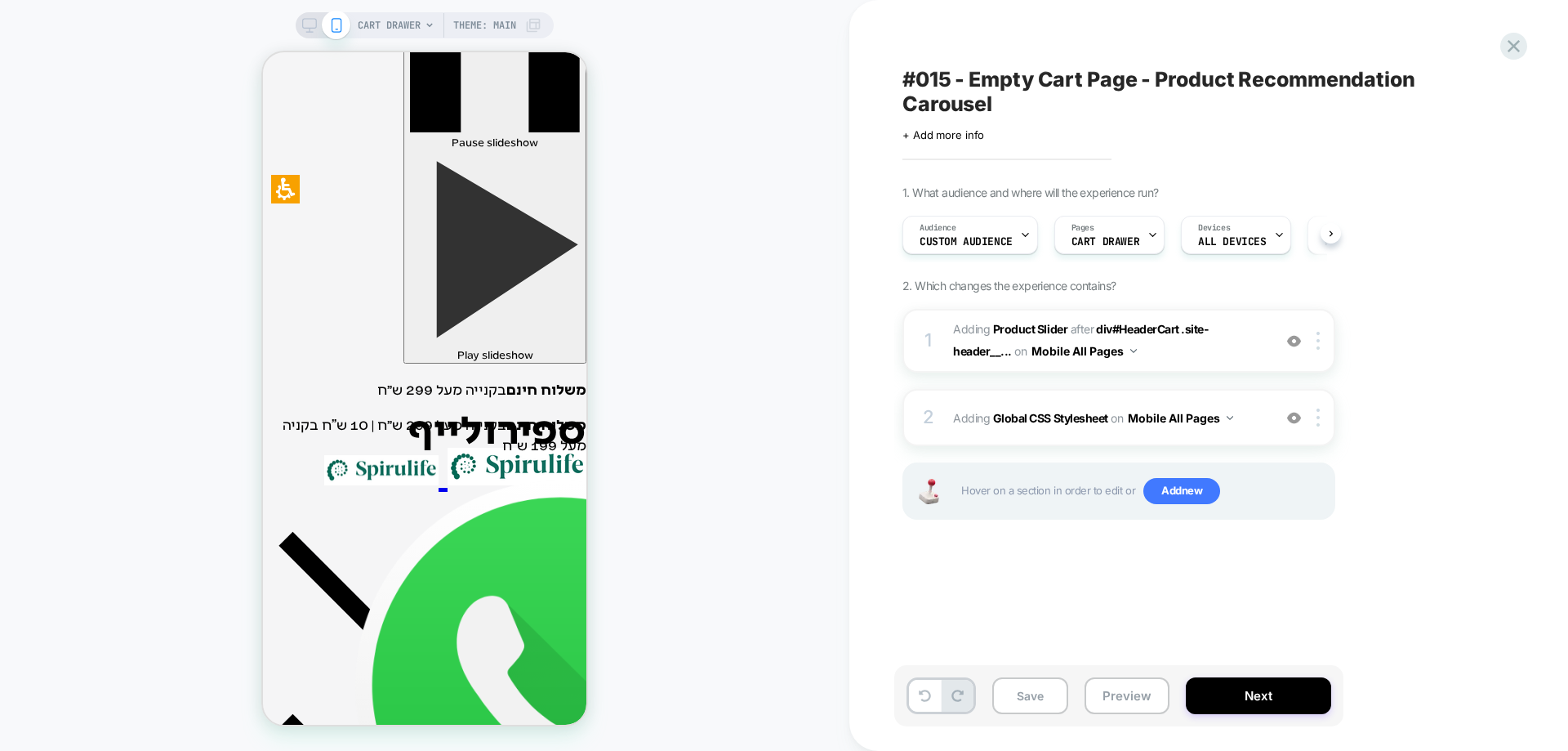
scroll to position [0, 1]
click at [1037, 690] on button "Save" at bounding box center [1030, 696] width 76 height 36
click at [1256, 702] on button "Next" at bounding box center [1259, 696] width 145 height 36
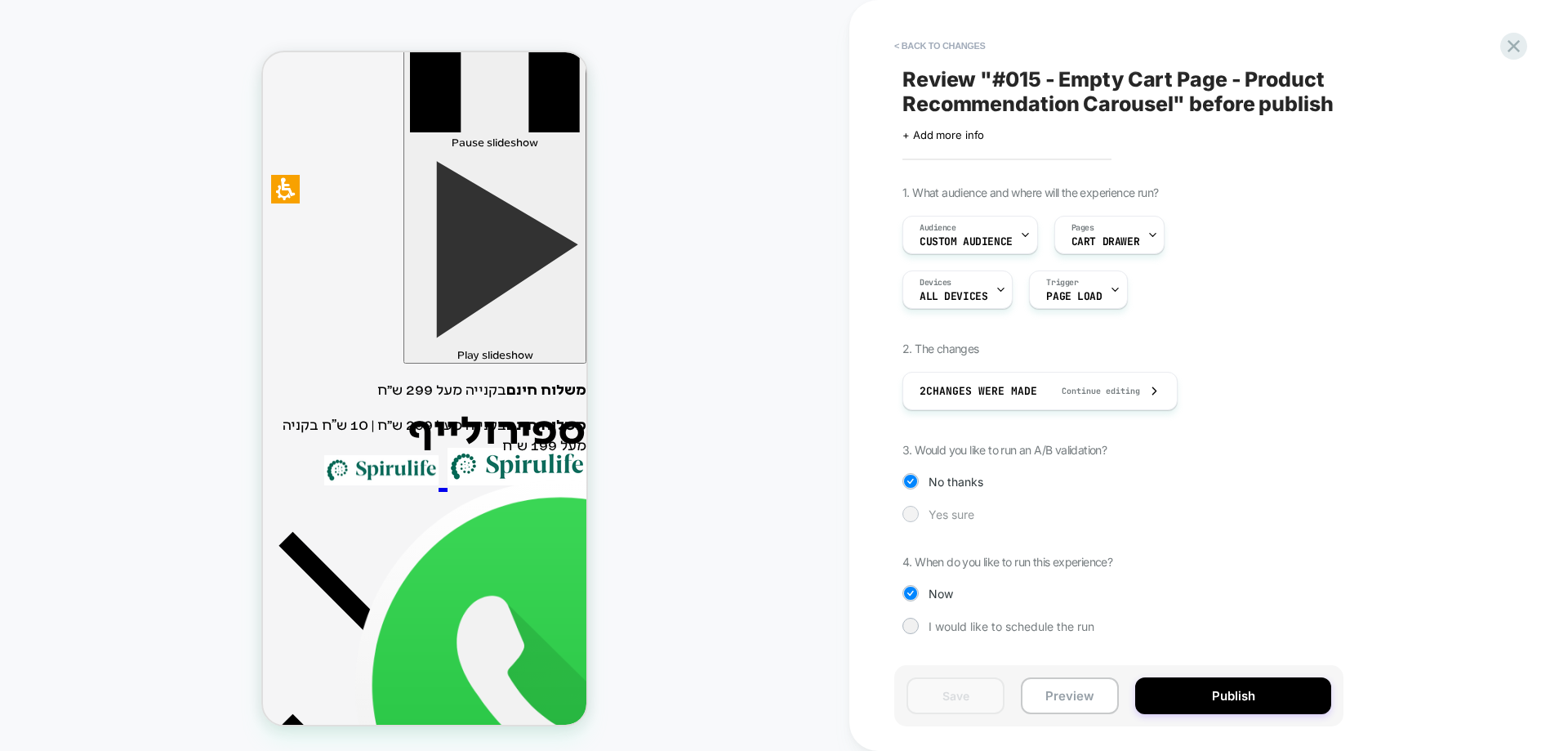
click at [906, 513] on div at bounding box center [910, 514] width 12 height 12
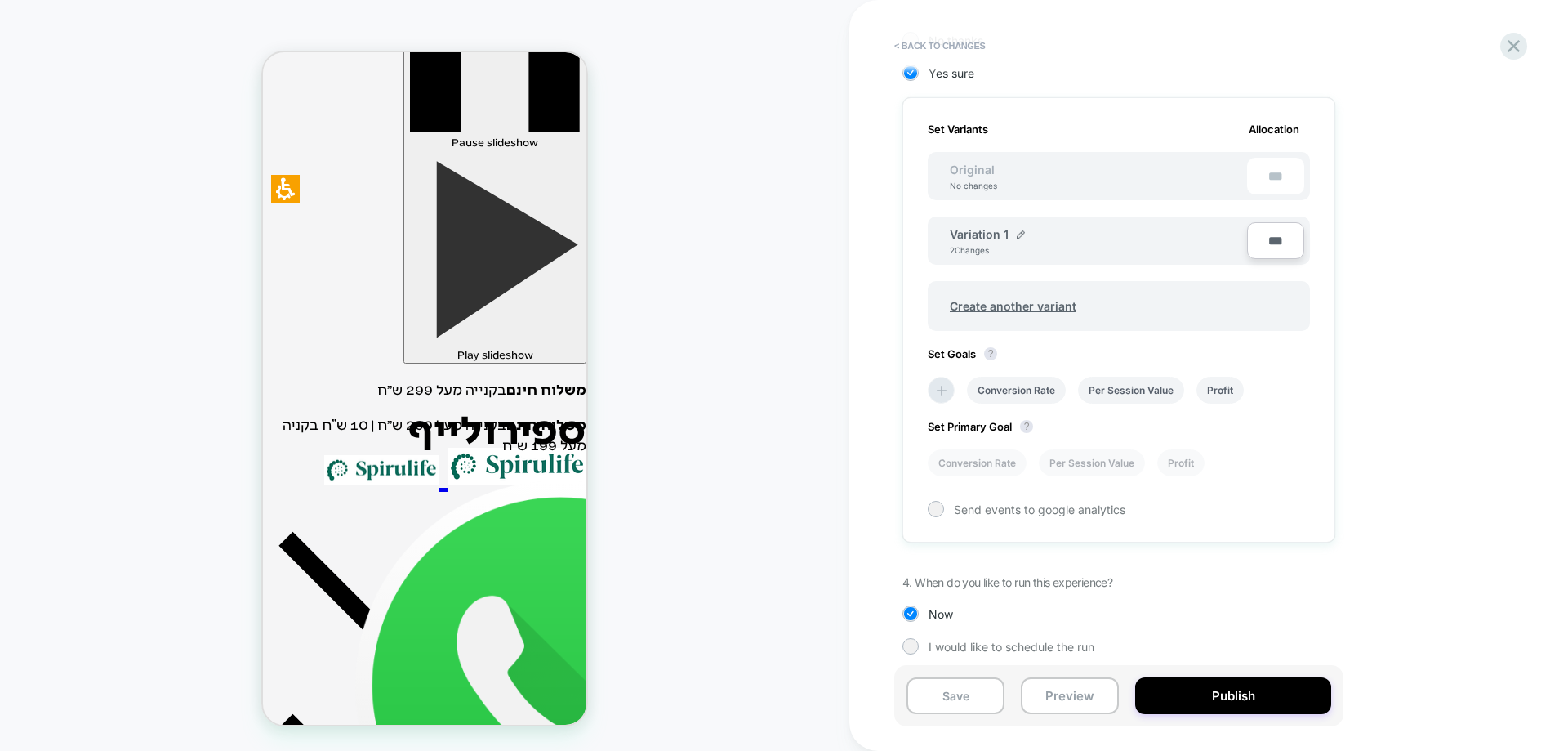
scroll to position [451, 0]
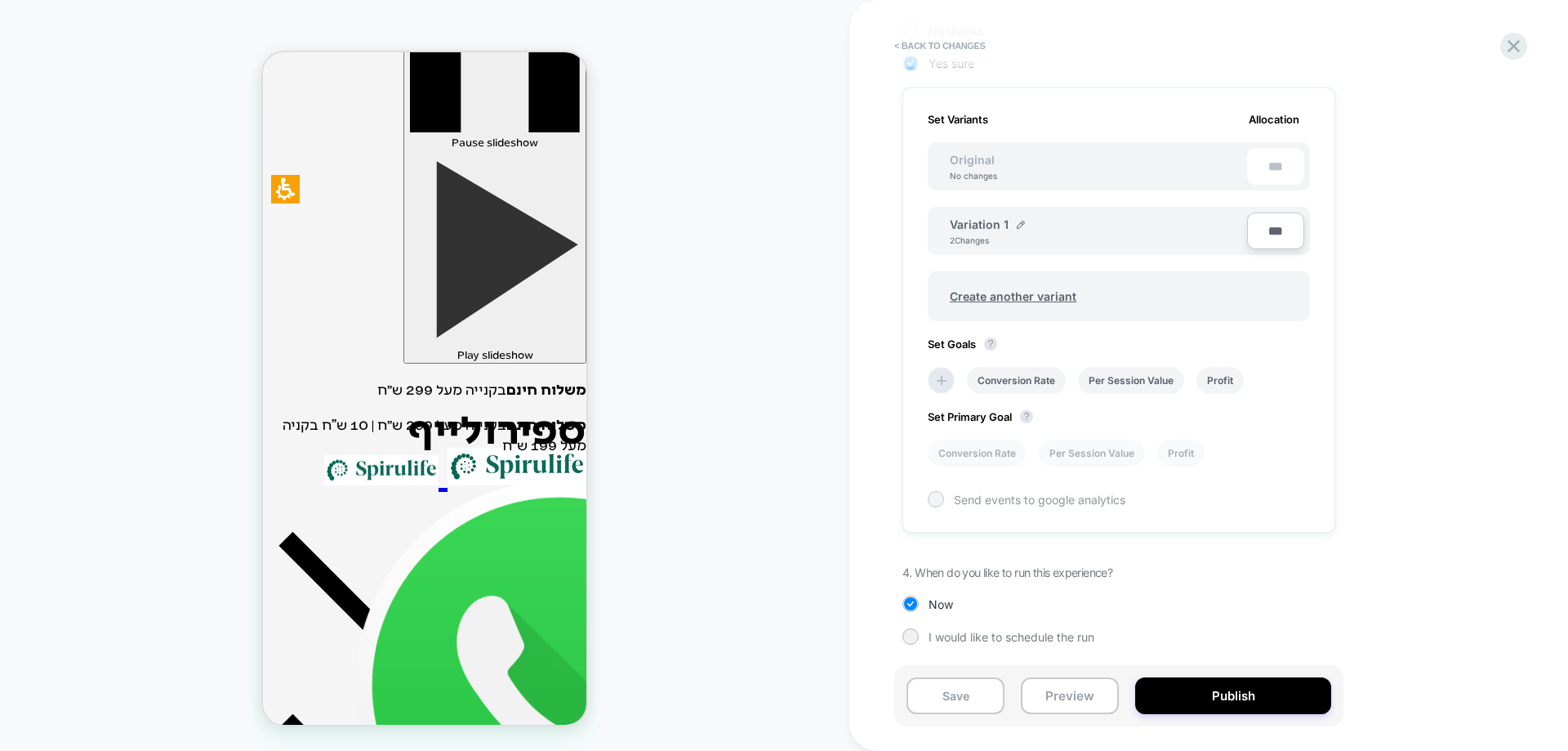
click at [976, 497] on span "Send events to google analytics" at bounding box center [1040, 500] width 171 height 14
click at [1186, 699] on button "Publish" at bounding box center [1233, 696] width 196 height 36
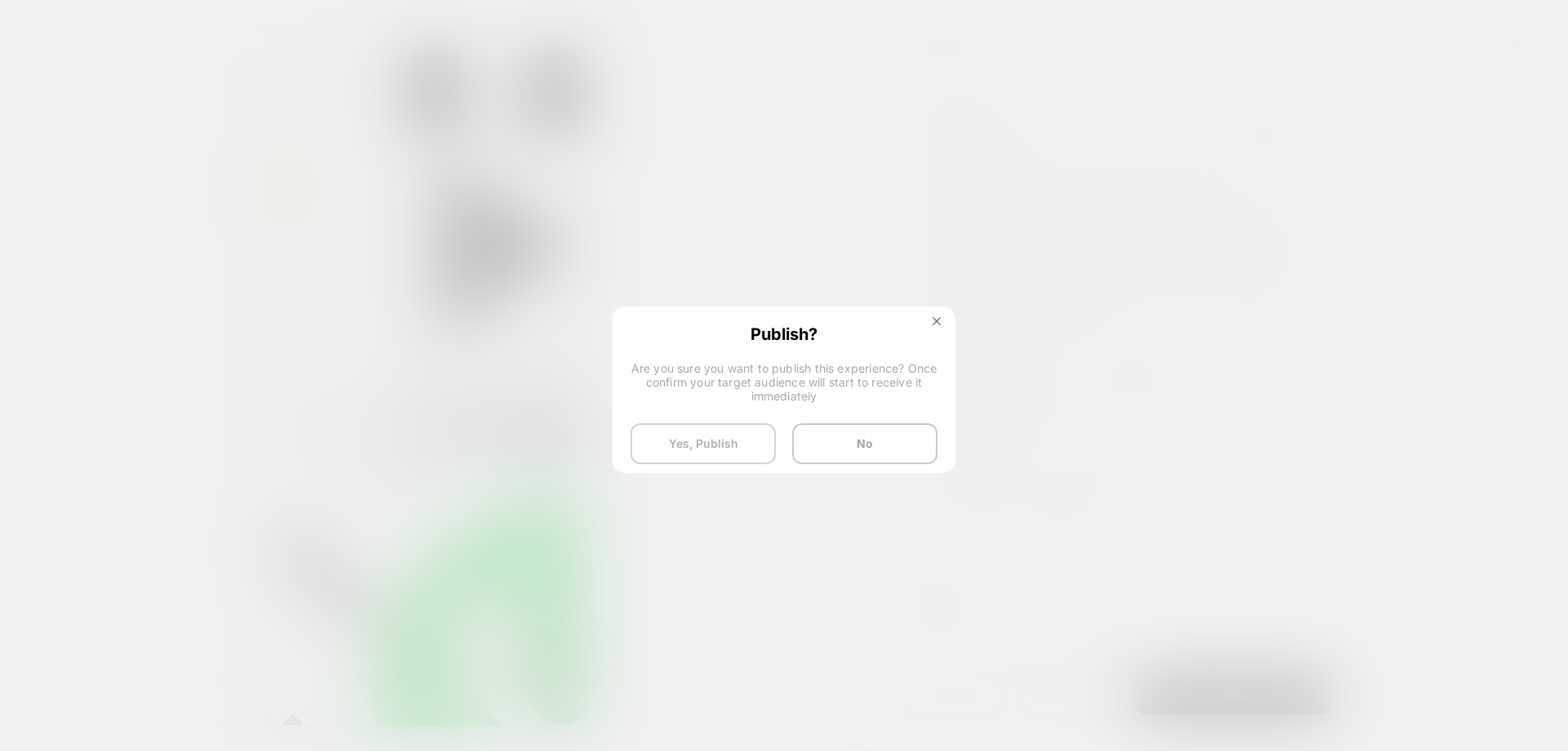
click at [709, 443] on button "Yes, Publish" at bounding box center [703, 443] width 145 height 41
